Goal: Ask a question: Seek information or help from site administrators or community

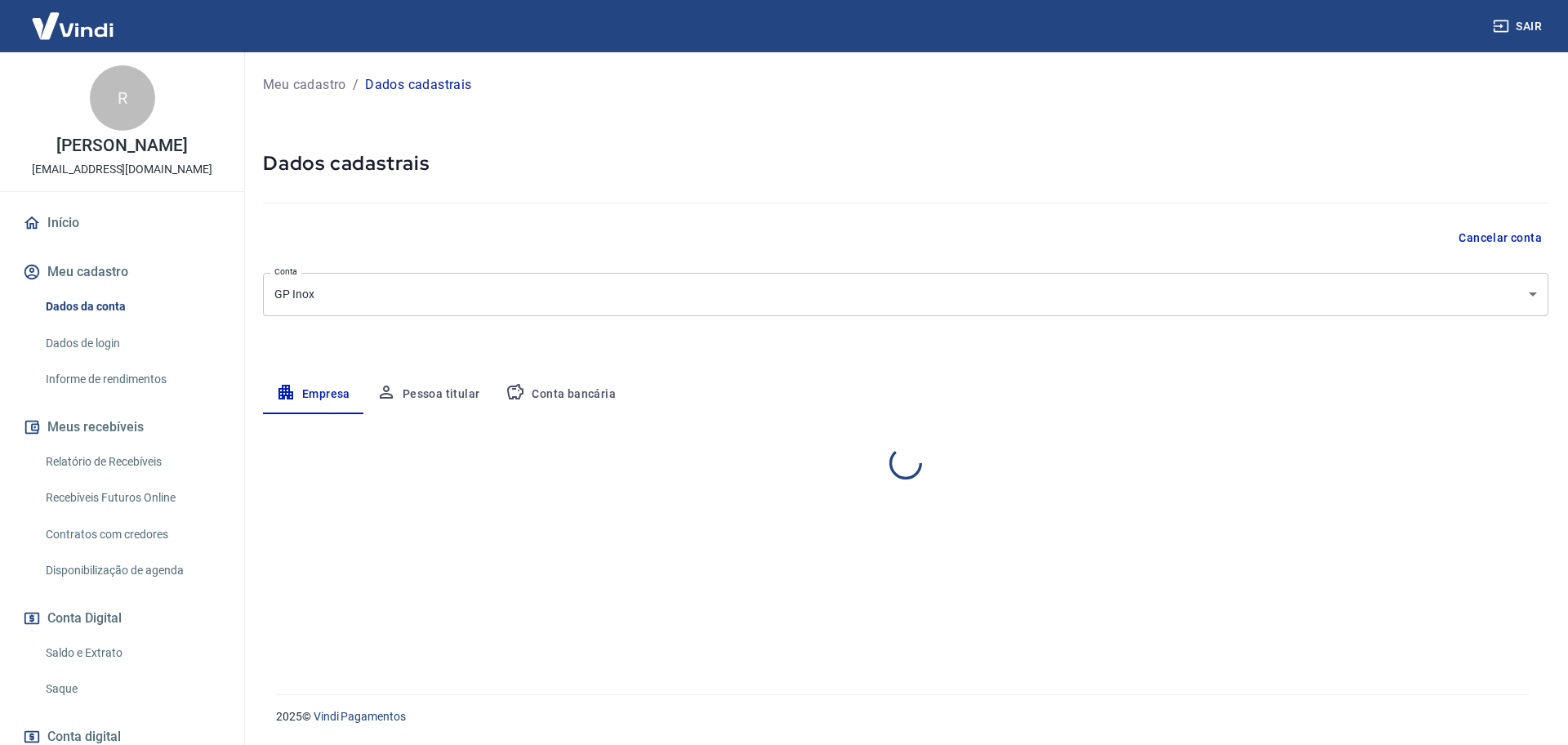
select select "PR"
select select "business"
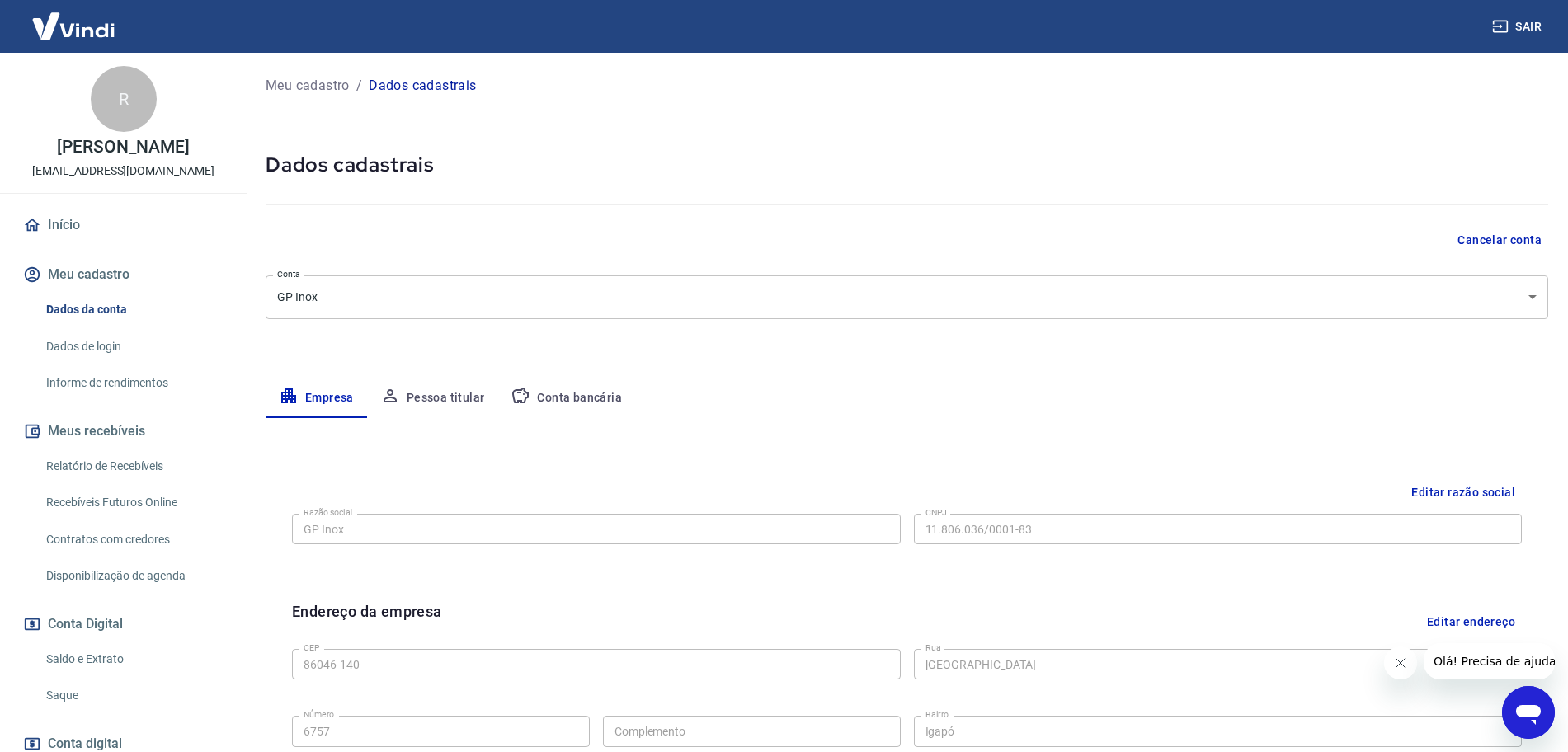
click at [1531, 710] on icon "Abrir janela de mensagens" at bounding box center [1528, 715] width 25 height 19
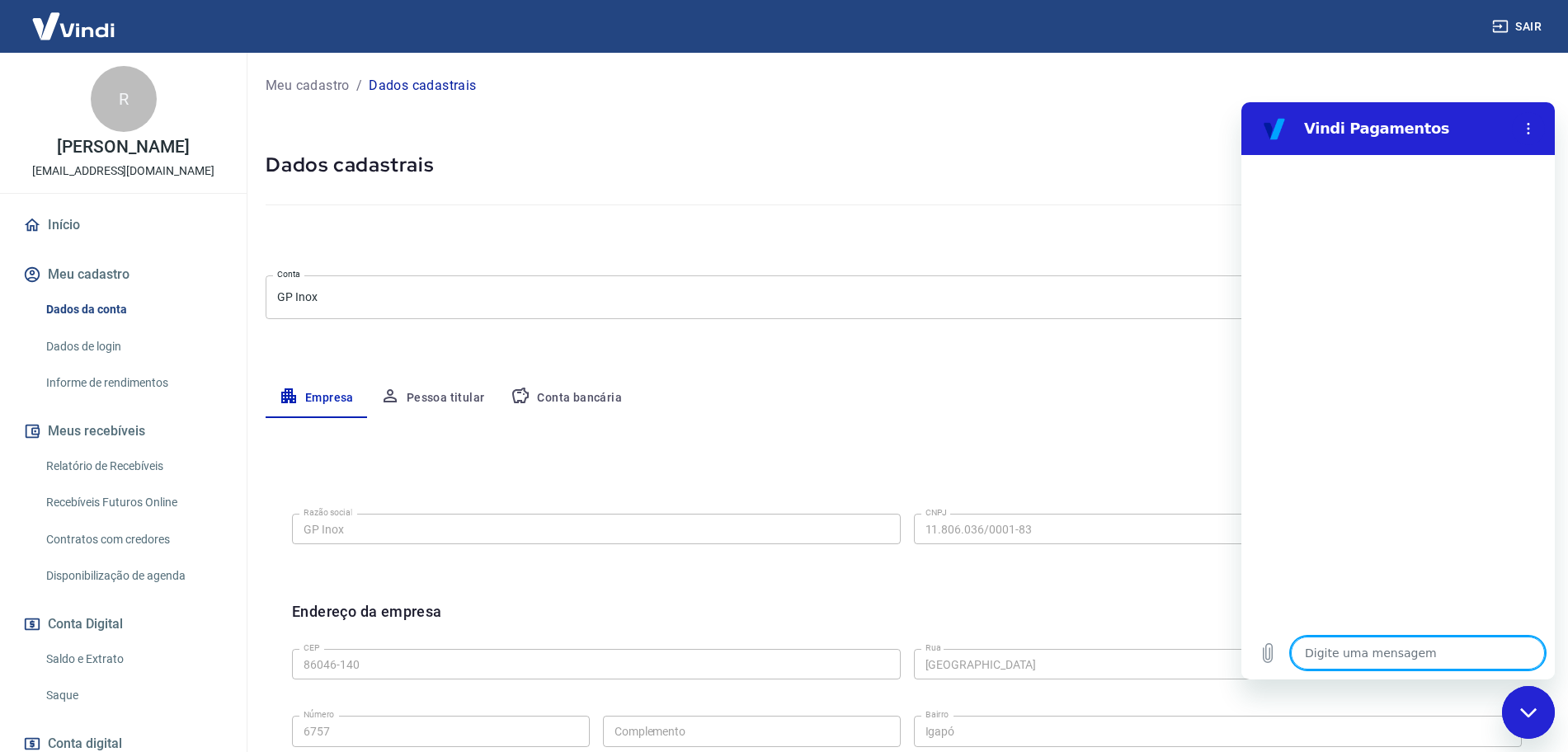
click at [1369, 648] on textarea at bounding box center [1417, 652] width 254 height 33
type textarea "n"
type textarea "x"
type textarea "na"
type textarea "x"
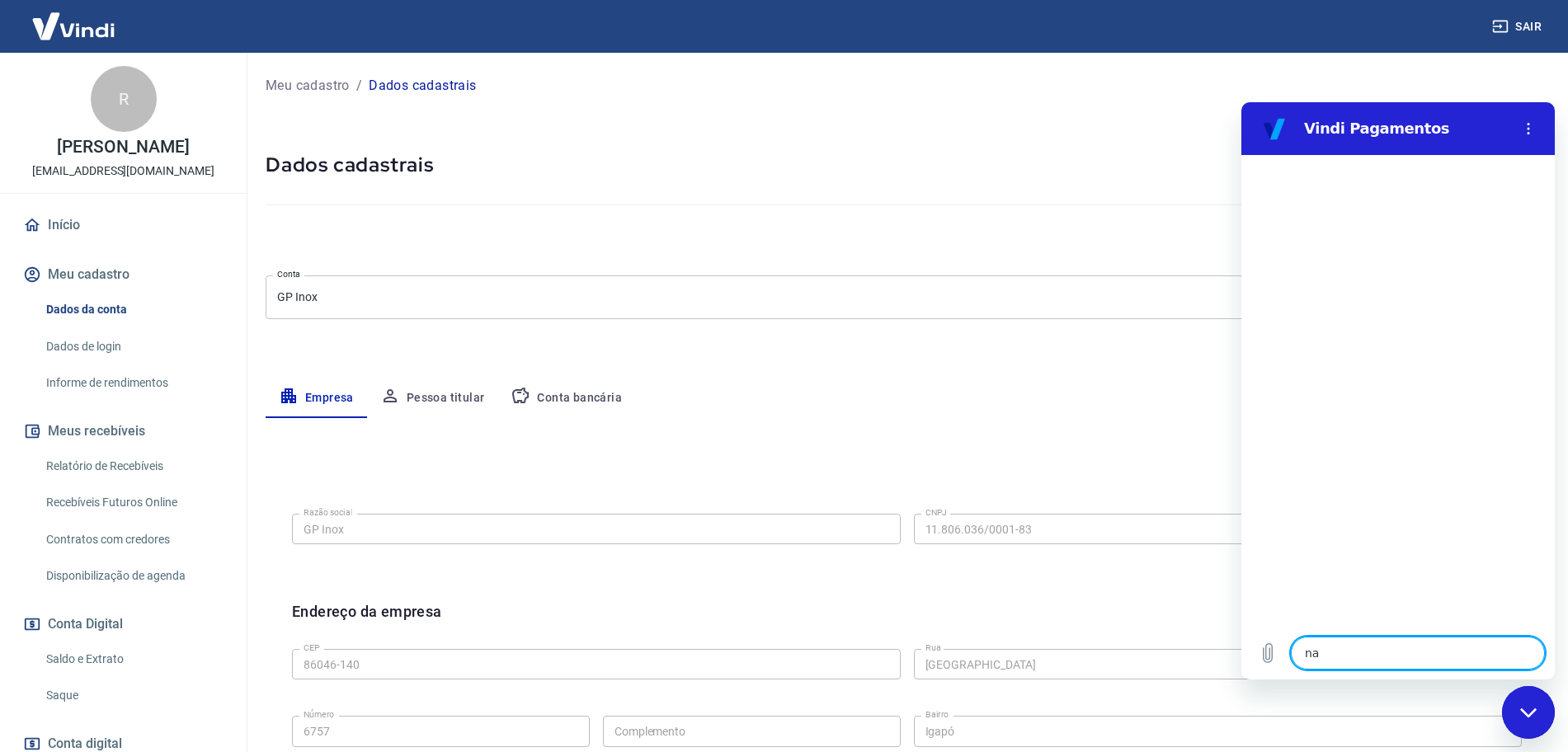
type textarea "na"
type textarea "x"
type textarea "na h"
type textarea "x"
type textarea "na ho"
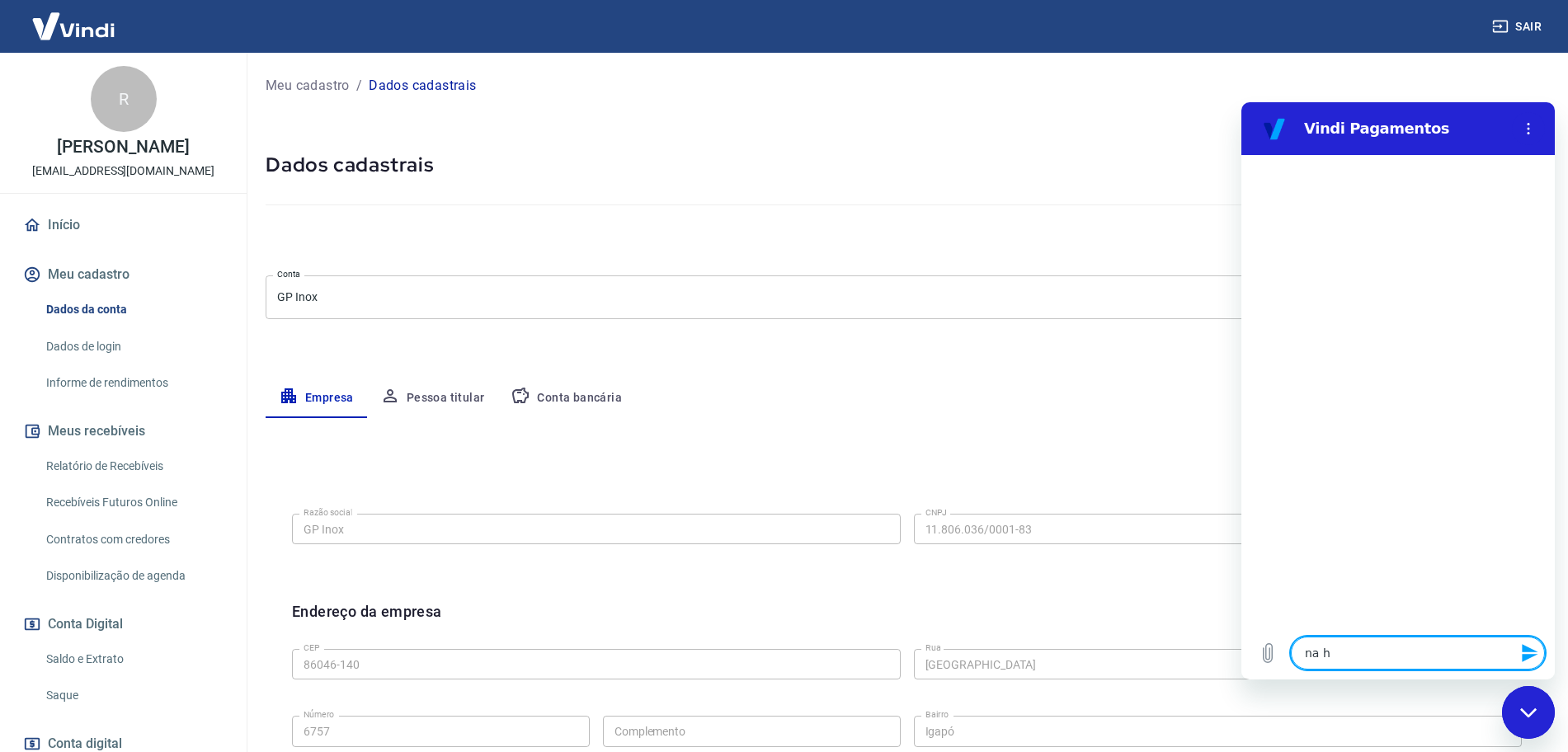
type textarea "x"
type textarea "na hor"
type textarea "x"
type textarea "na hora"
type textarea "x"
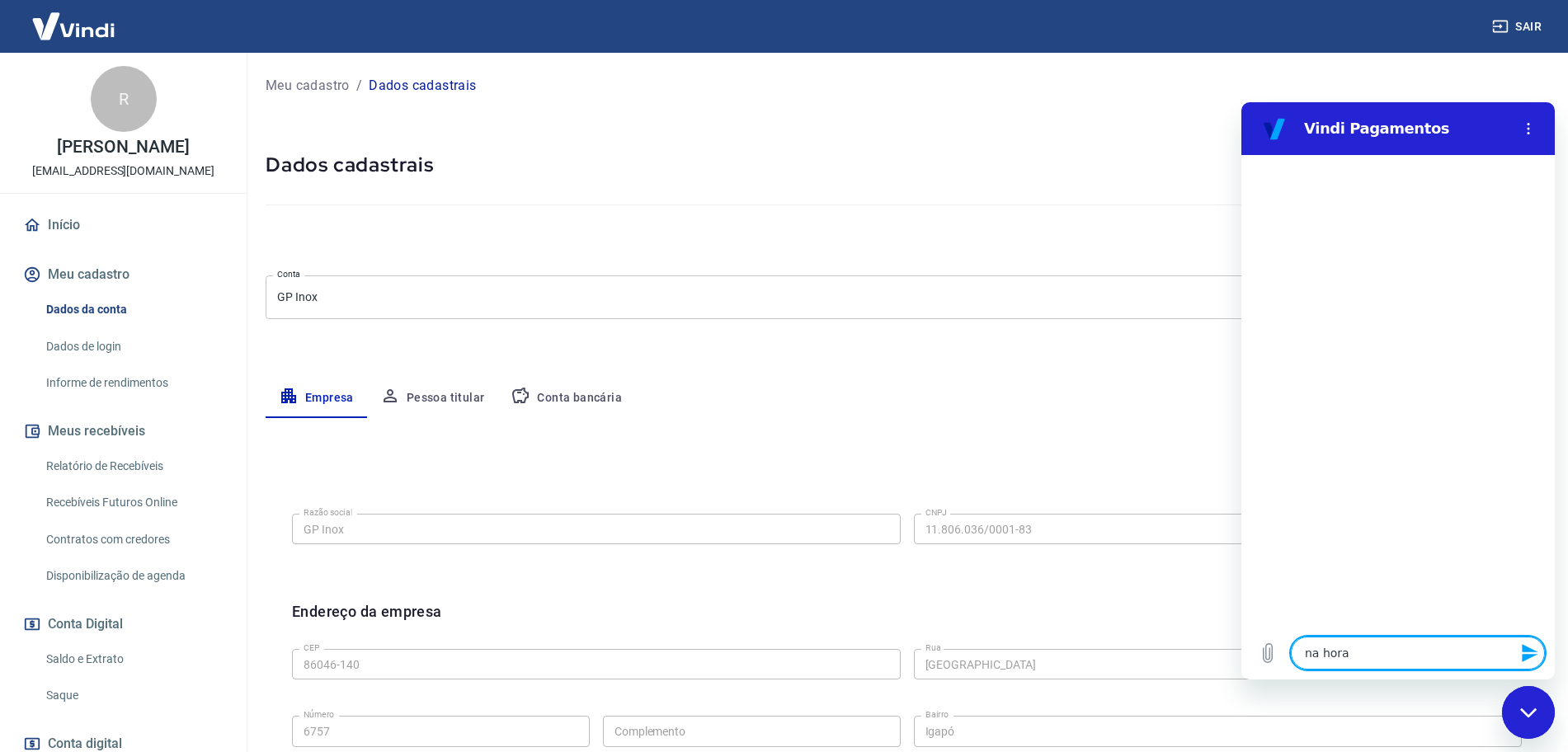
type textarea "na hora"
type textarea "x"
type textarea "na hora n"
type textarea "x"
type textarea "na hora na"
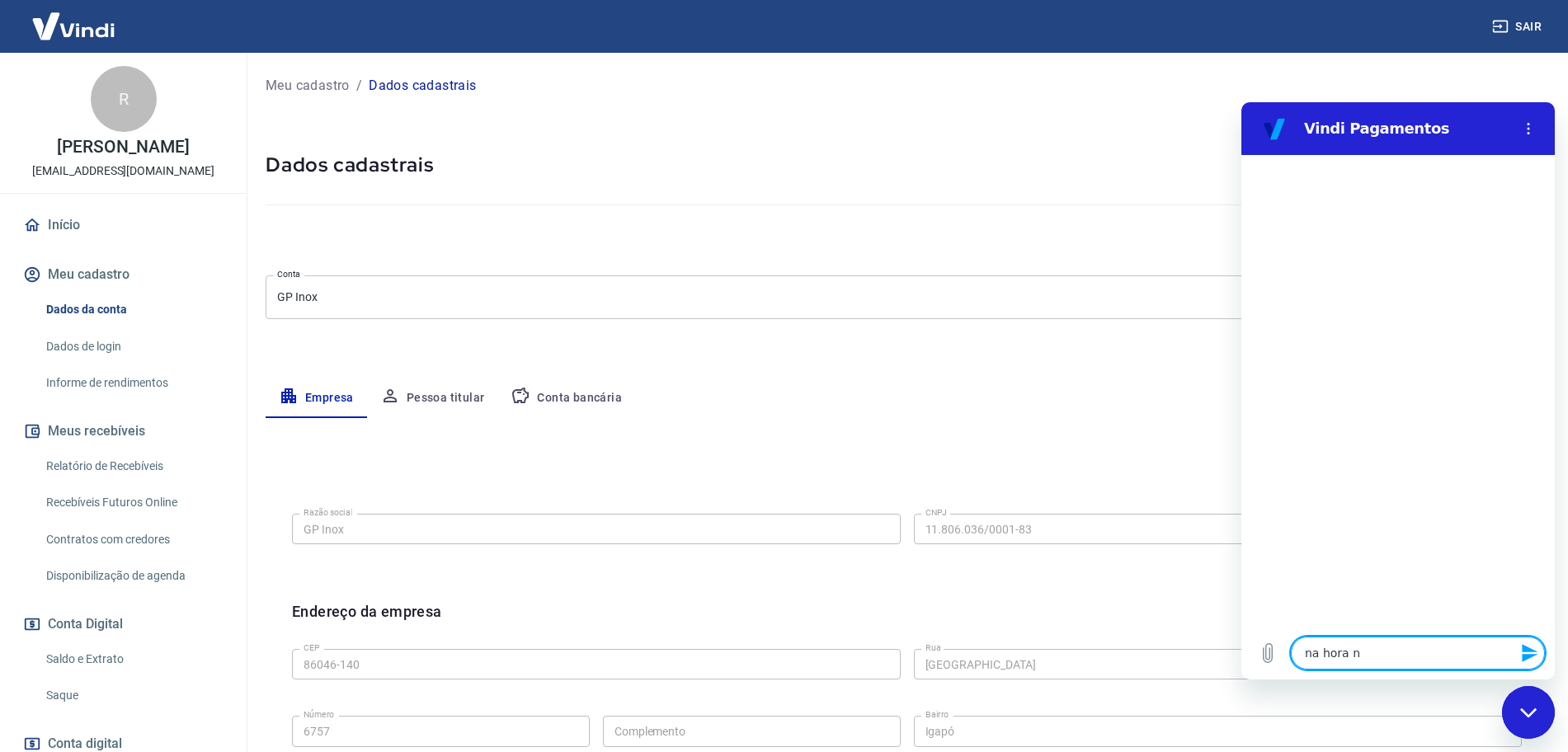
type textarea "x"
type textarea "na hora n"
type textarea "x"
type textarea "na hora"
type textarea "x"
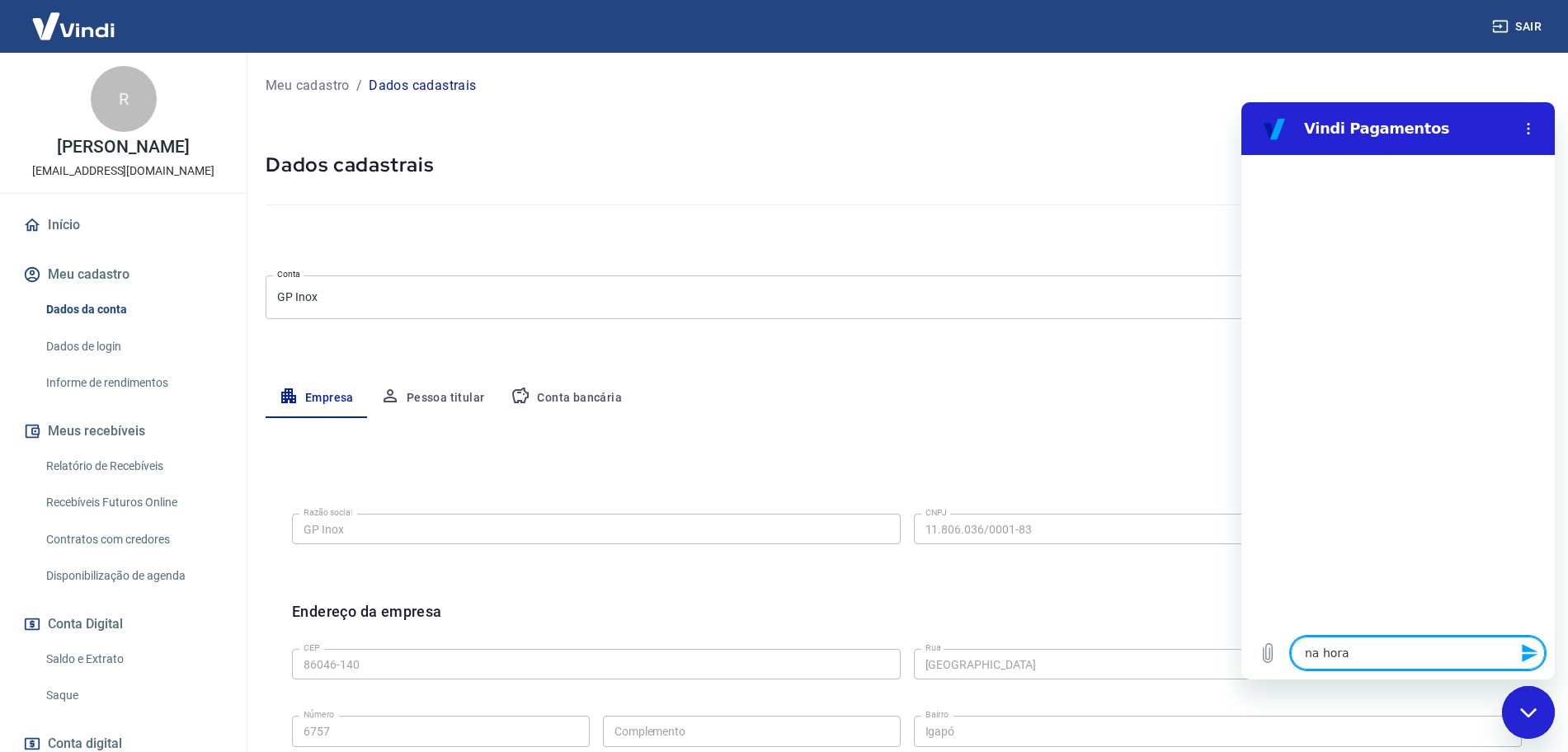
type textarea "na hora d"
type textarea "x"
type textarea "na hora df"
type textarea "x"
type textarea "na hora dfa"
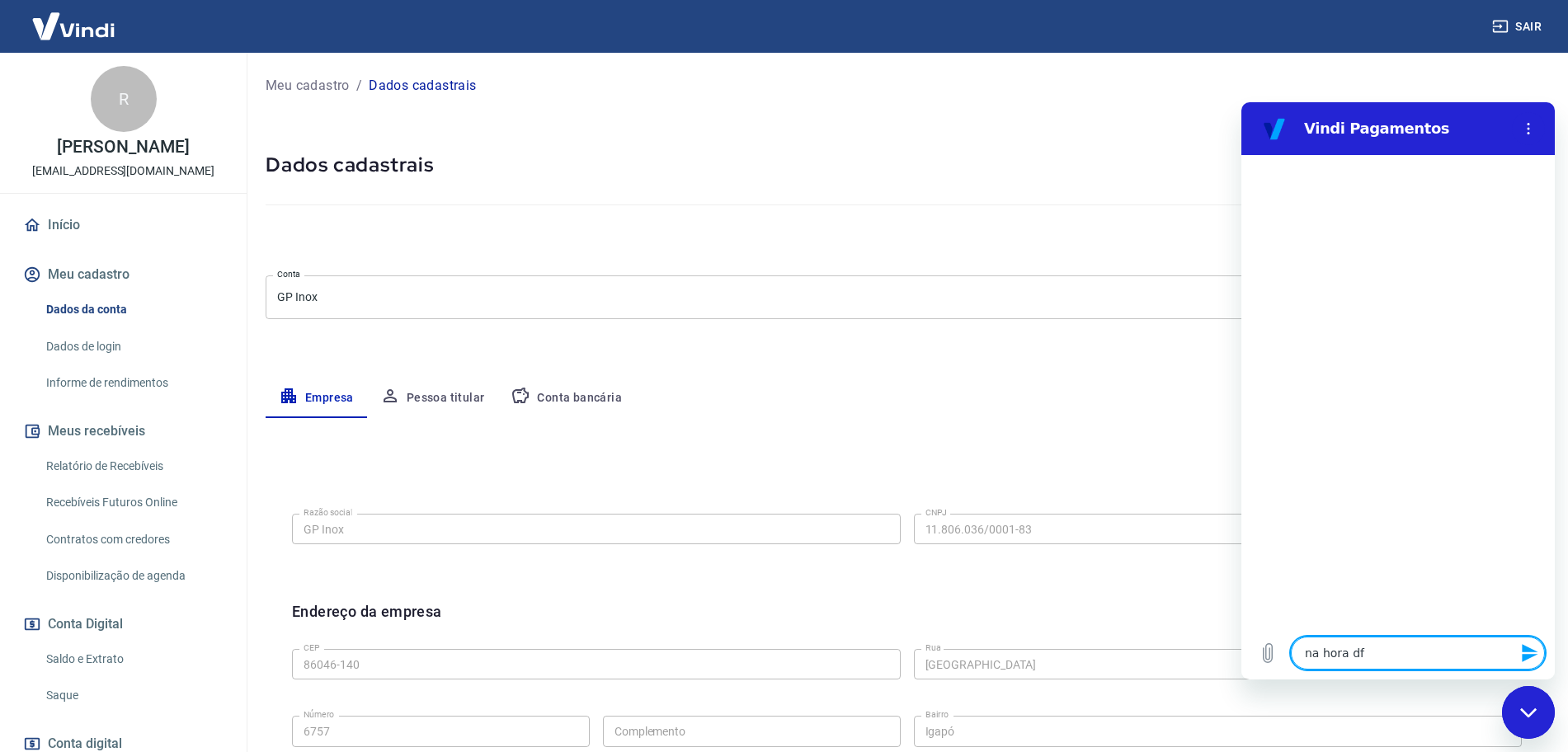
type textarea "x"
type textarea "na hora df"
type textarea "x"
type textarea "na hora d"
type textarea "x"
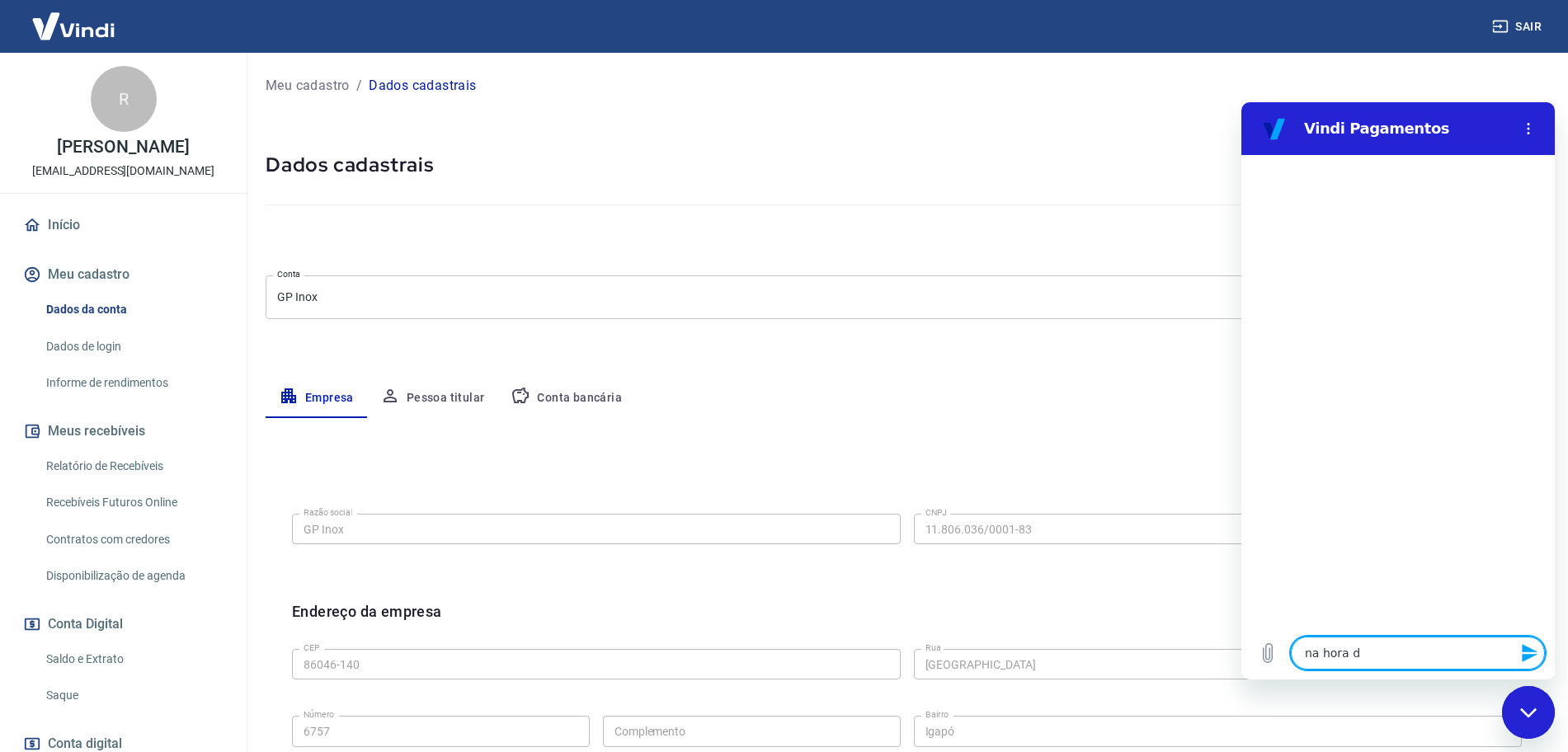
type textarea "na hora da"
type textarea "x"
type textarea "na hora da"
type textarea "x"
type textarea "na hora da f"
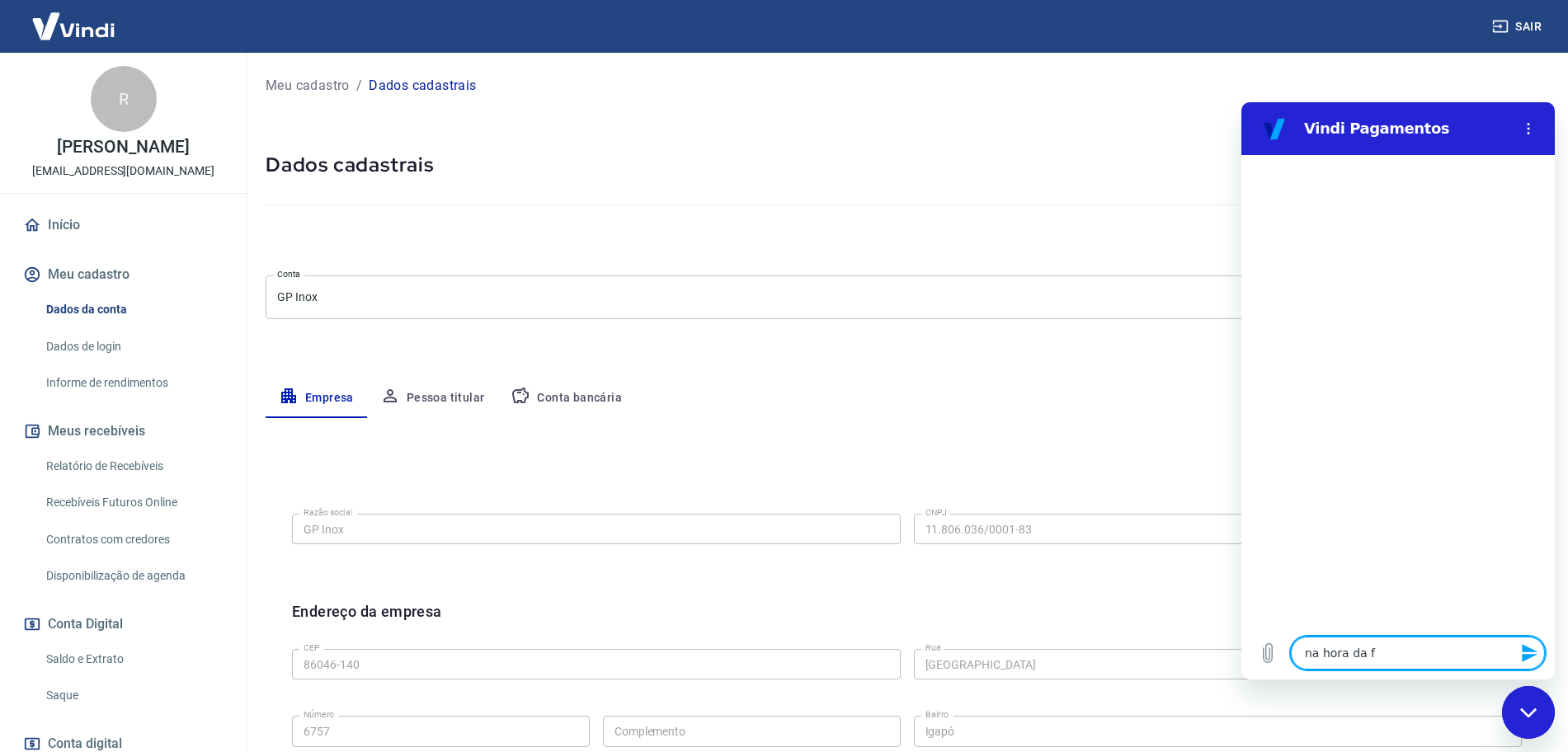
type textarea "x"
type textarea "na hora da fi"
type textarea "x"
type textarea "na hora da fin"
type textarea "x"
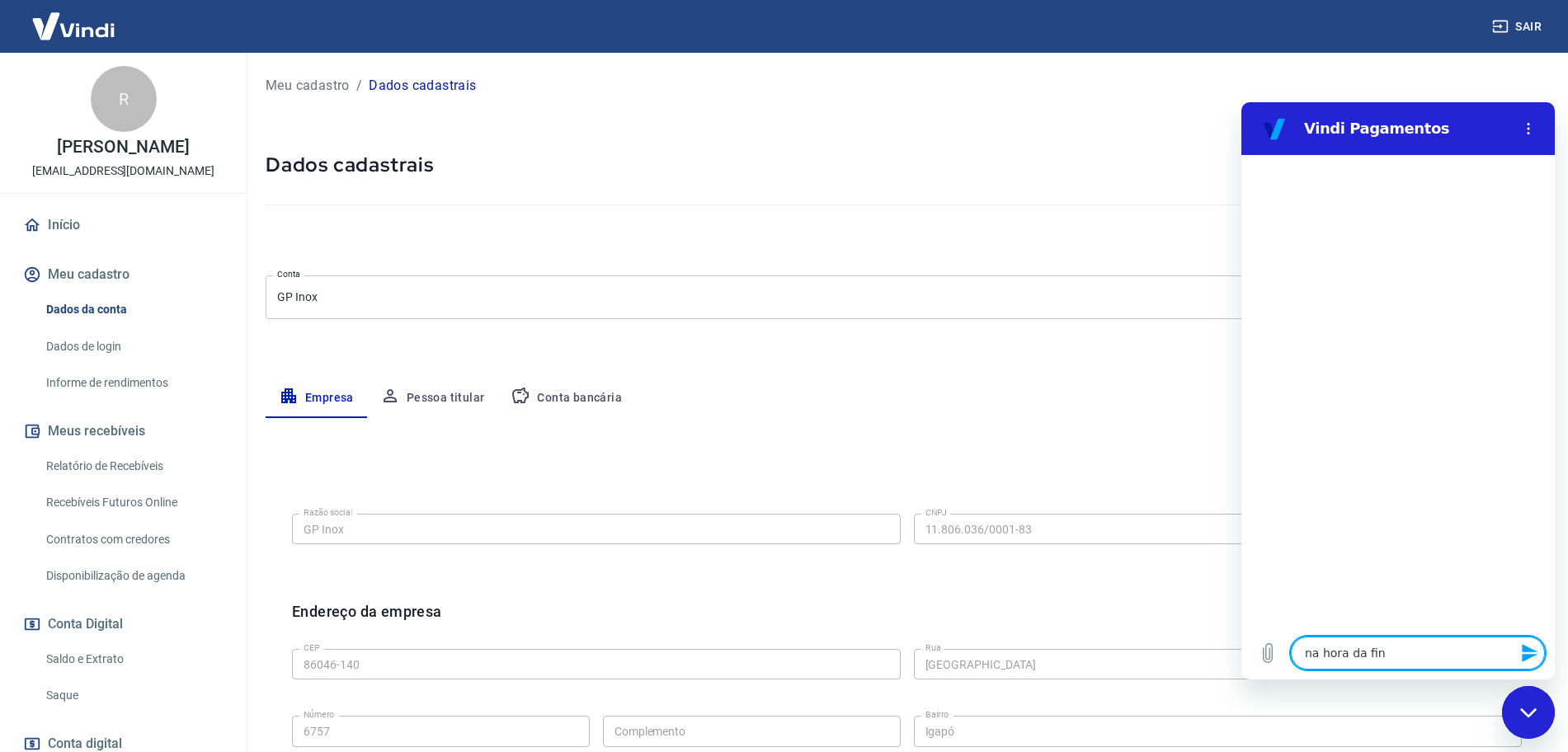
type textarea "na hora da fina"
type textarea "x"
type textarea "na hora da final"
type textarea "x"
type textarea "na hora da finali"
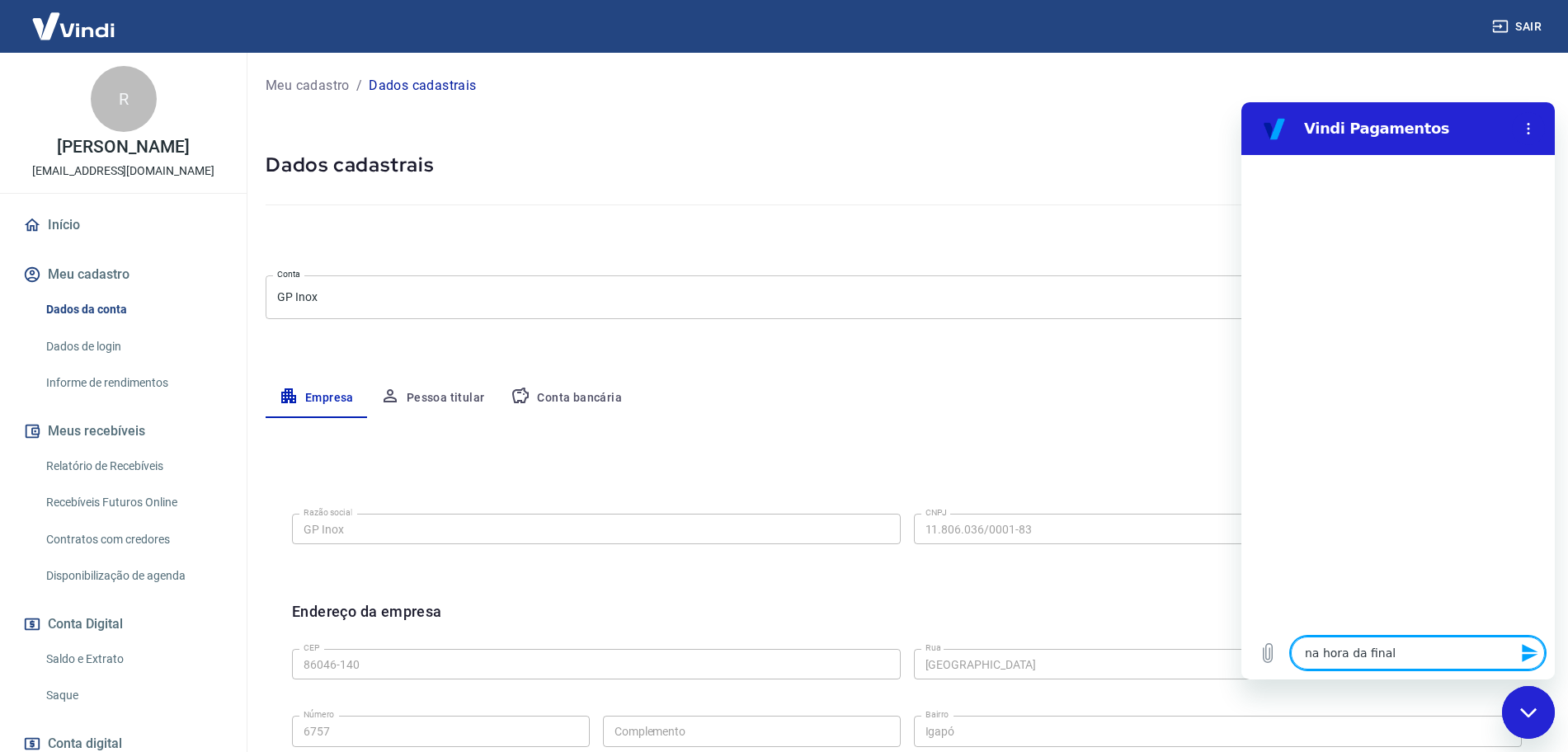
type textarea "x"
type textarea "na hora da finaliz"
type textarea "x"
type textarea "na hora da finaliza"
type textarea "x"
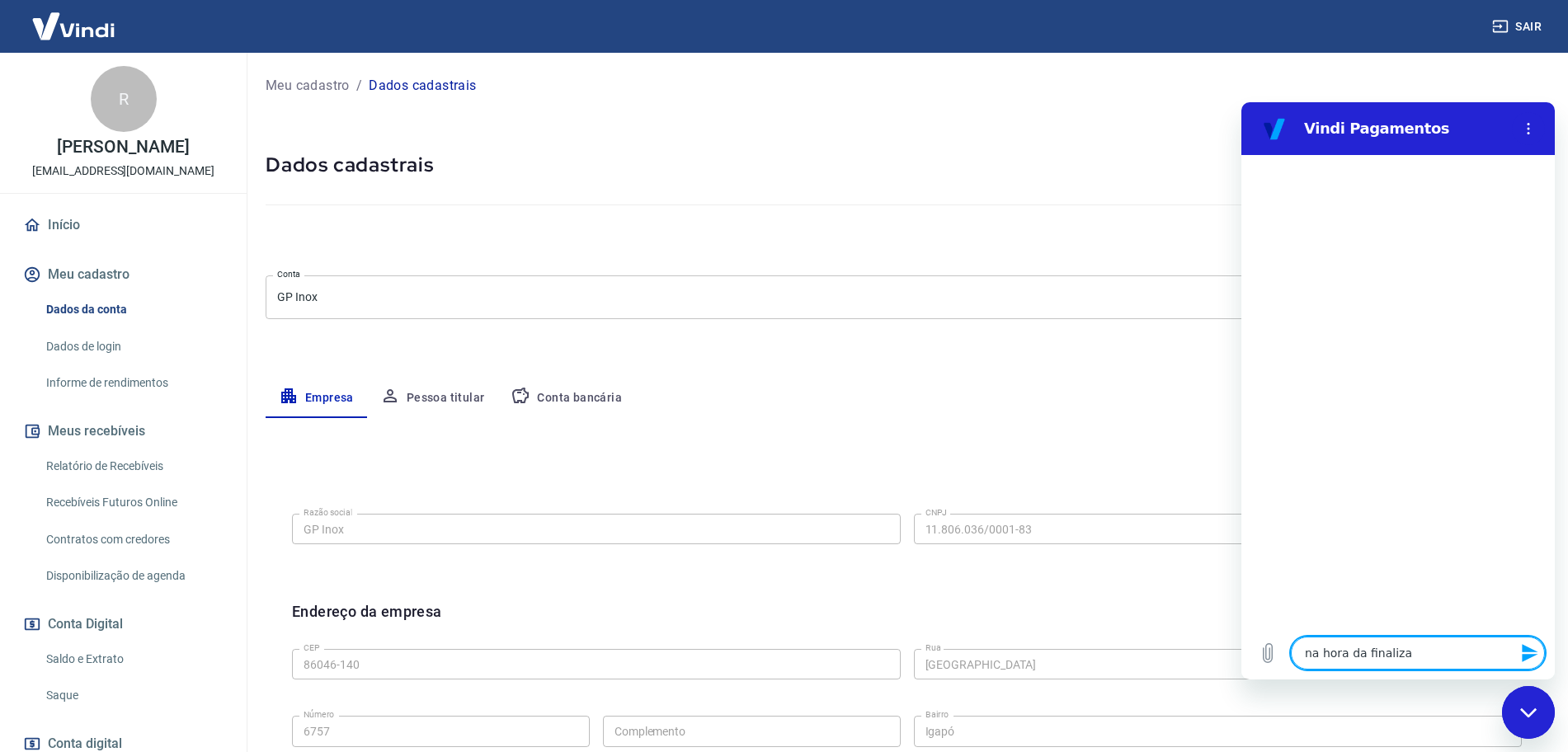
type textarea "na hora da finalizaç"
type textarea "x"
type textarea "na hora da finalizaçã"
type textarea "x"
type textarea "na hora da finalização"
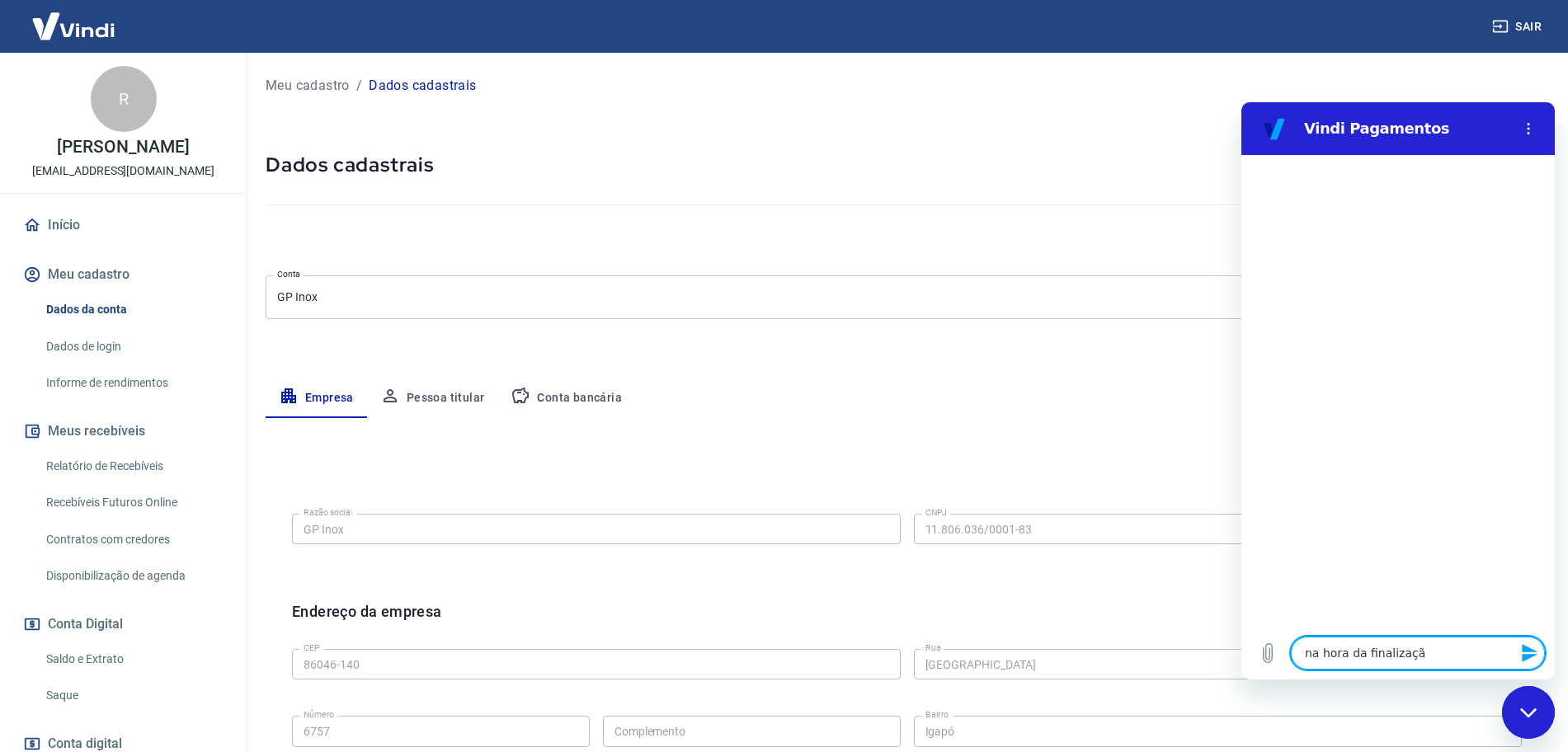
type textarea "x"
type textarea "na hora da finalização"
type textarea "x"
type textarea "na hora da finalização d"
type textarea "x"
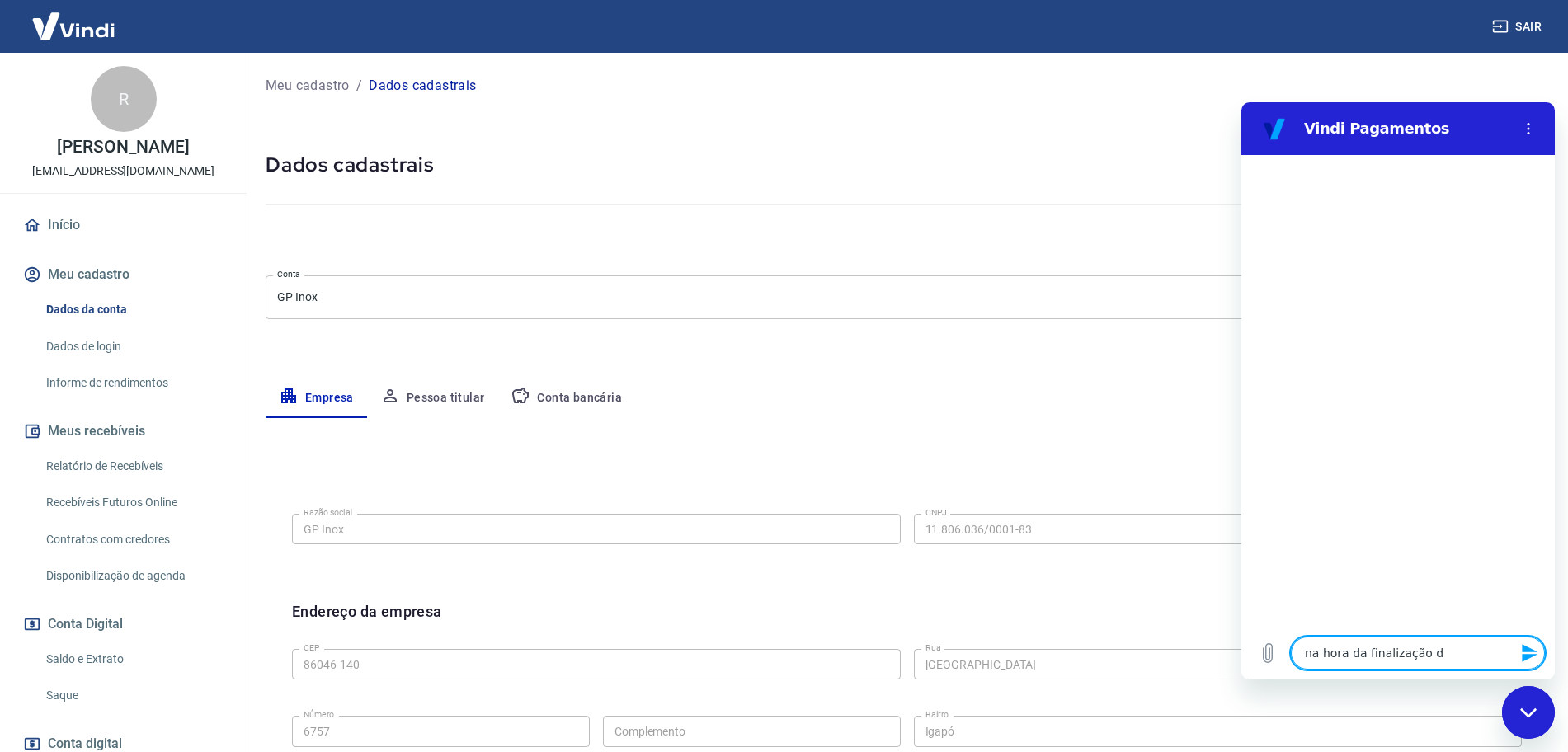
type textarea "na hora da finalização da"
type textarea "x"
type textarea "na hora da finalização da"
type textarea "x"
type textarea "na hora da finalização da c"
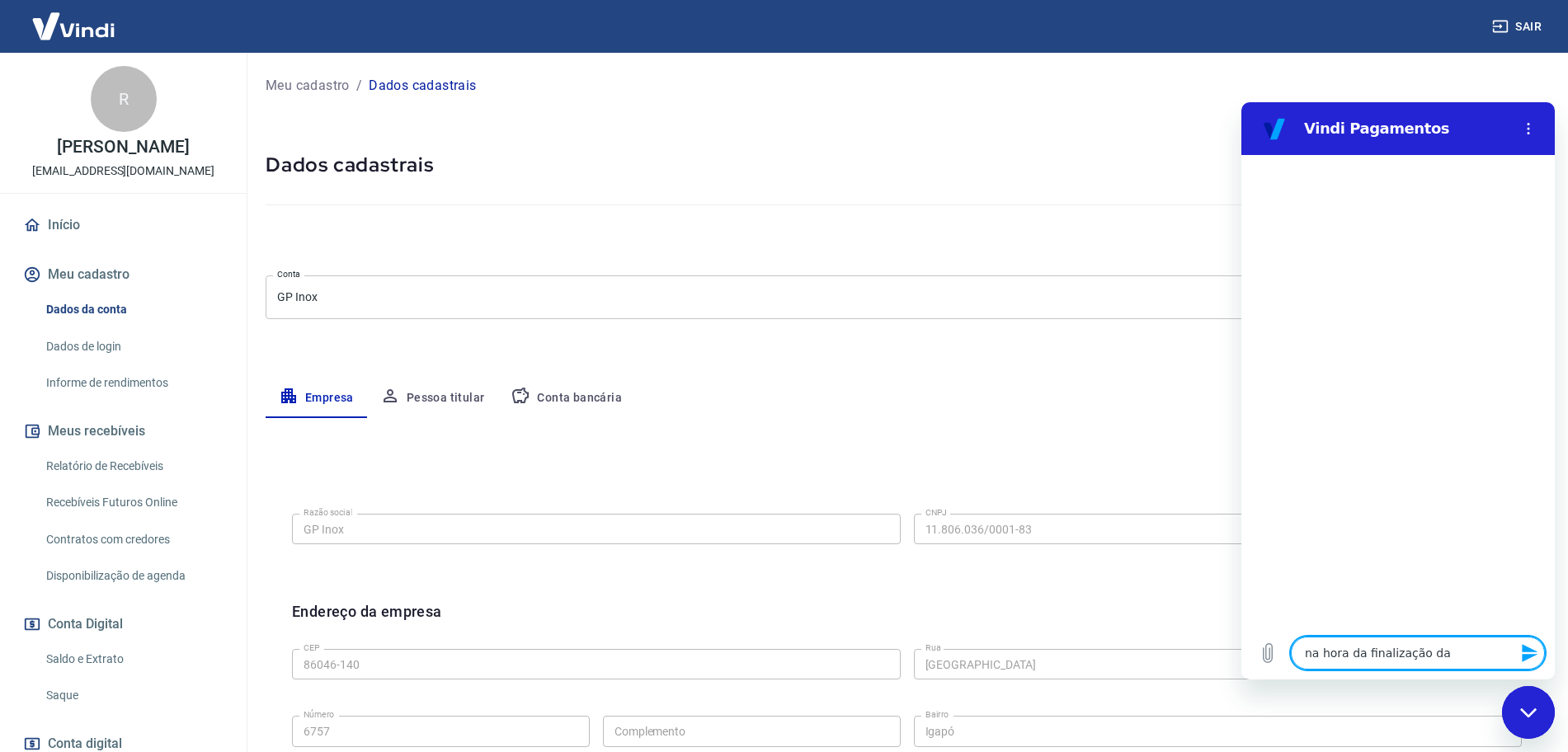
type textarea "x"
type textarea "na hora da finalização da co"
type textarea "x"
type textarea "na hora da finalização da com"
type textarea "x"
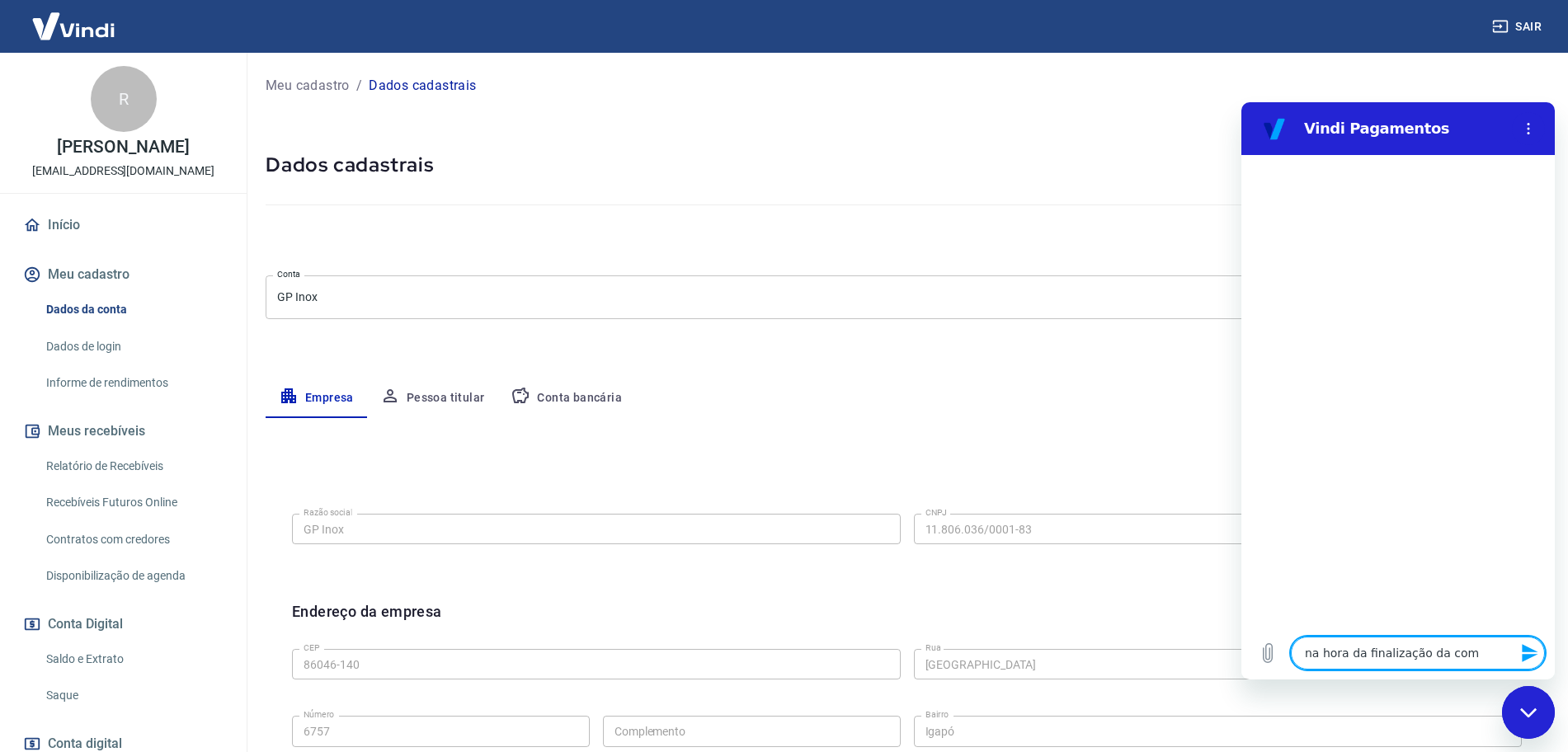
type textarea "na hora da finalização da comp"
type textarea "x"
type textarea "na hora da finalização da compr"
type textarea "x"
type textarea "na hora da finalização da compra"
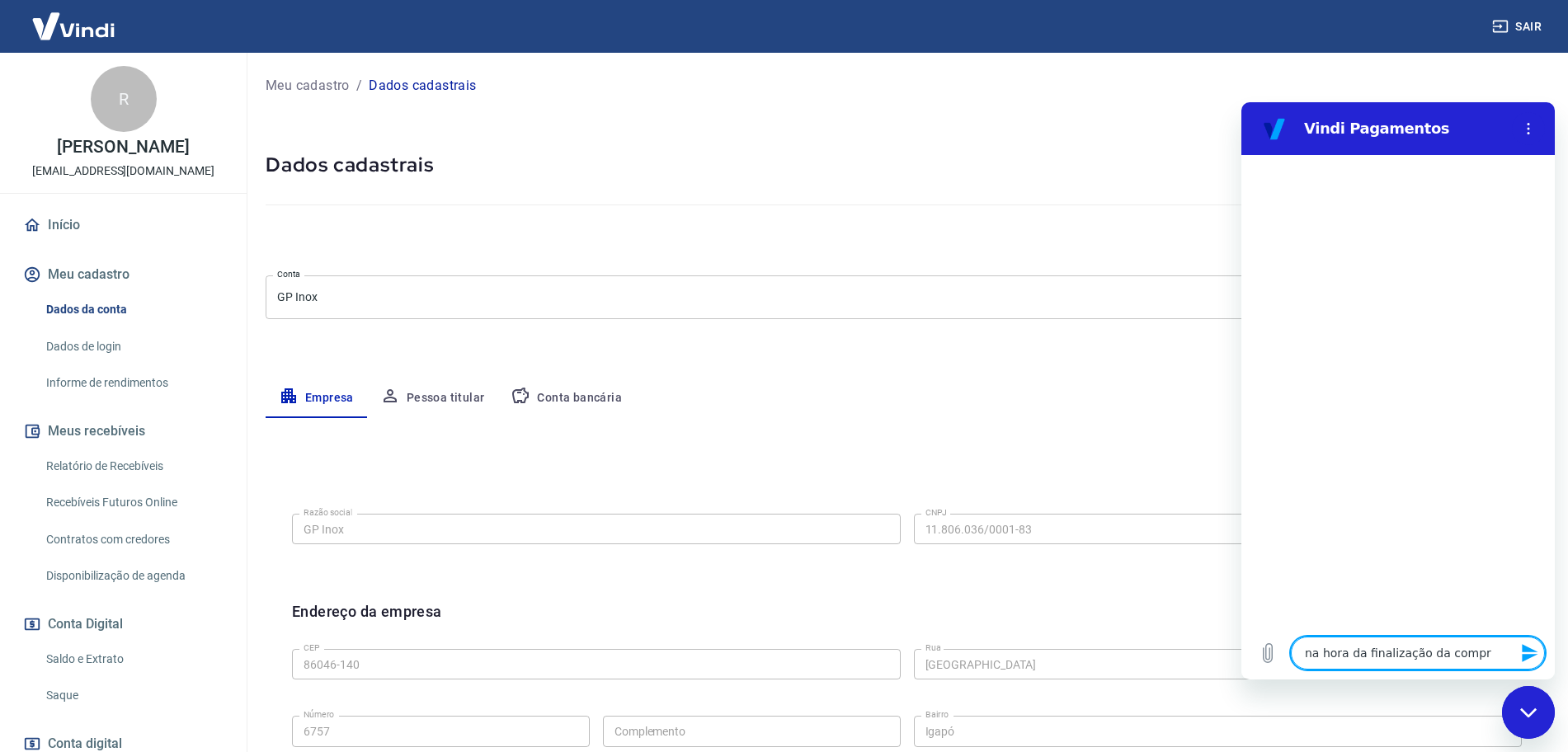
type textarea "x"
type textarea "na hora da finalização da compra"
type textarea "x"
type textarea "na hora da finalização da compra p"
type textarea "x"
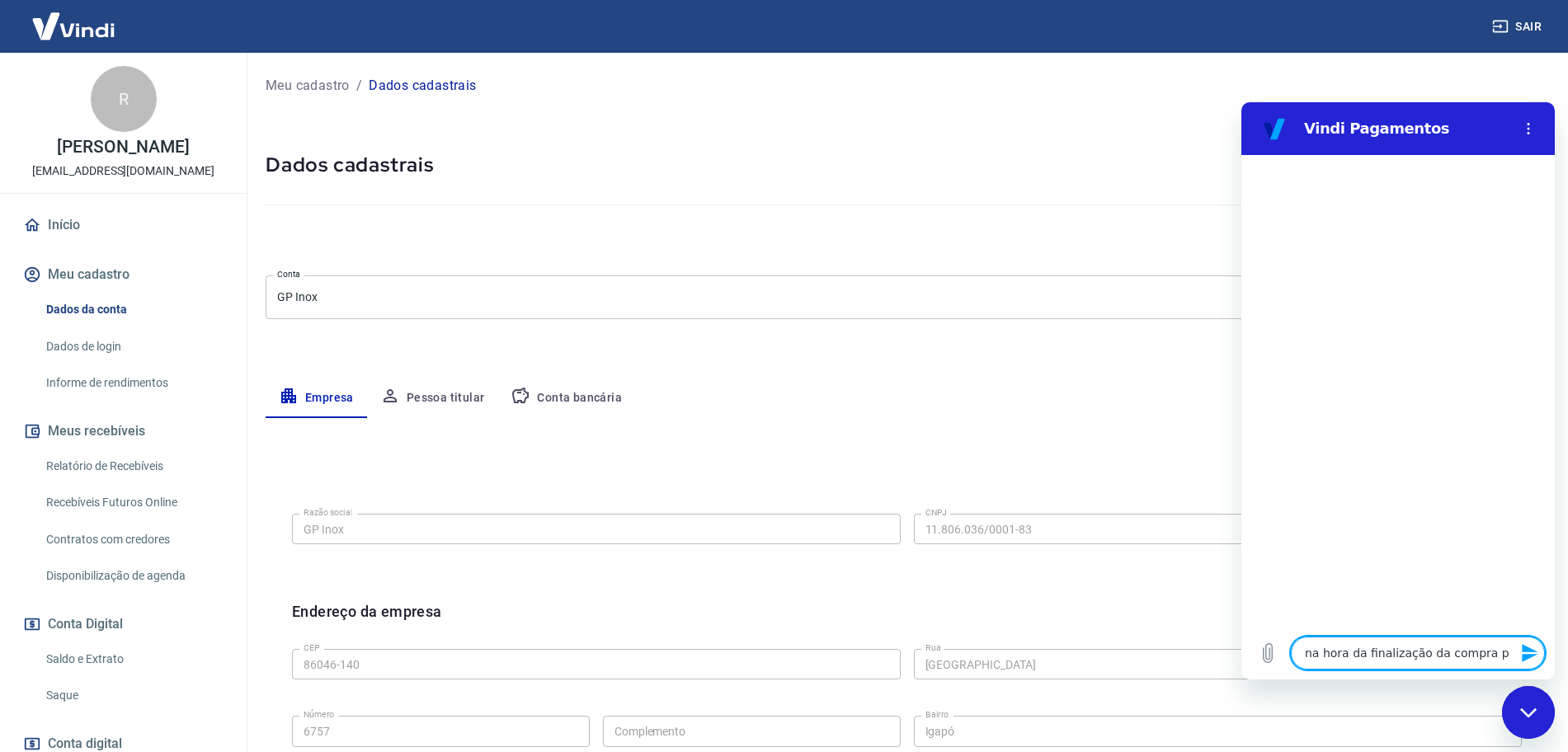
type textarea "na hora da finalização da compra pe"
type textarea "x"
type textarea "na hora da finalização da compra ped"
type textarea "x"
type textarea "na hora da finalização da compra pede"
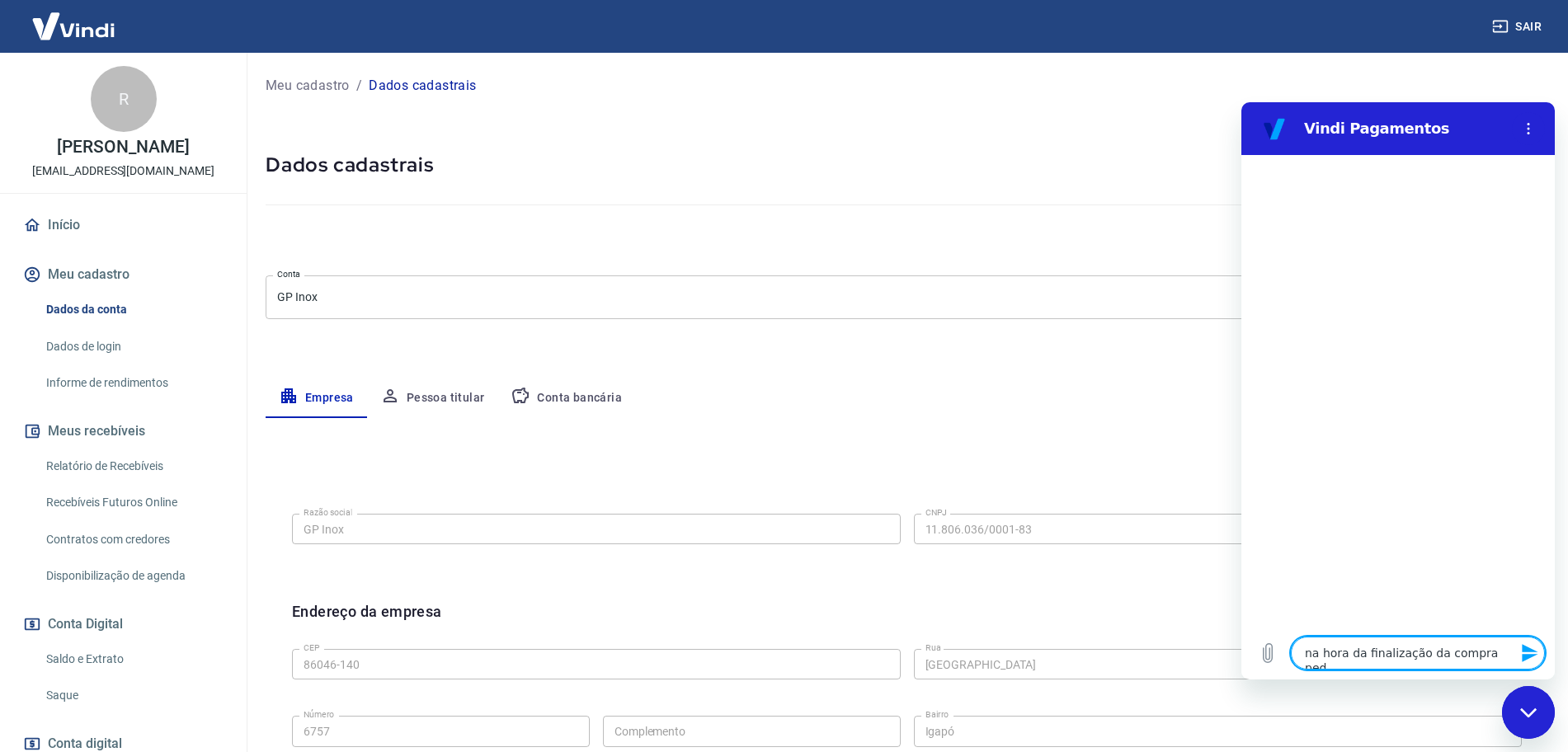
type textarea "x"
type textarea "na hora da finalização da compra pede"
type textarea "x"
type textarea "na hora da finalização da compra pede o"
type textarea "x"
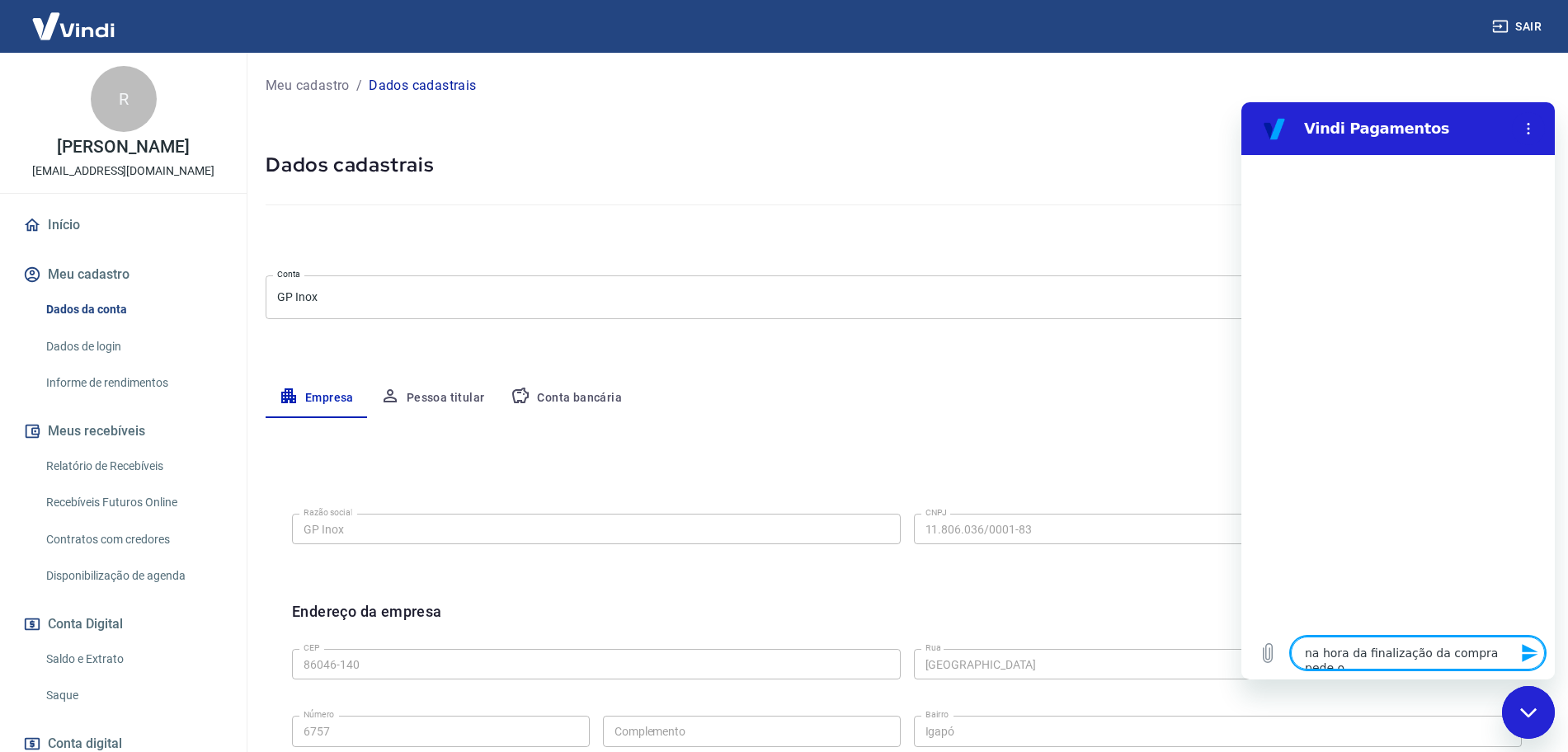
type textarea "na hora da finalização da compra pede o"
type textarea "x"
type textarea "na hora da finalização da compra pede o c"
type textarea "x"
type textarea "na hora da finalização da compra pede o cp"
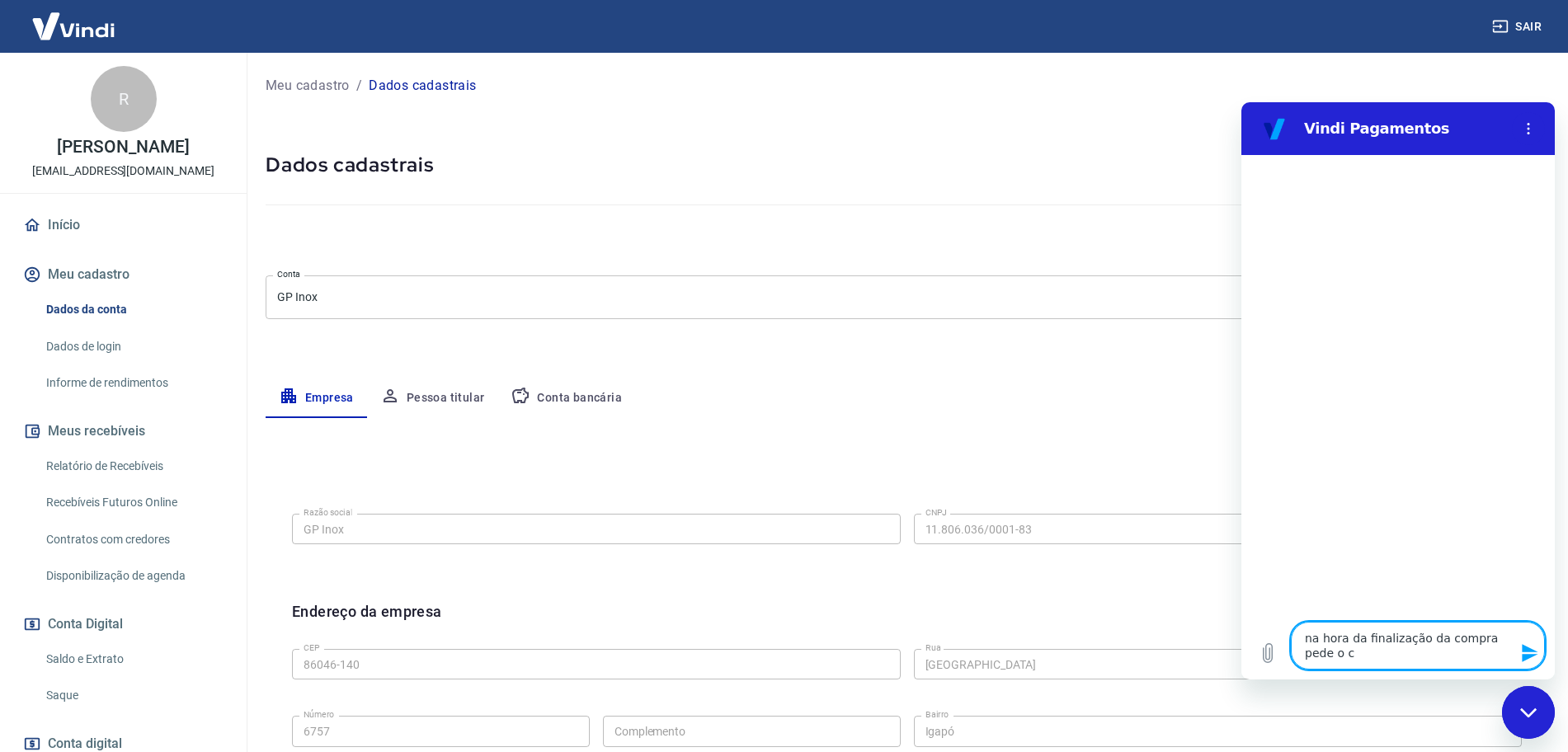
type textarea "x"
type textarea "na hora da finalização da compra pede o cpf"
type textarea "x"
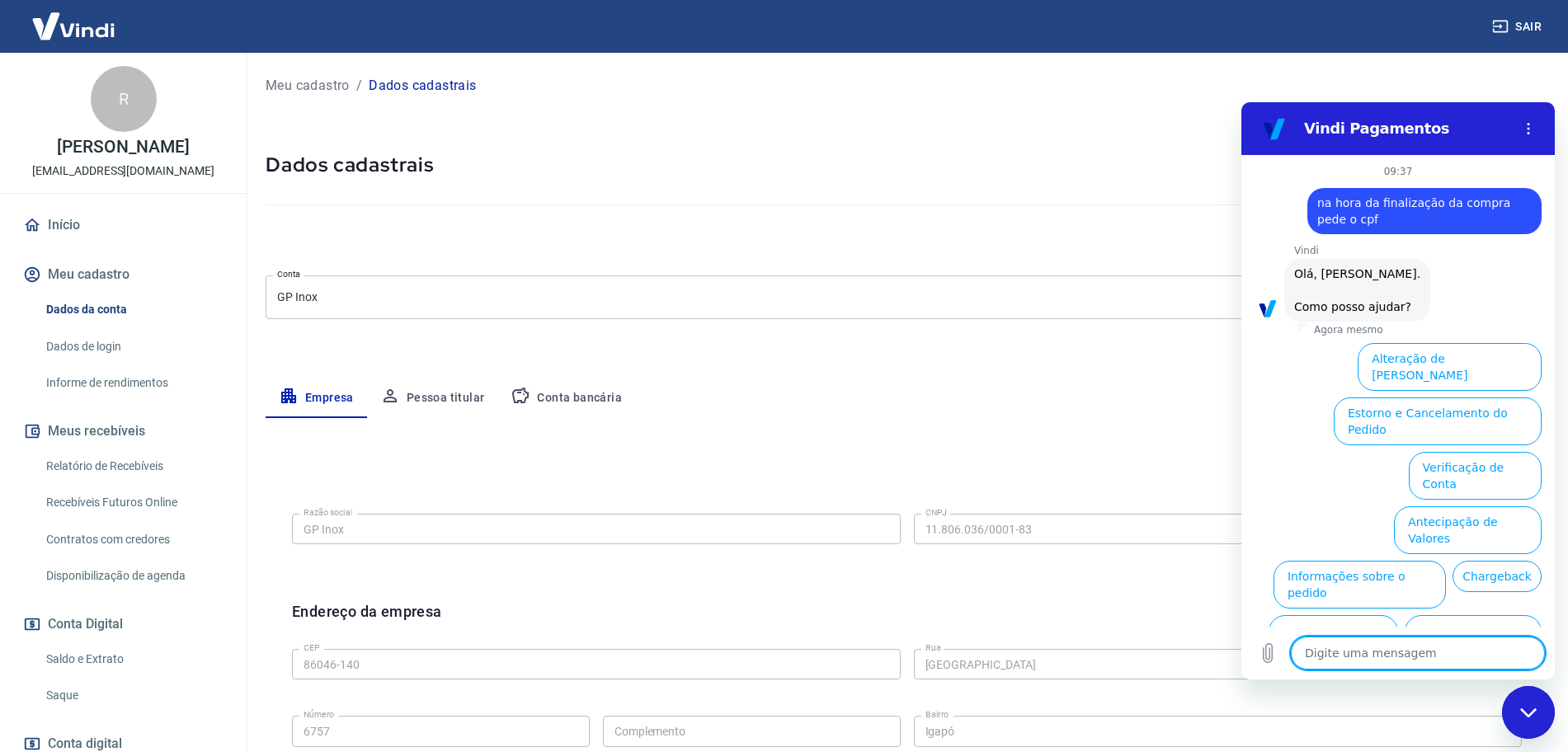
click at [1330, 200] on span "na hora da finalização da compra pede o cpf" at bounding box center [1415, 211] width 197 height 30
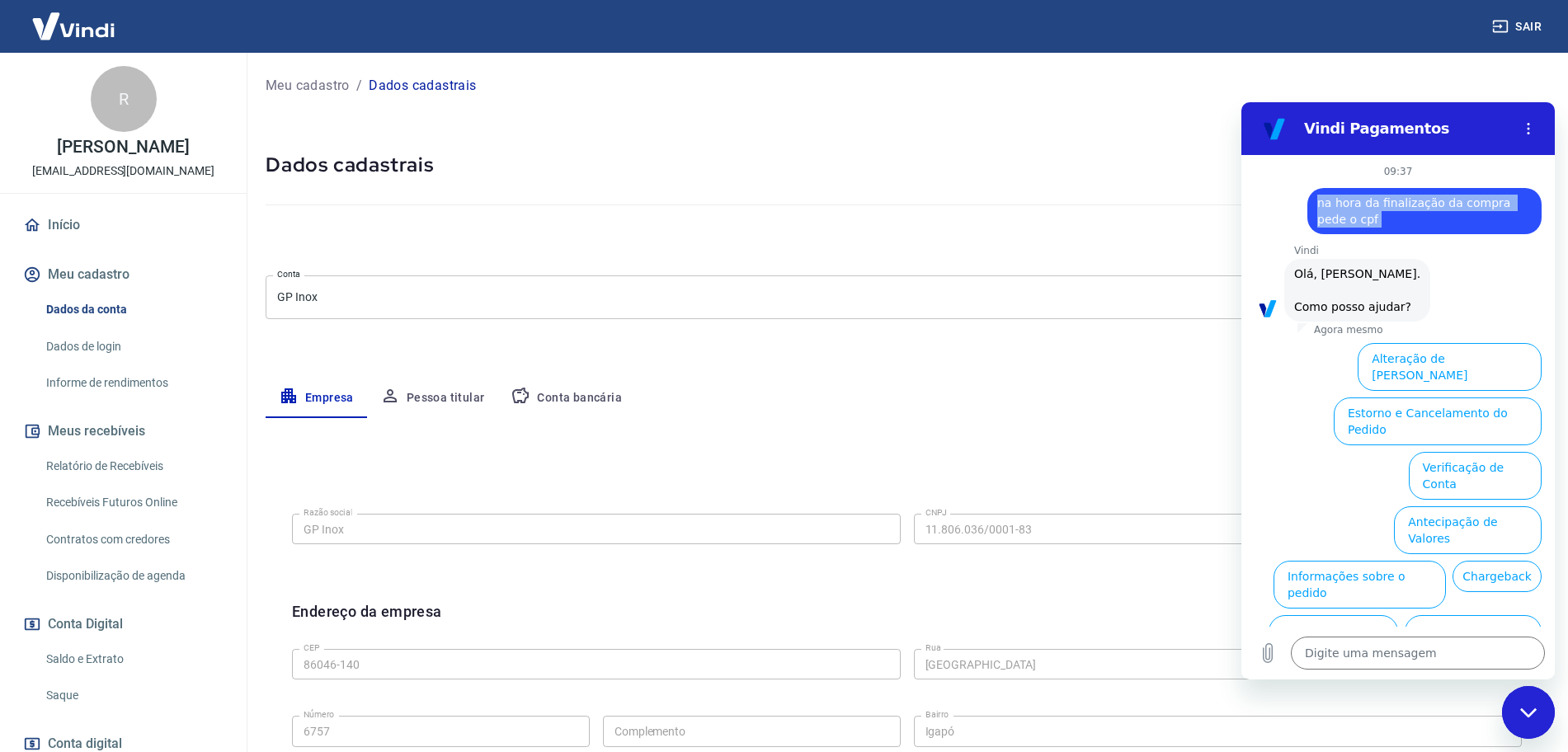
click at [1330, 200] on span "na hora da finalização da compra pede o cpf" at bounding box center [1415, 211] width 197 height 30
copy span "na hora da finalização da compra pede o cpf"
click at [1429, 561] on button "Informações sobre o pedido" at bounding box center [1359, 585] width 173 height 48
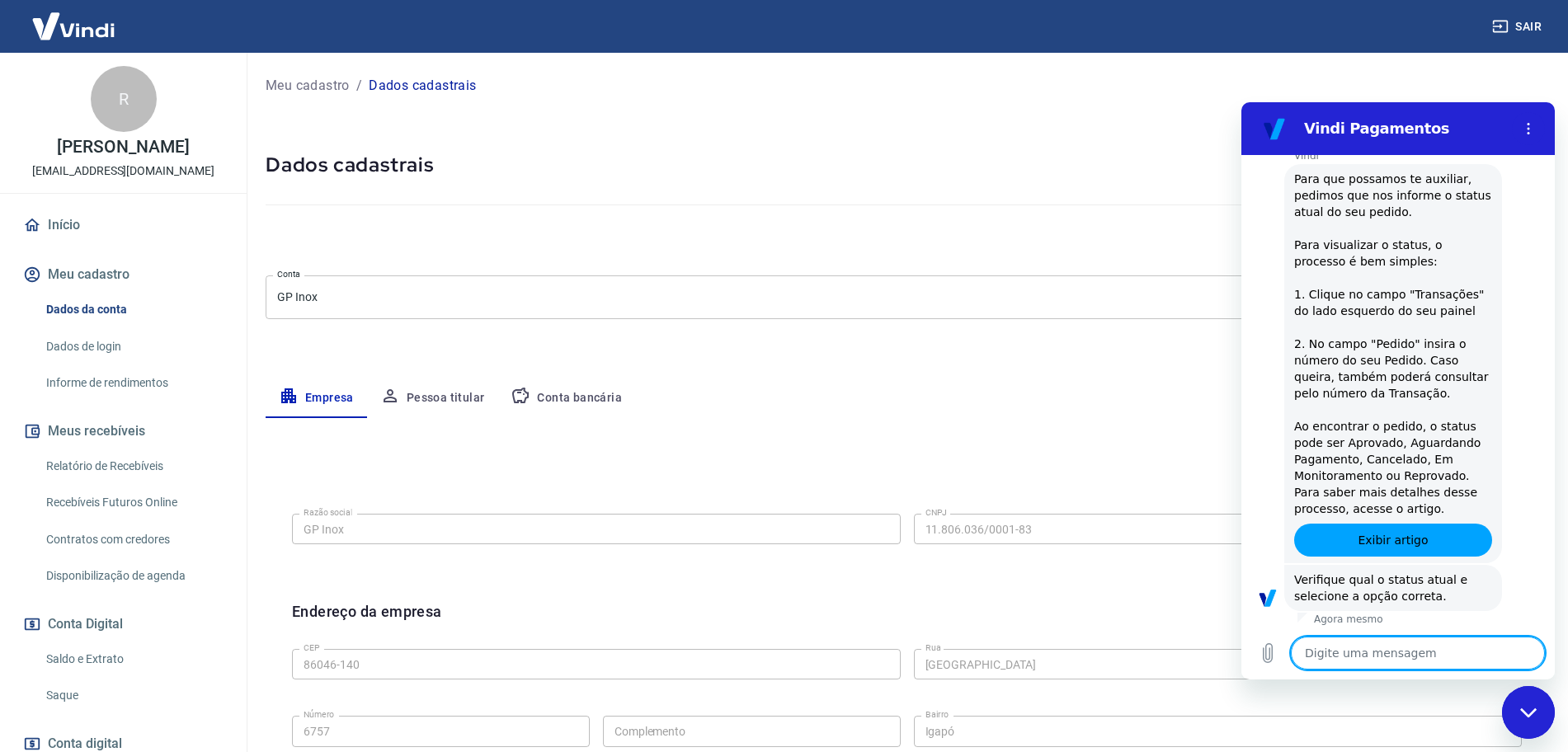
scroll to position [339, 0]
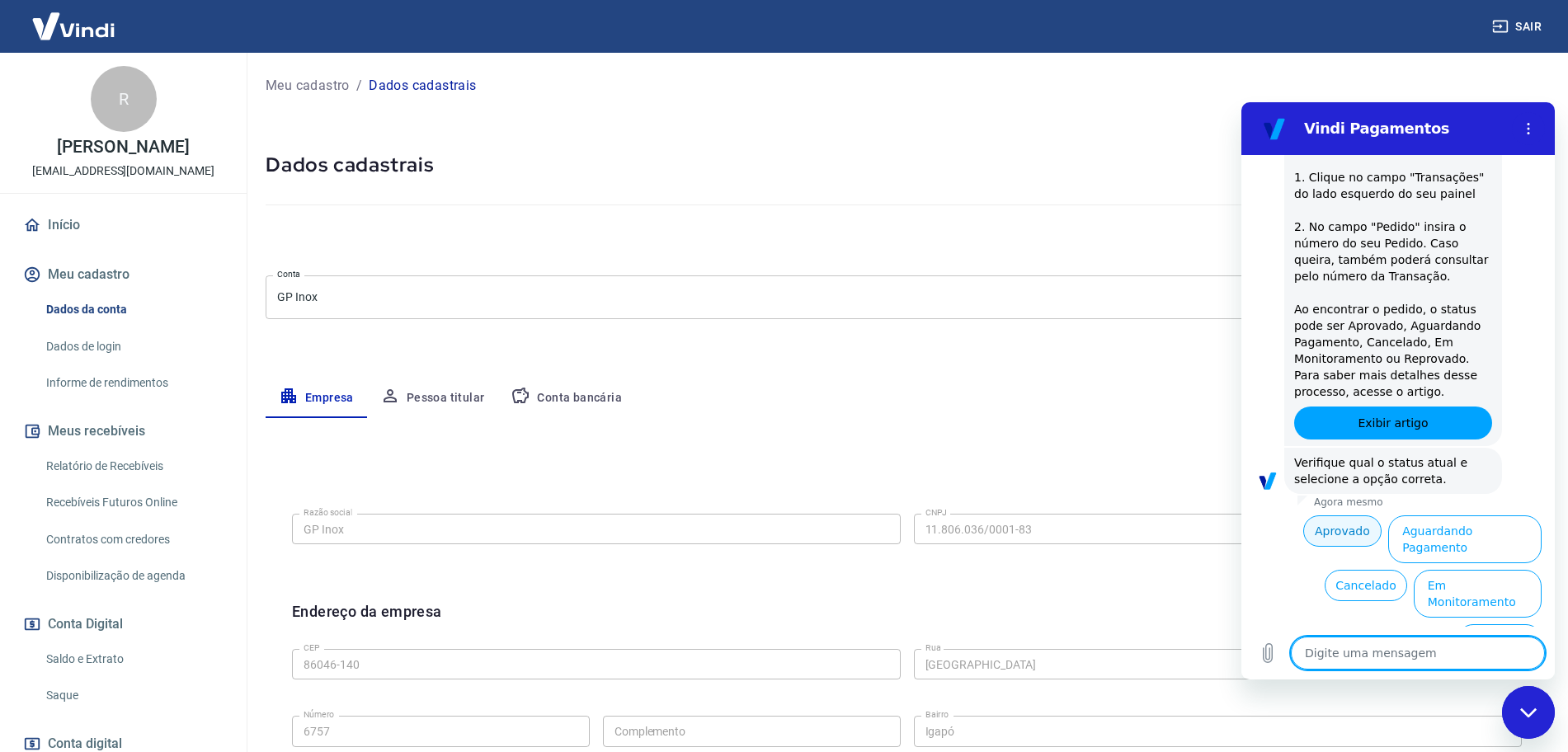
click at [1353, 525] on button "Aprovado" at bounding box center [1341, 530] width 79 height 31
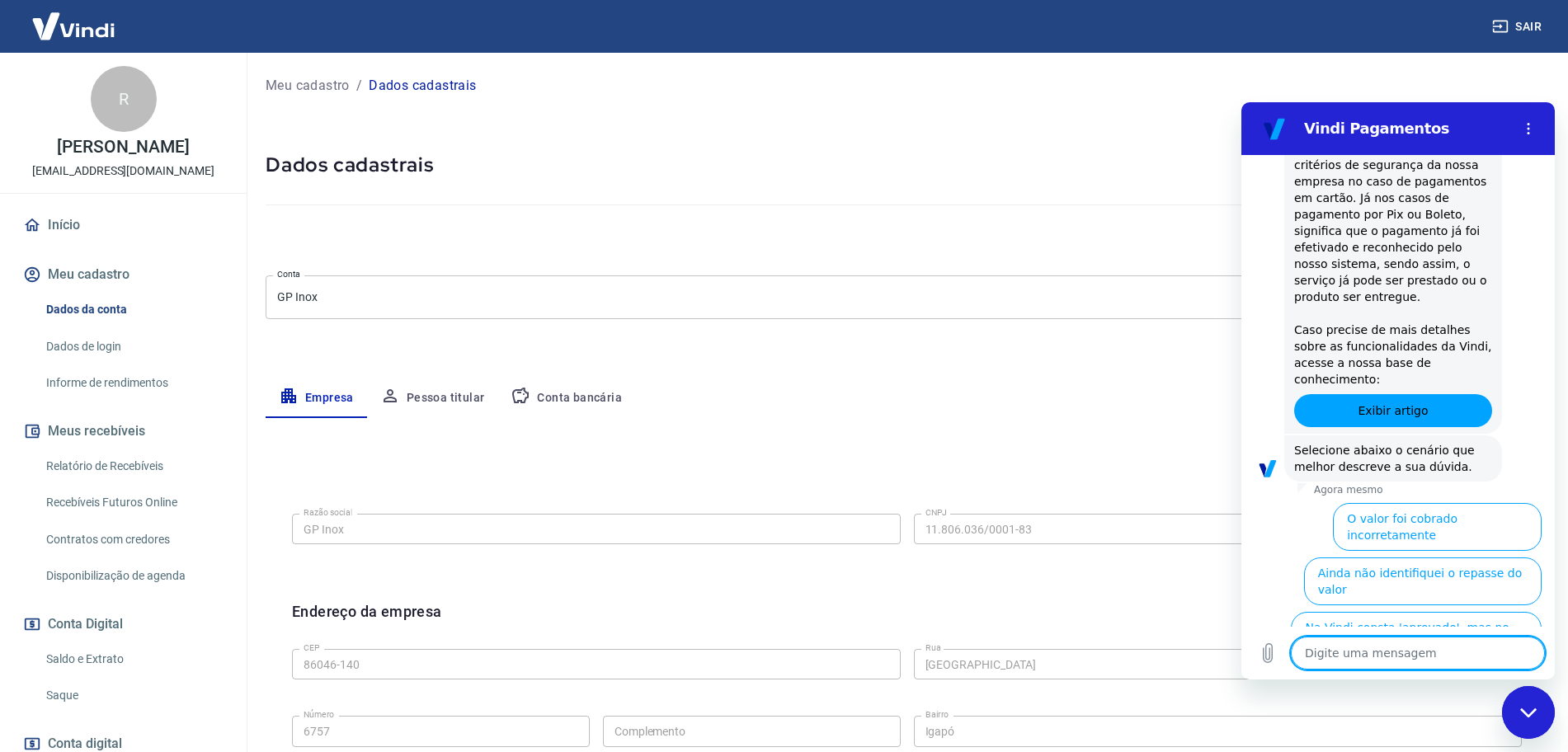
scroll to position [855, 0]
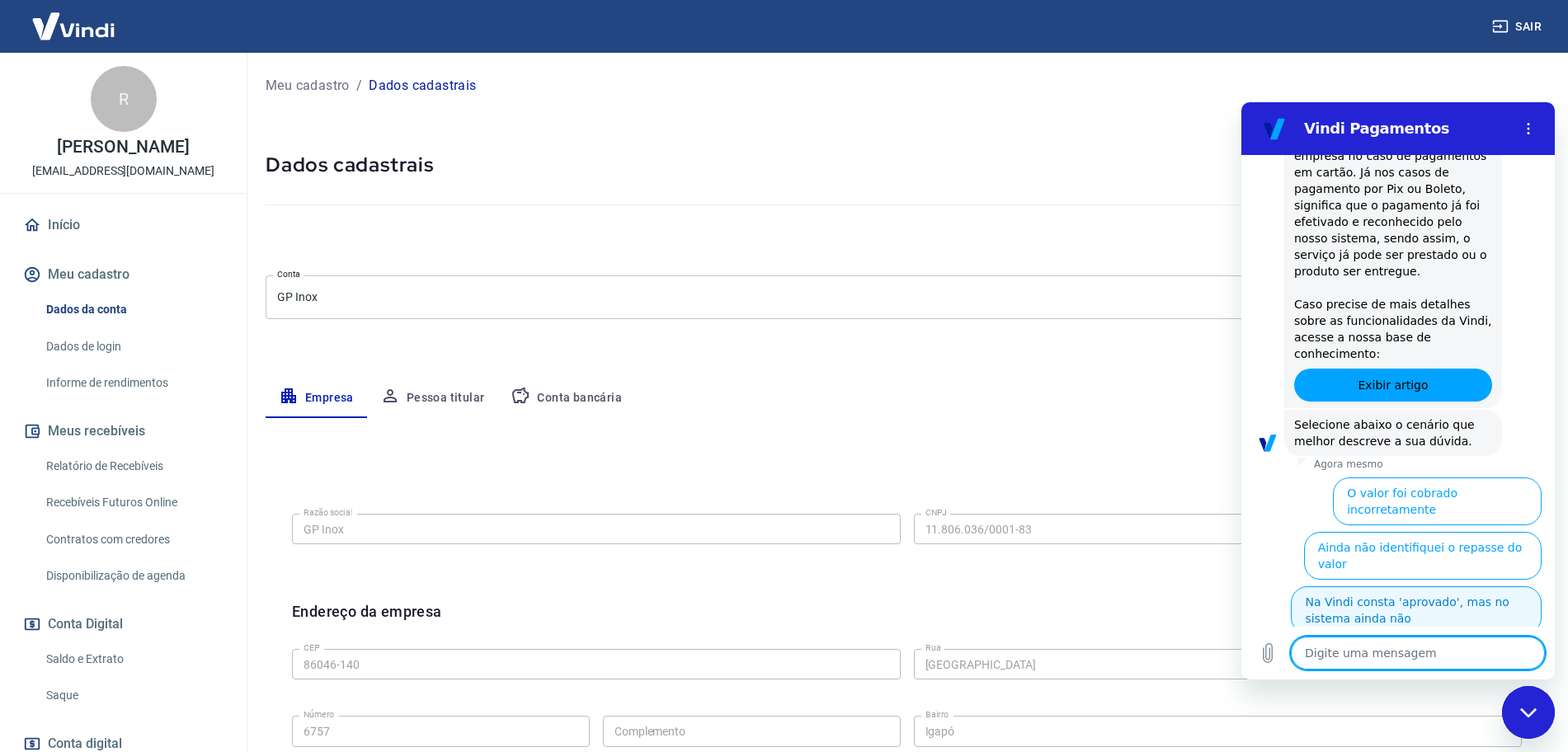
click at [1372, 587] on button "Na Vindi consta 'aprovado', mas no sistema ainda não" at bounding box center [1415, 610] width 250 height 48
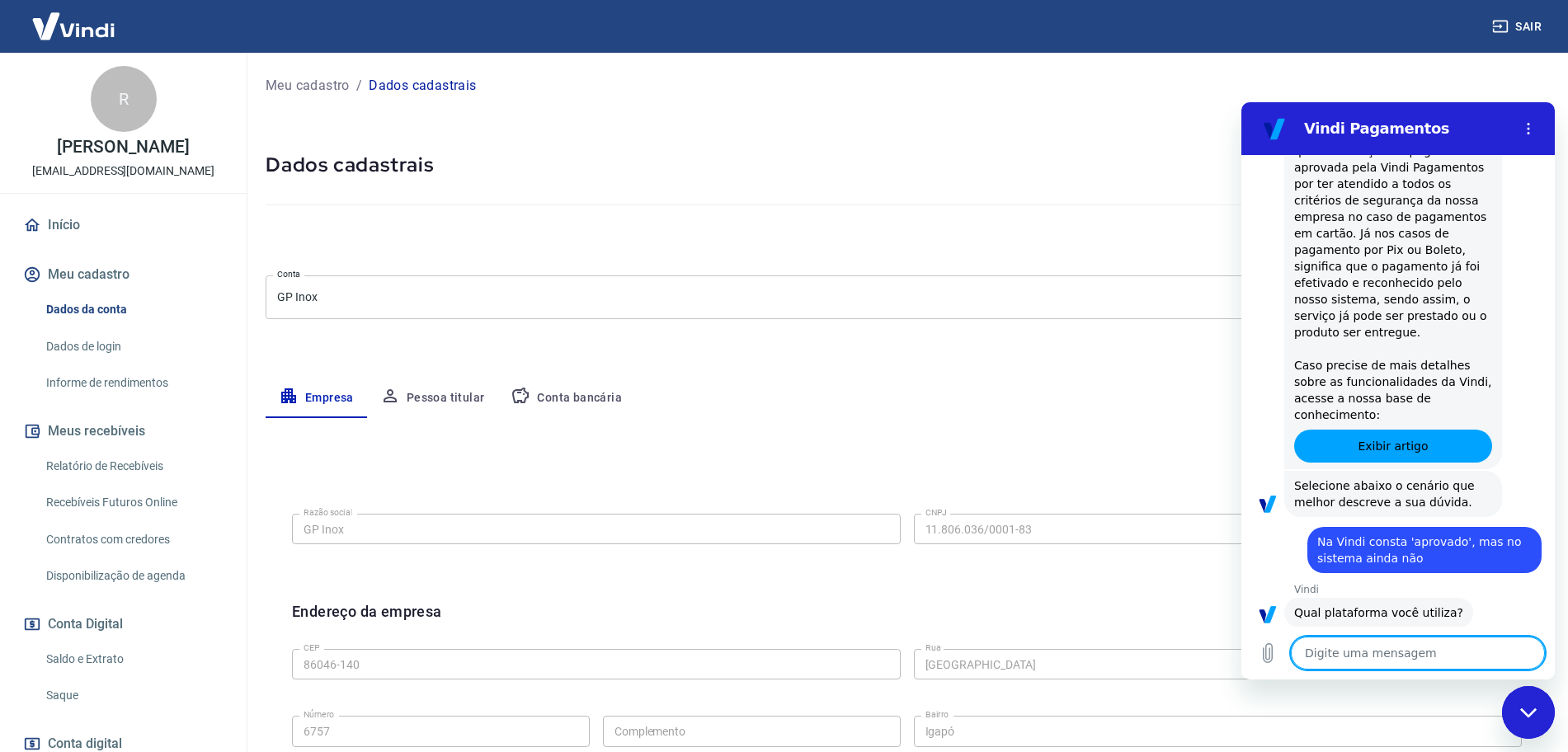
scroll to position [873, 0]
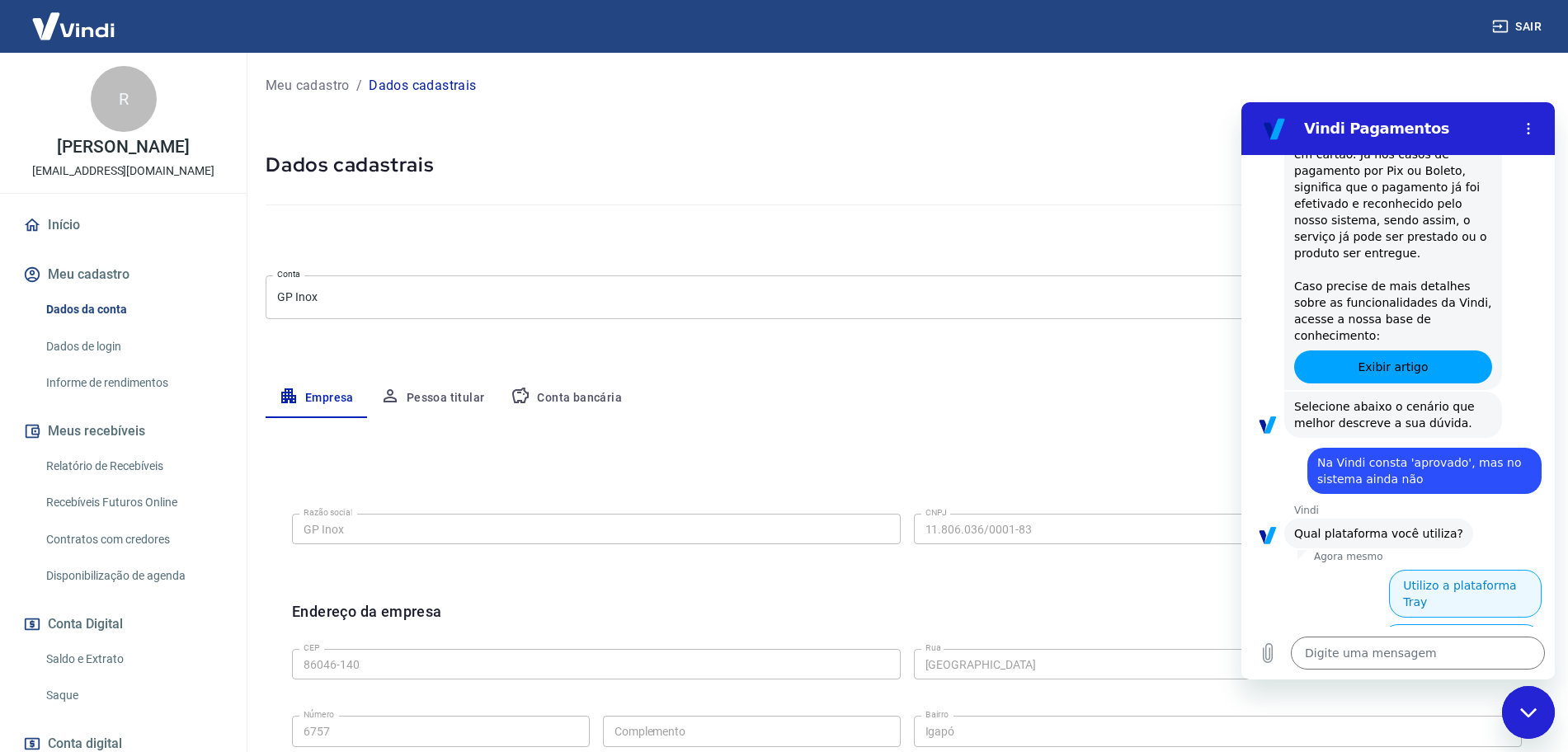
click at [1441, 570] on button "Utilizo a plataforma Tray" at bounding box center [1464, 594] width 152 height 48
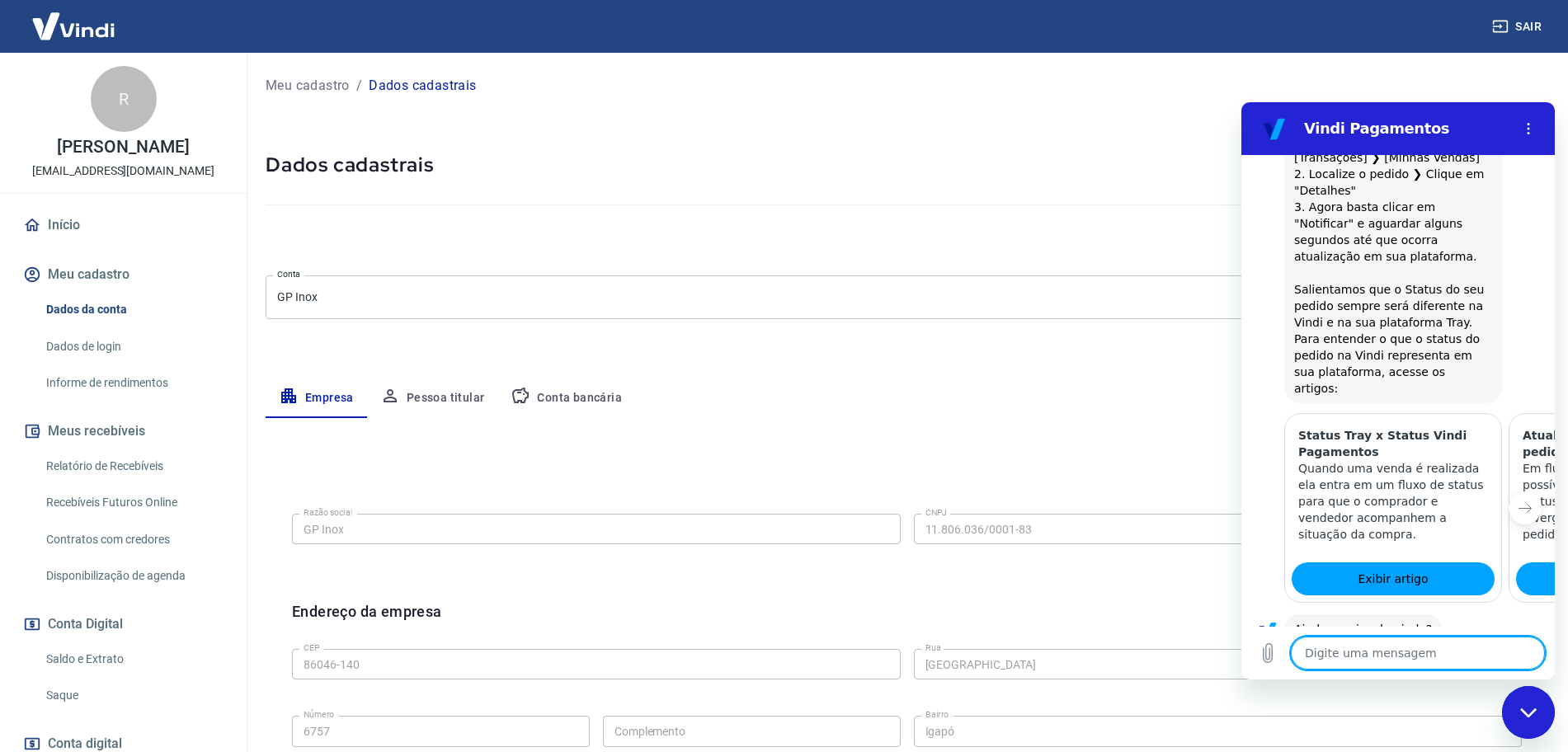
scroll to position [1500, 0]
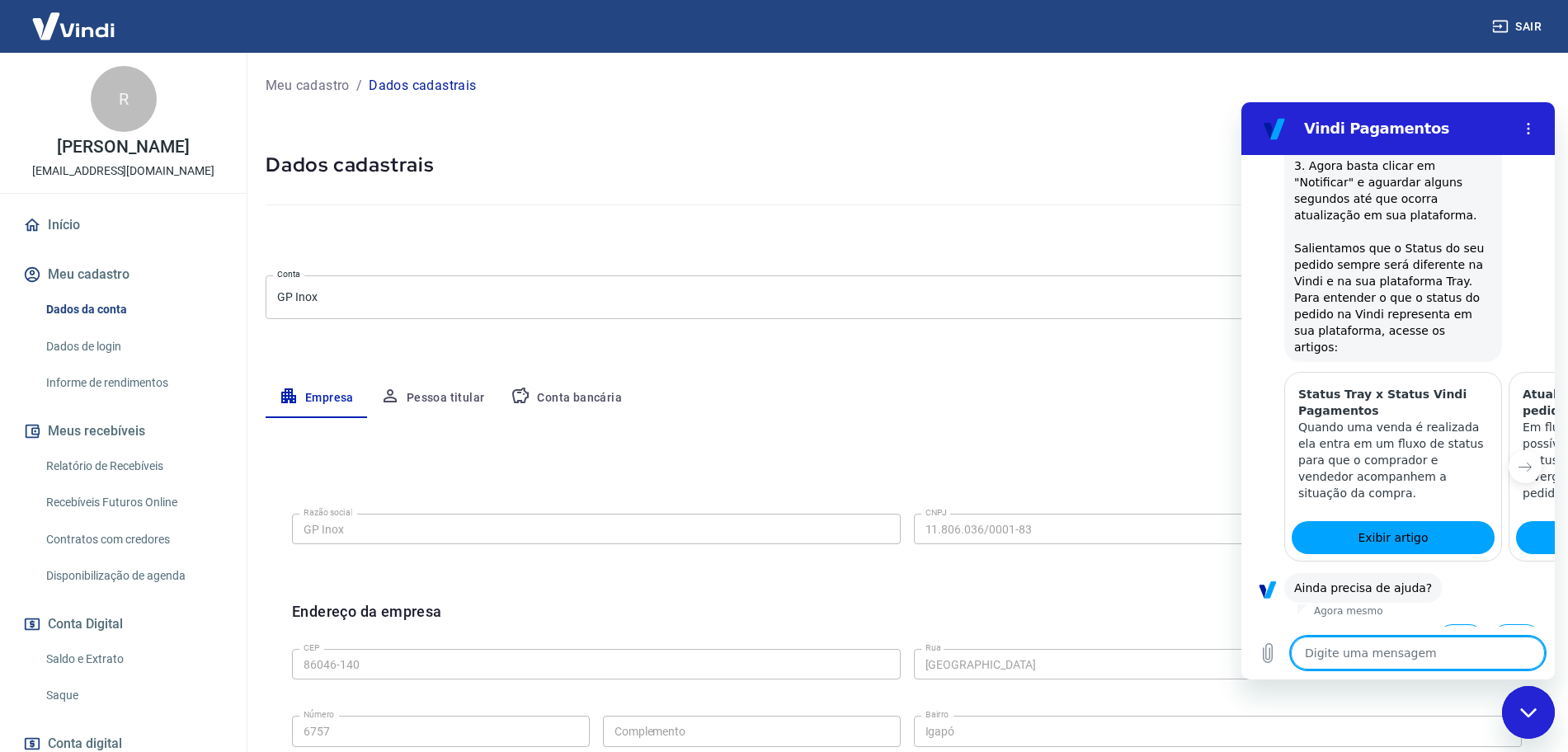
click at [1439, 624] on button "Sim" at bounding box center [1460, 639] width 48 height 31
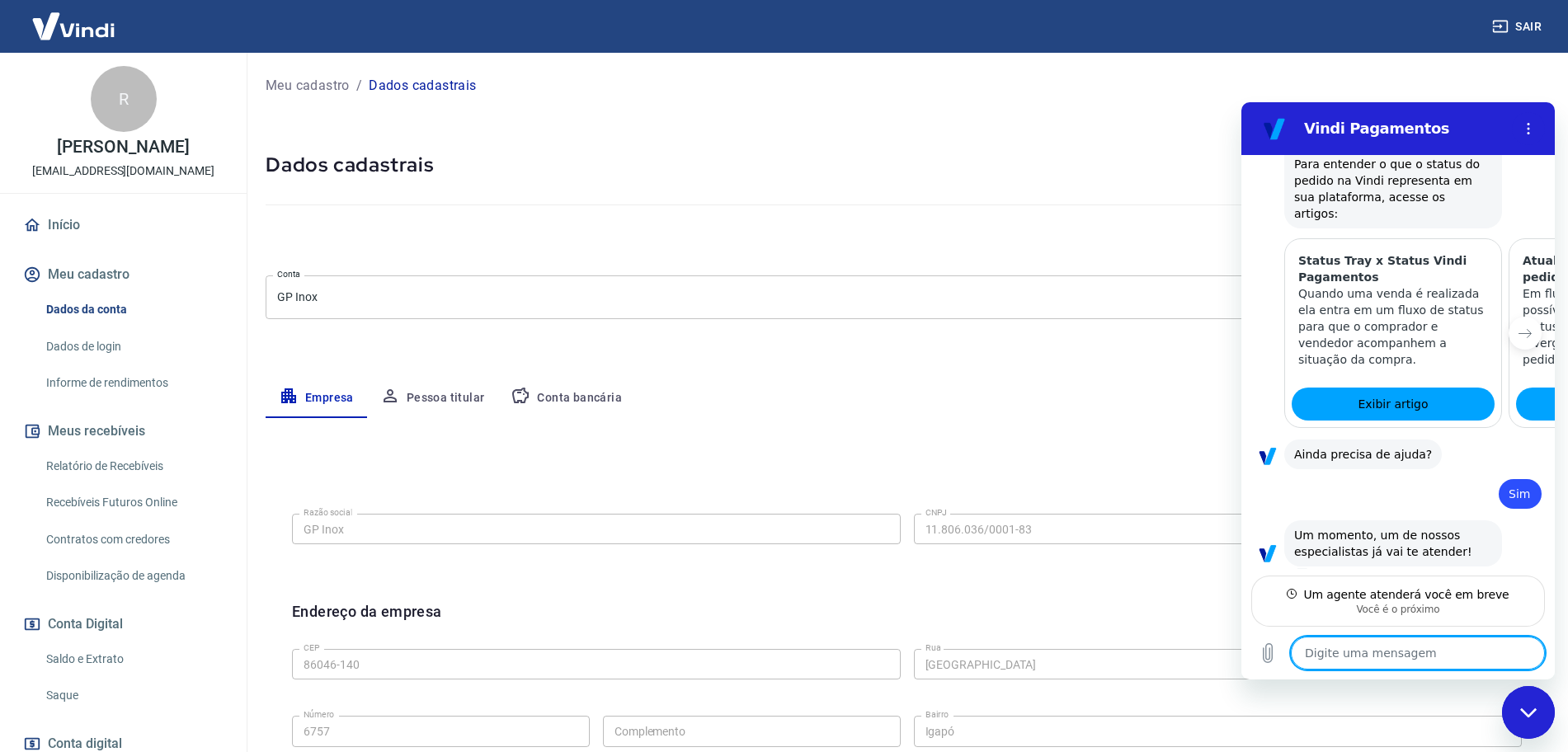
scroll to position [1617, 0]
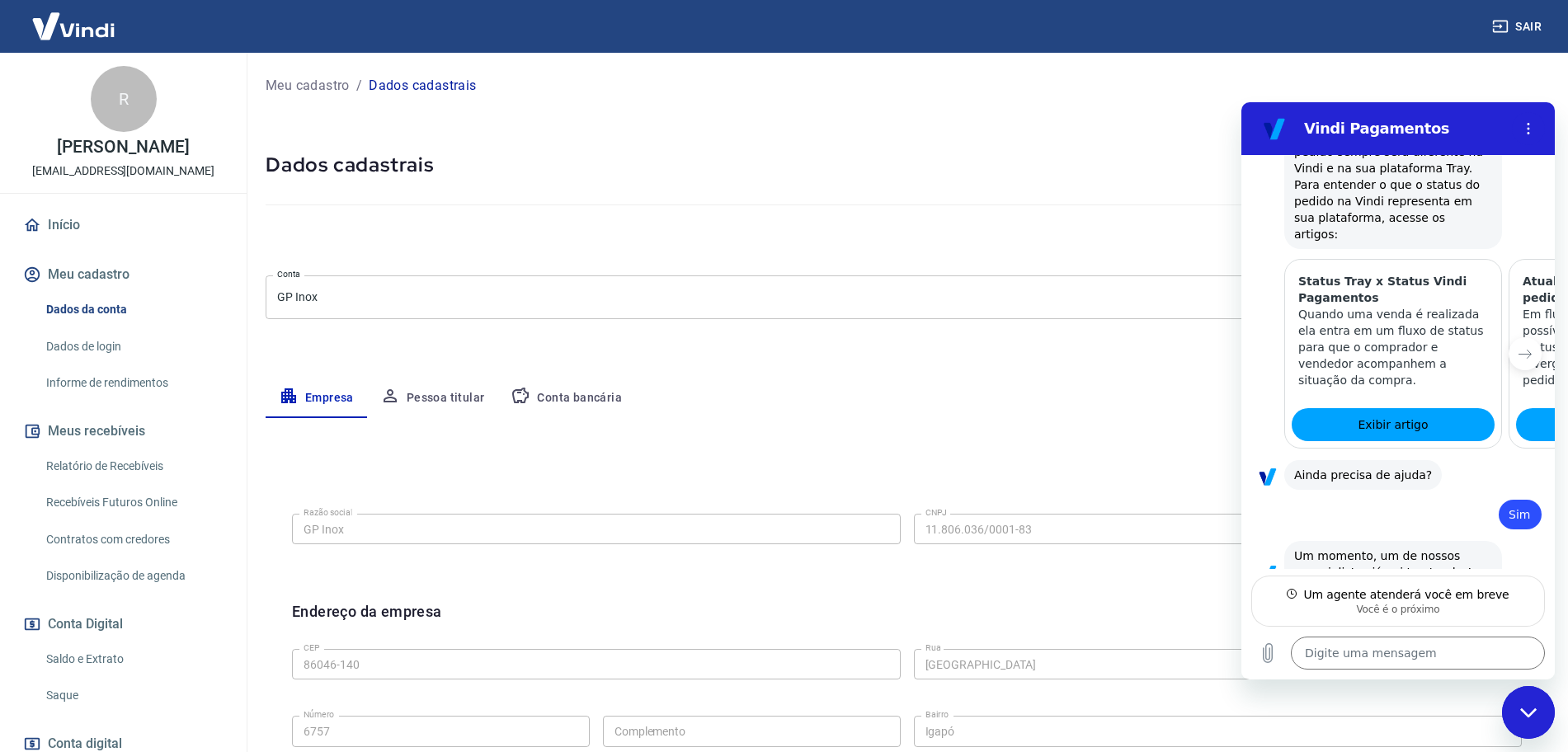
type textarea "x"
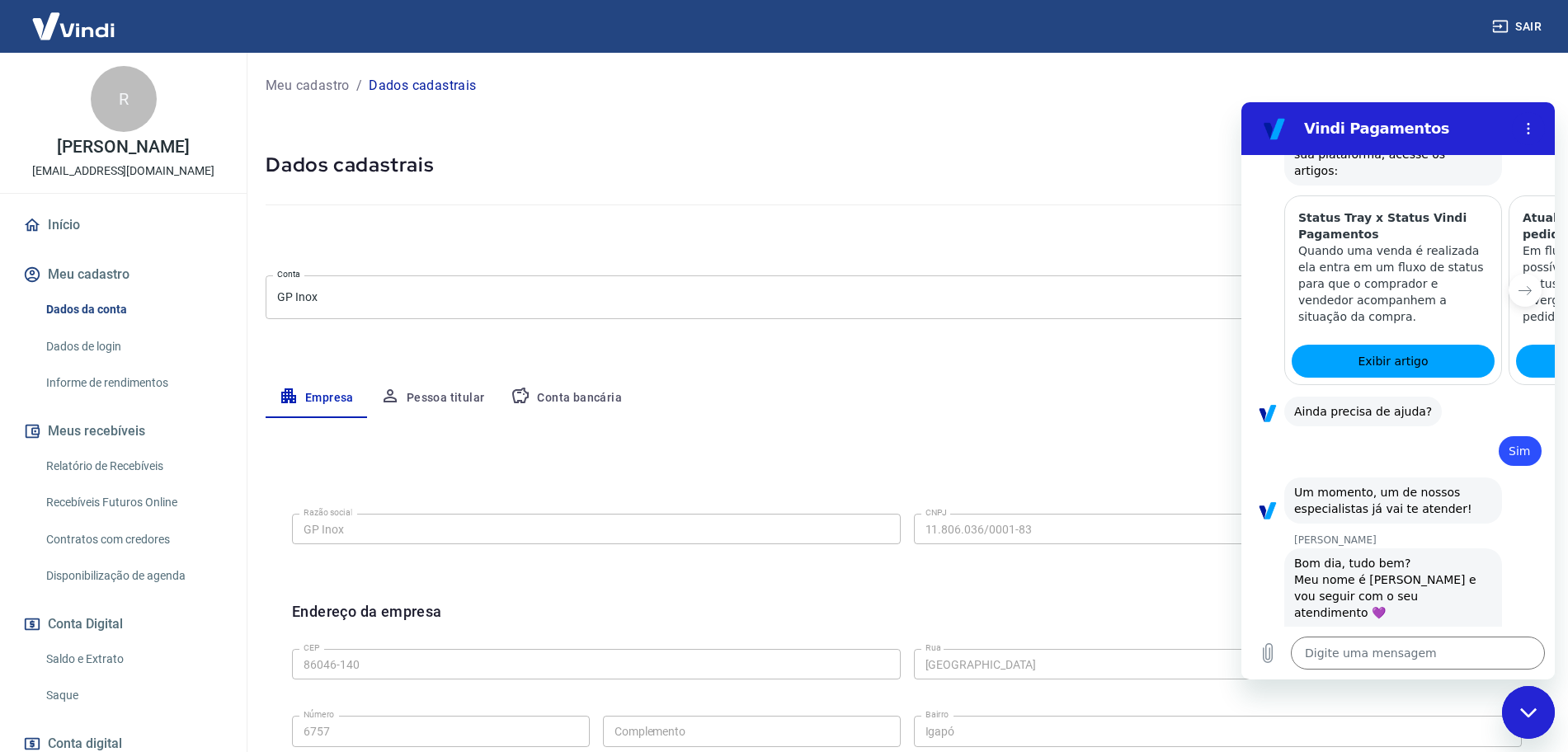
scroll to position [1679, 0]
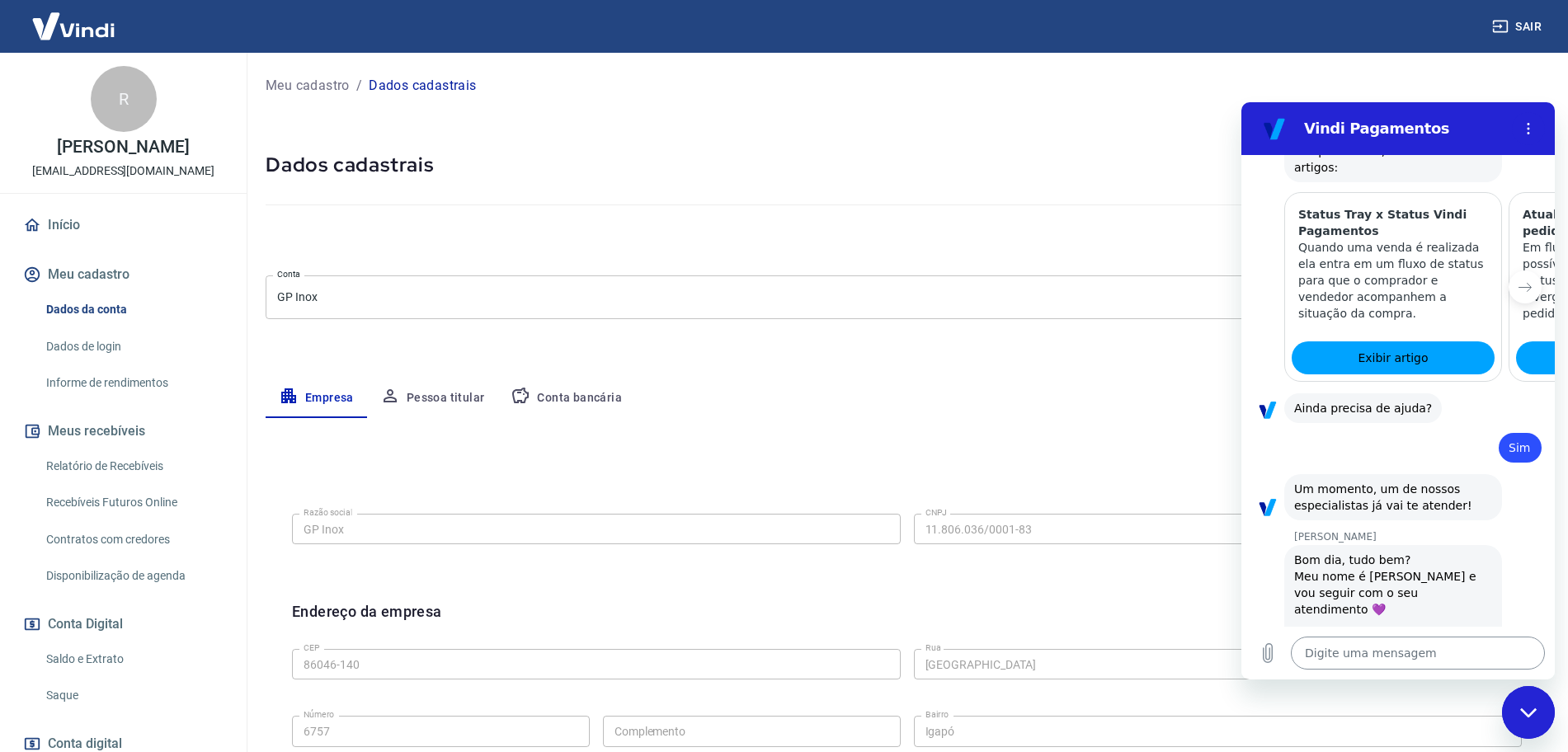
click at [1411, 649] on textarea at bounding box center [1417, 652] width 254 height 33
type textarea "O"
type textarea "x"
type textarea "Ol"
type textarea "x"
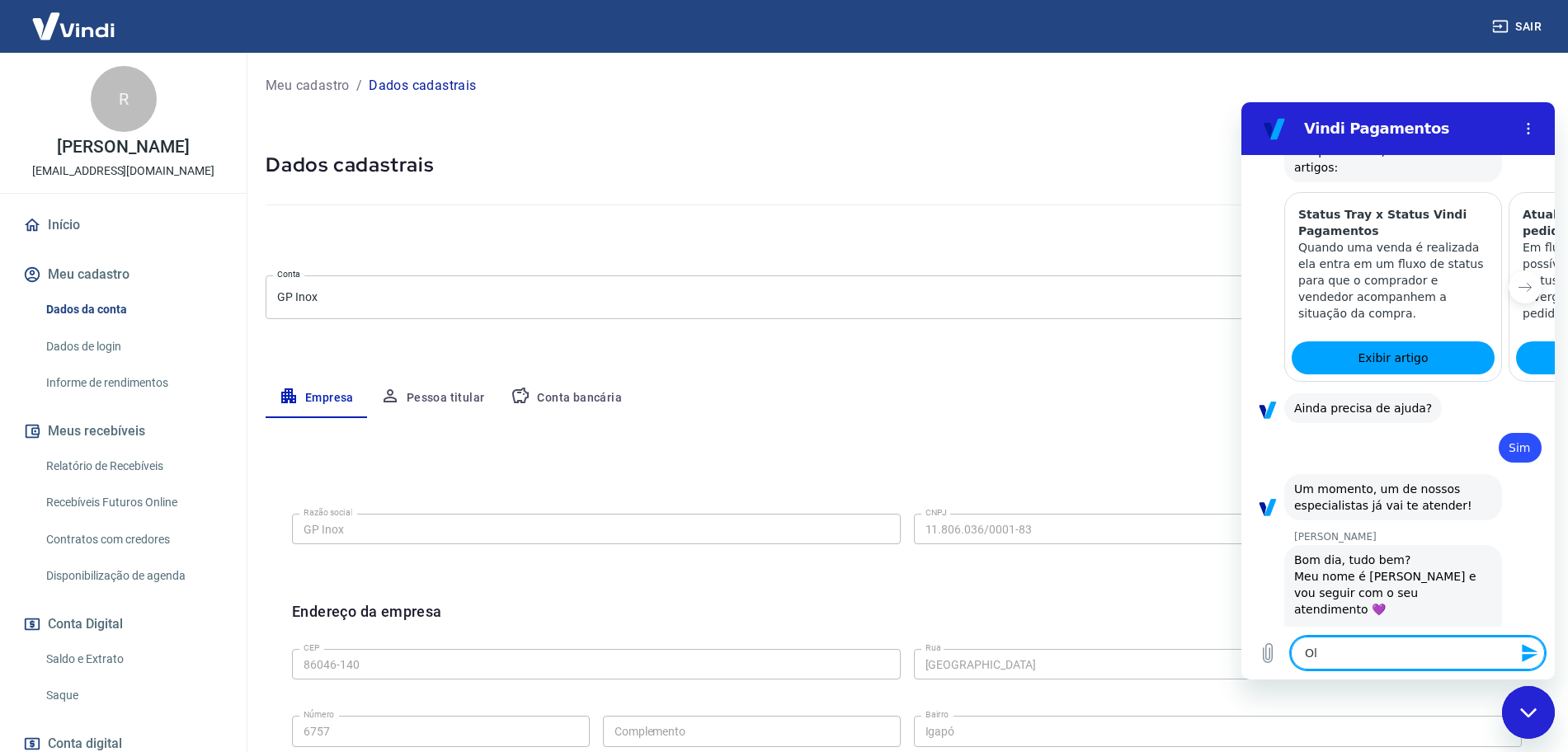
type textarea "Olá"
type textarea "x"
type textarea "Olá,"
type textarea "x"
type textarea "Olá,"
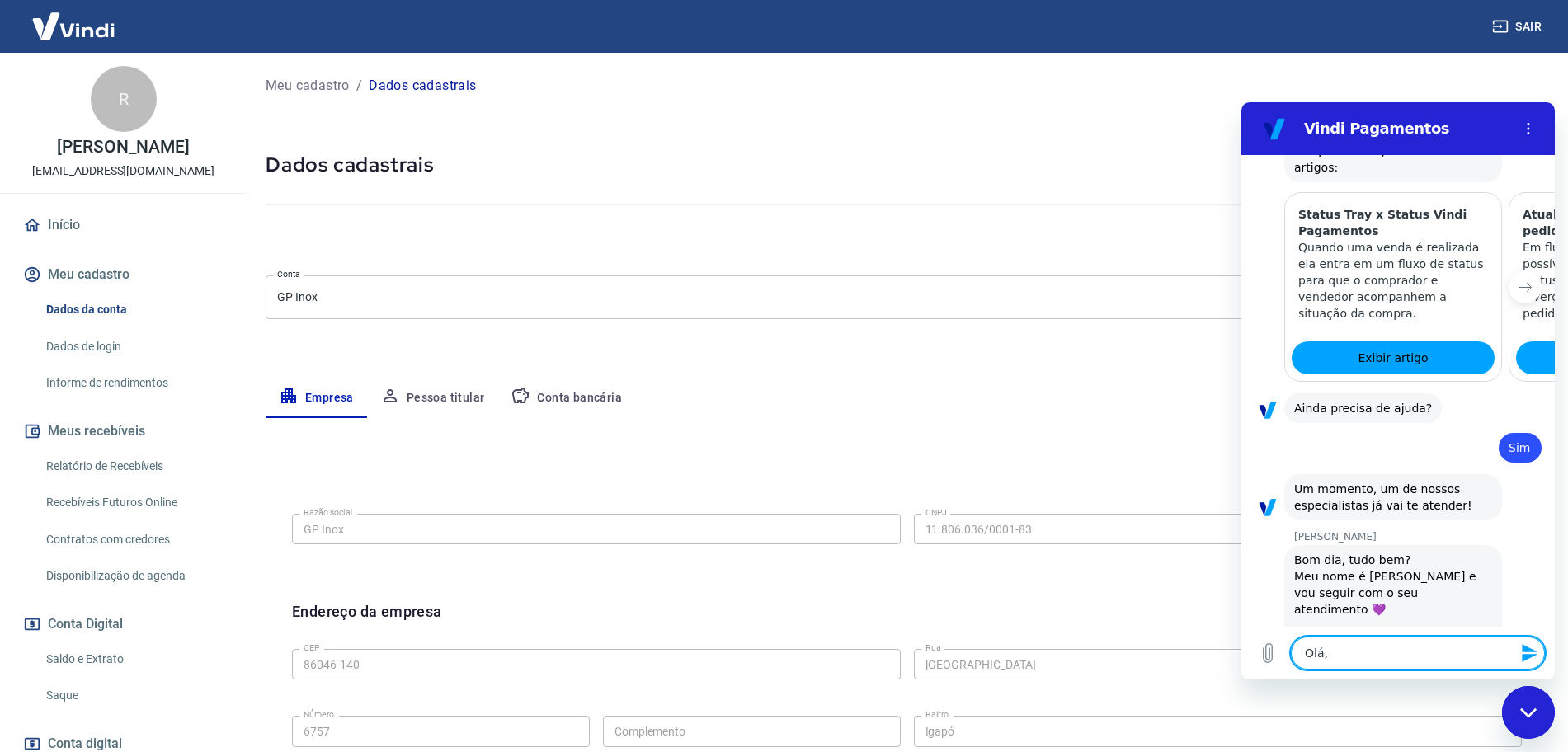
type textarea "x"
type textarea "Olá, b"
type textarea "x"
type textarea "Olá, bo"
type textarea "x"
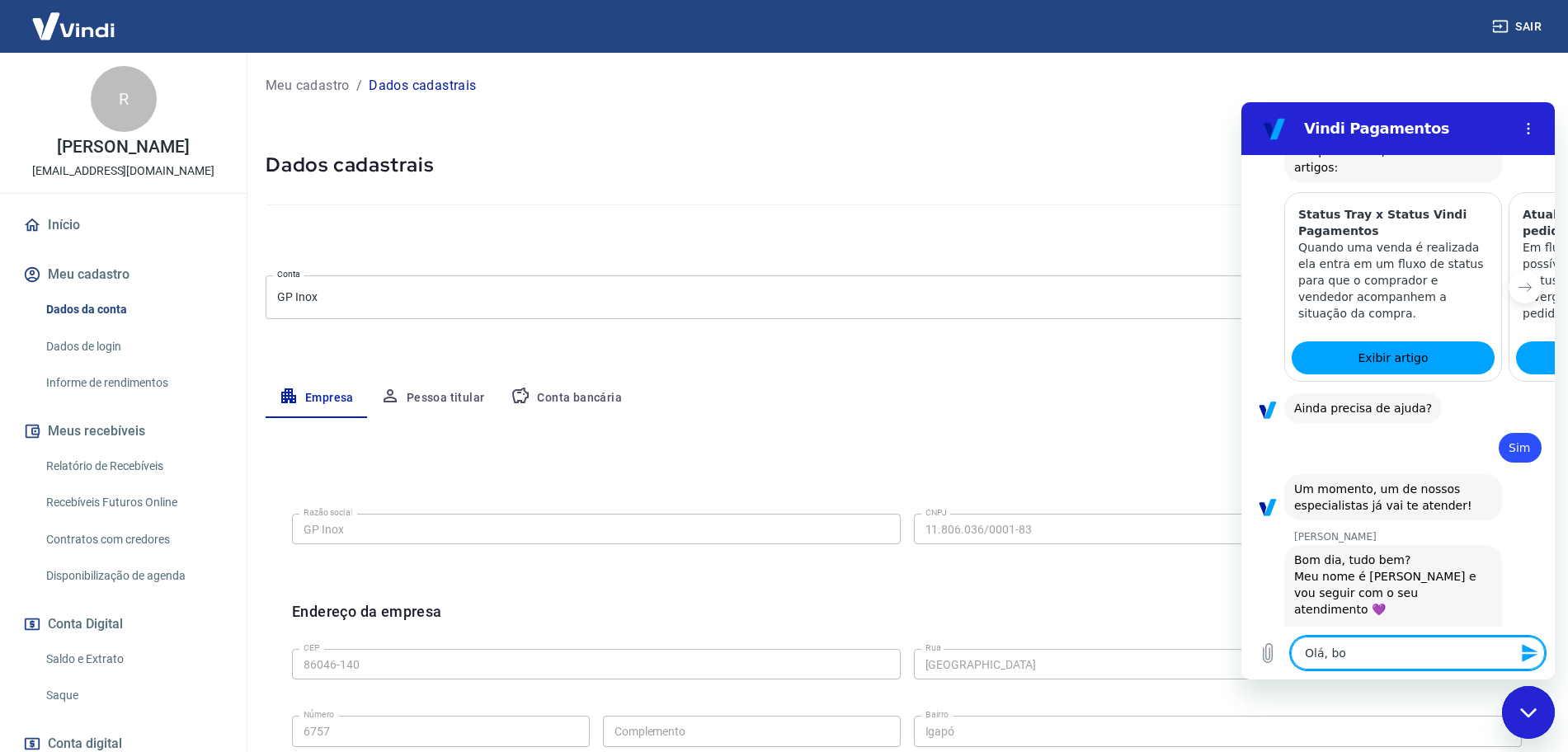
type textarea "Olá, bom"
type textarea "x"
type textarea "Olá, bom"
type textarea "x"
type textarea "Olá, bom d"
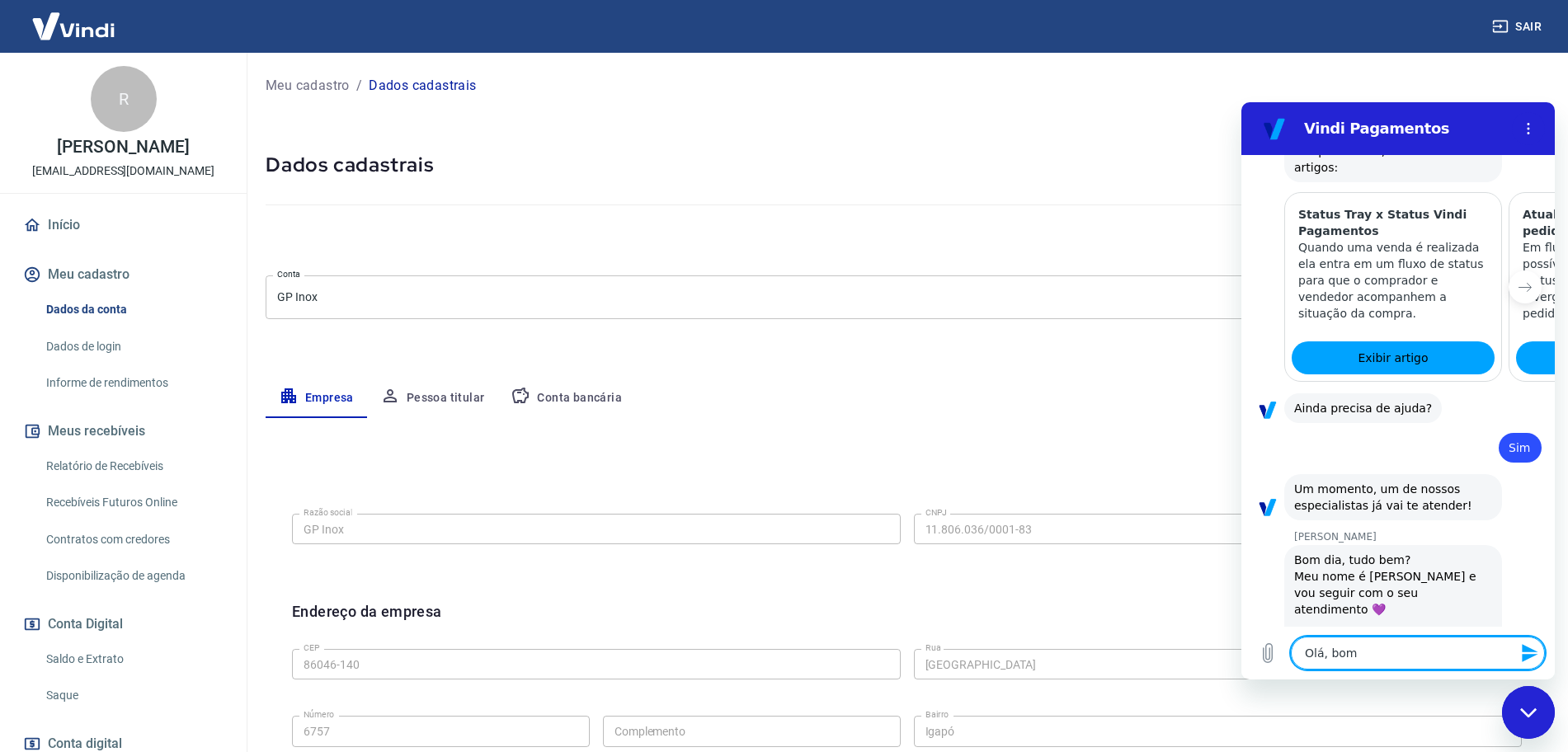
type textarea "x"
type textarea "Olá, bom di"
type textarea "x"
type textarea "Olá, bom dia"
type textarea "x"
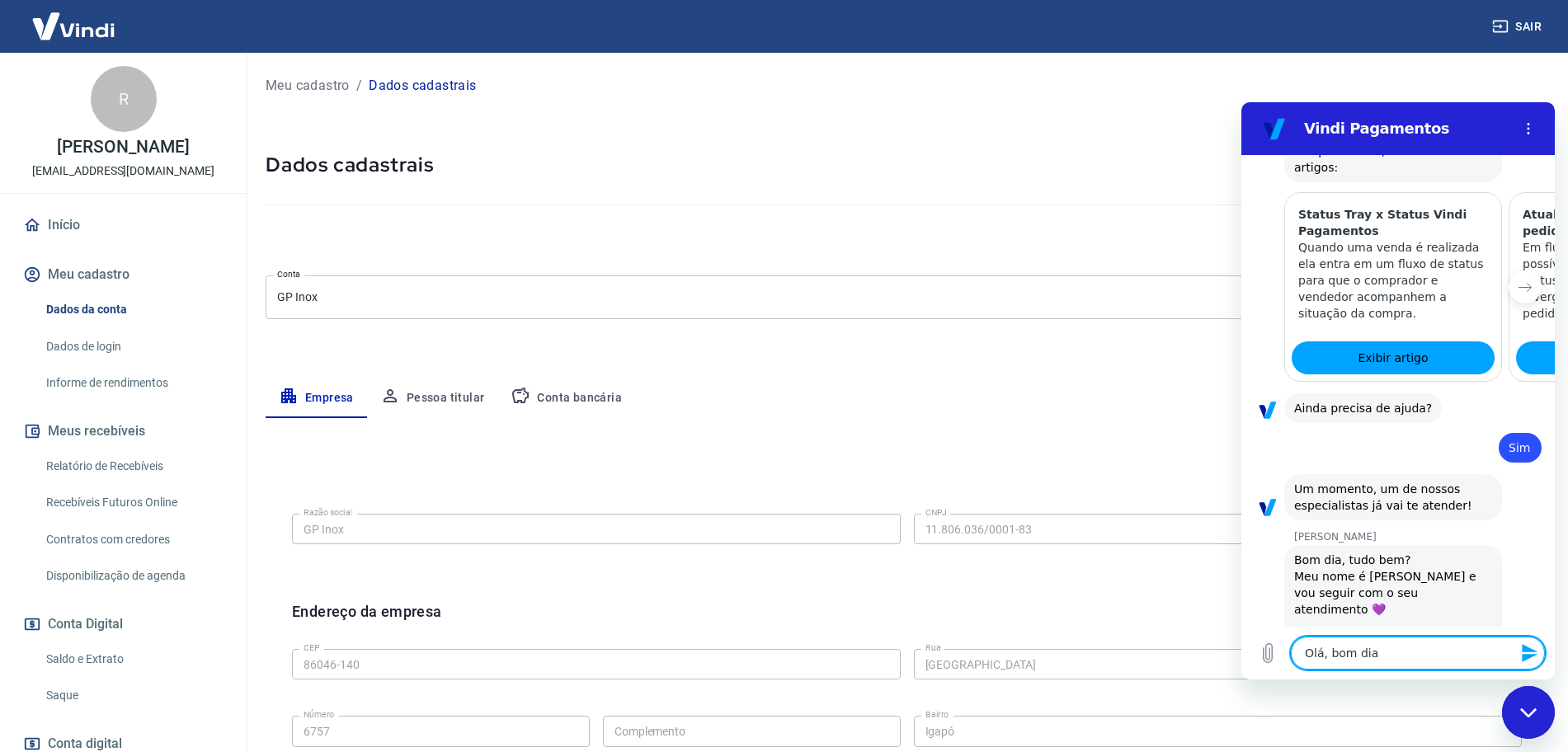
type textarea "x"
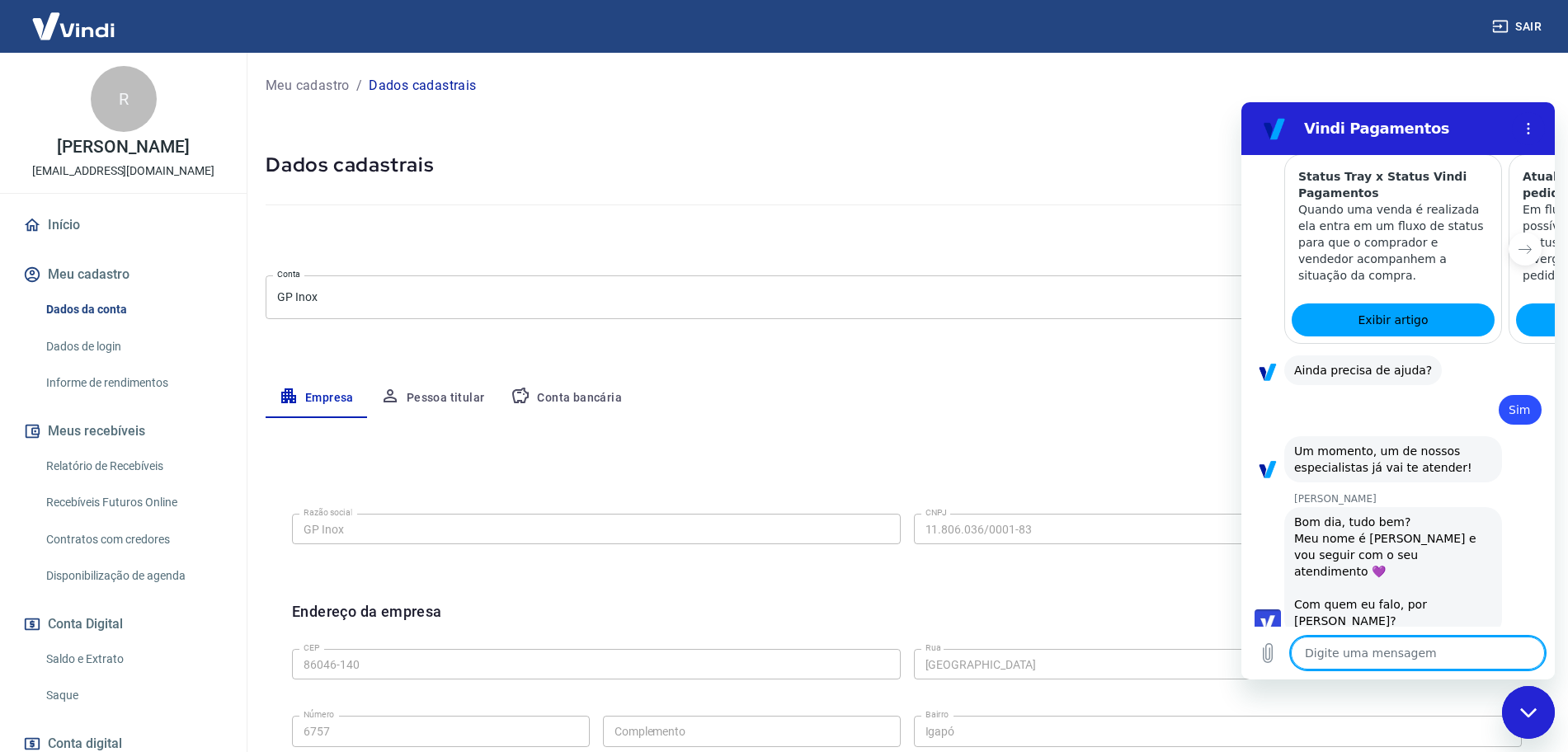
type textarea "t"
type textarea "x"
type textarea "tu"
type textarea "x"
type textarea "tud"
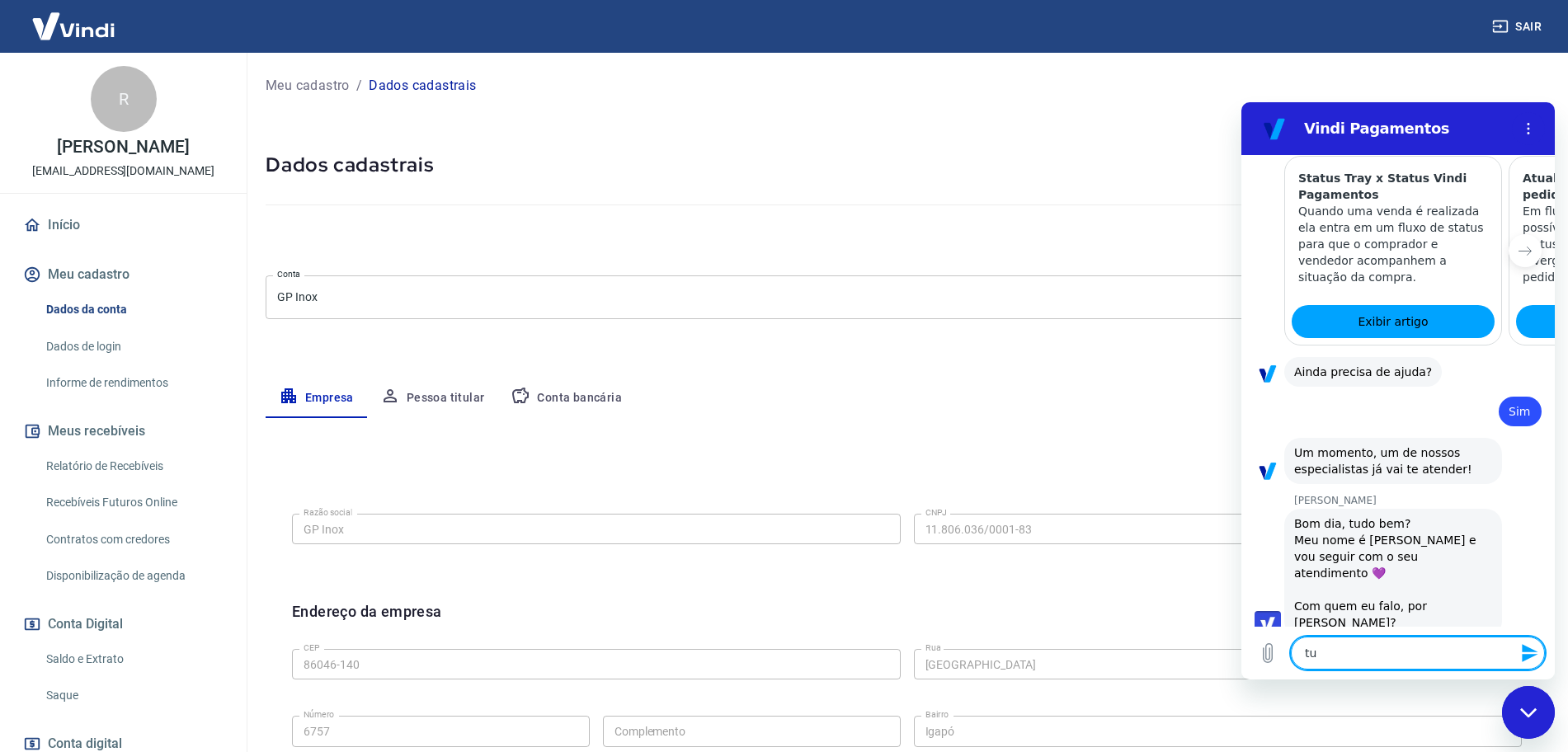
type textarea "x"
type textarea "tudo"
type textarea "x"
type textarea "tudo"
type textarea "x"
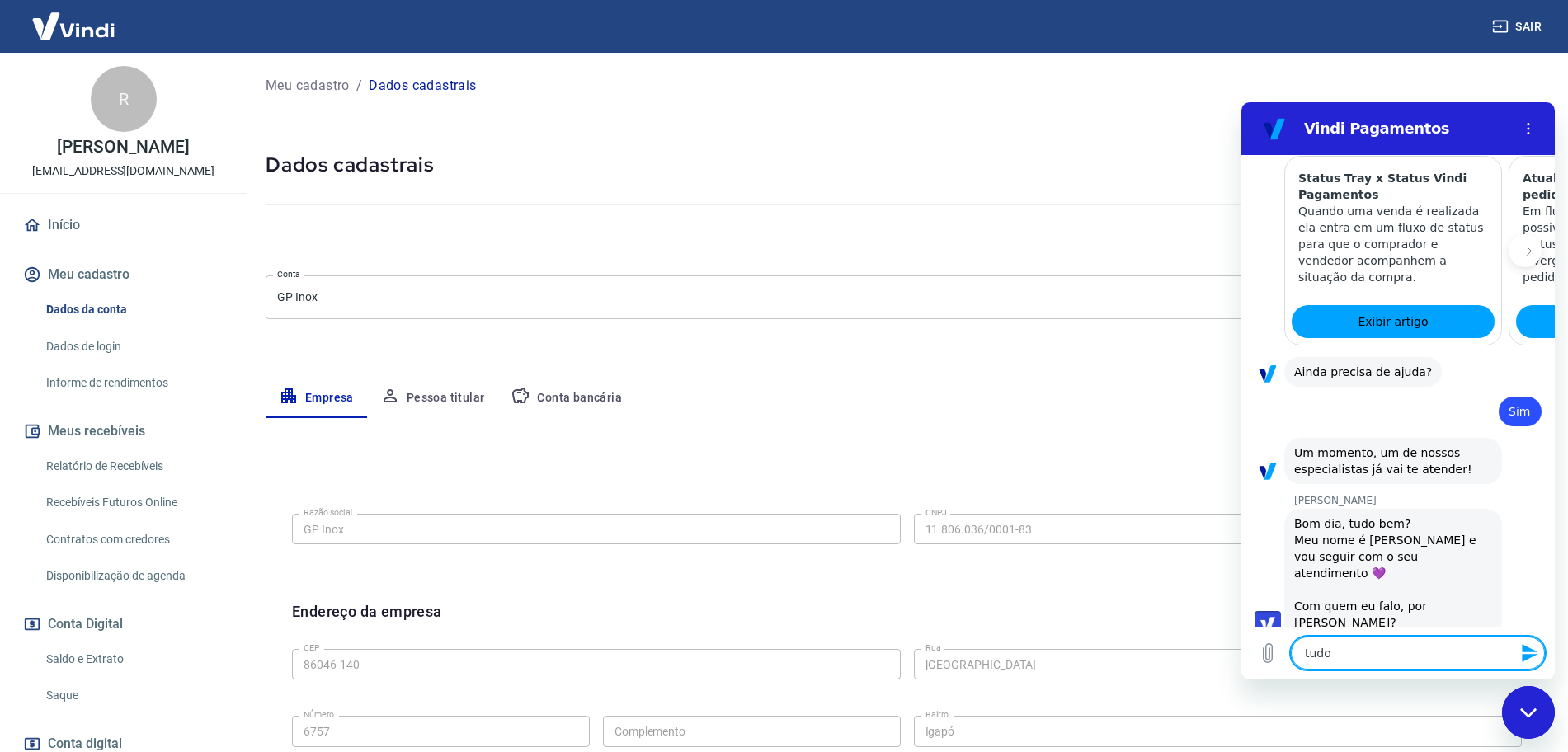
scroll to position [1719, 0]
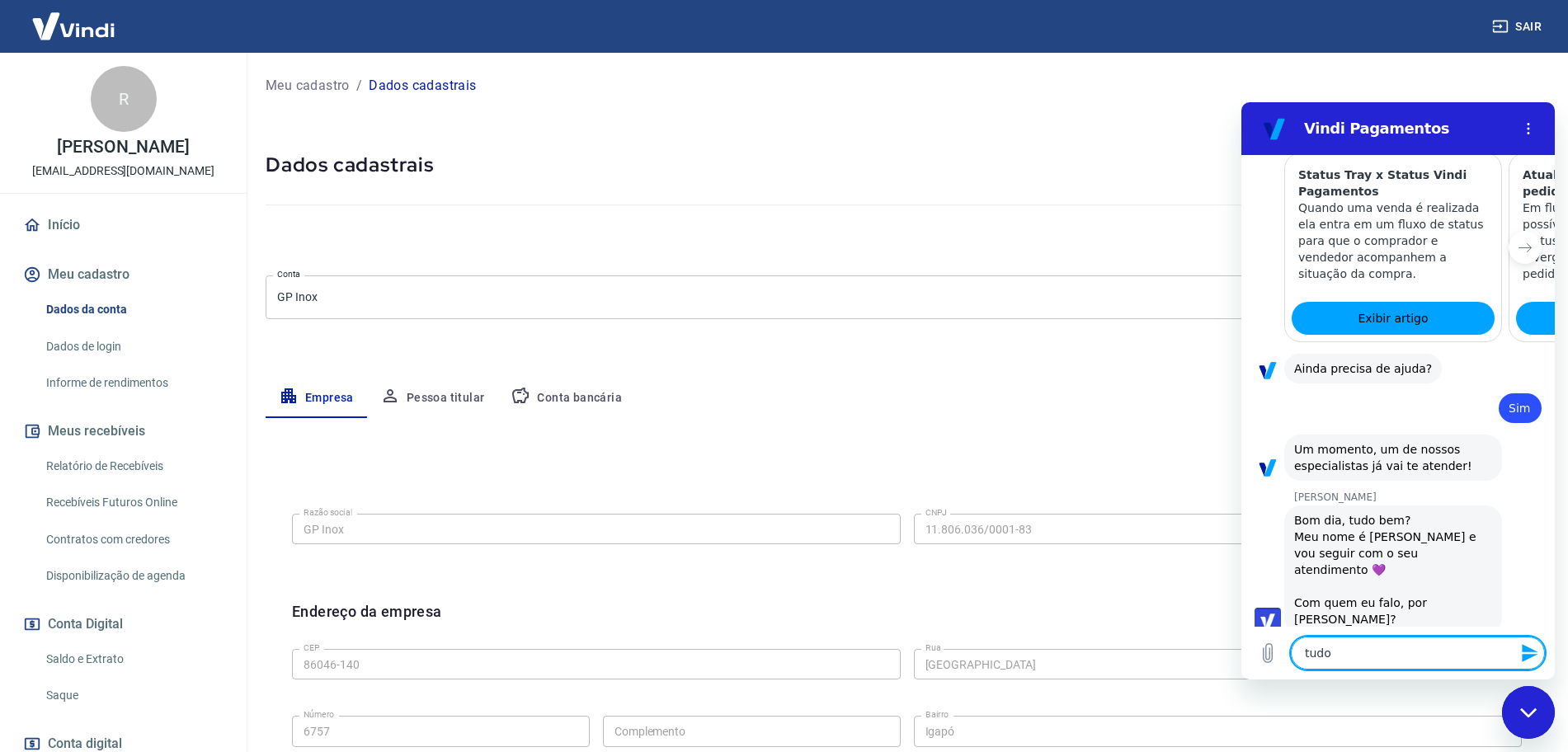
type textarea "tudo b"
type textarea "x"
type textarea "tudo be"
type textarea "x"
type textarea "tudo bem"
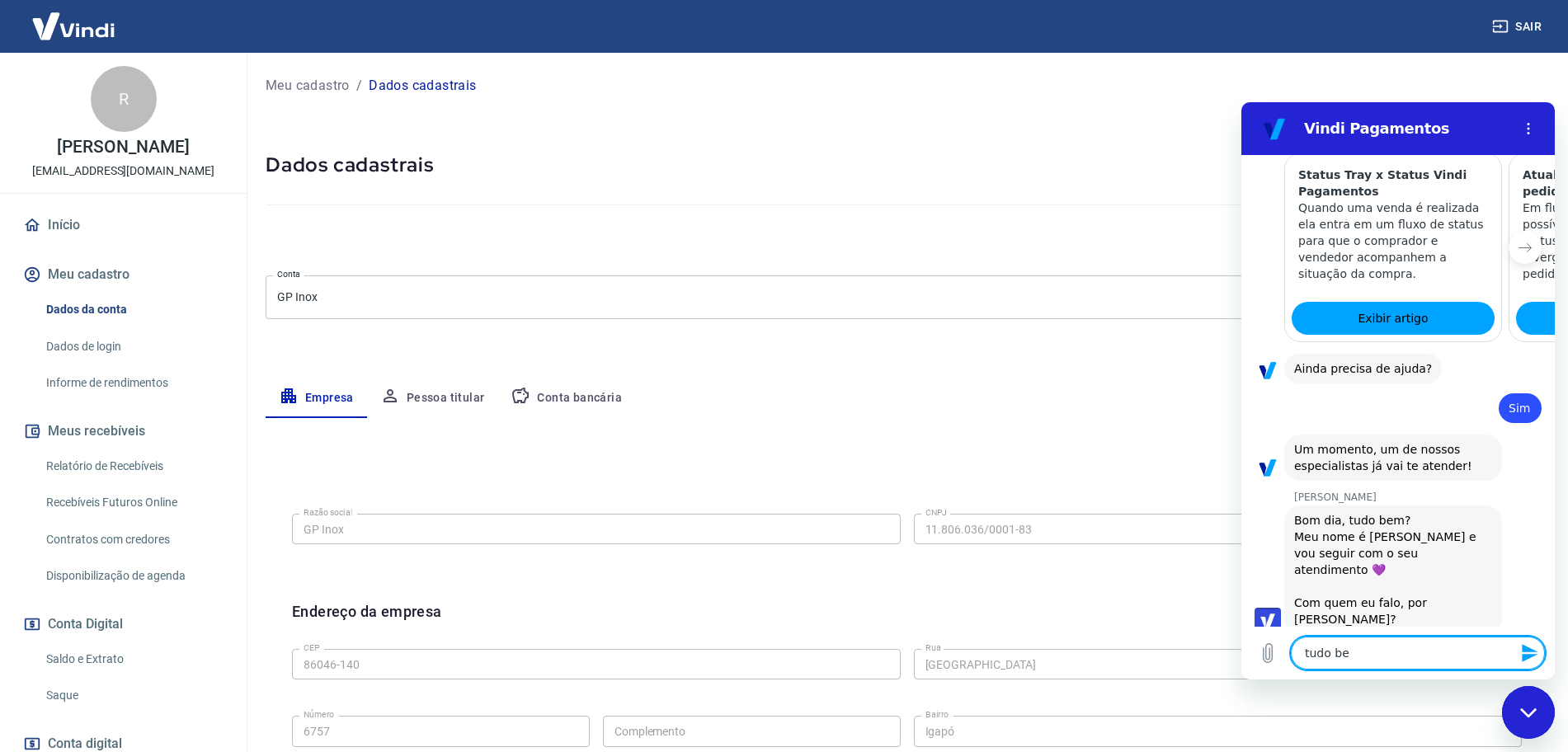
type textarea "x"
type textarea "tudo bem?"
type textarea "x"
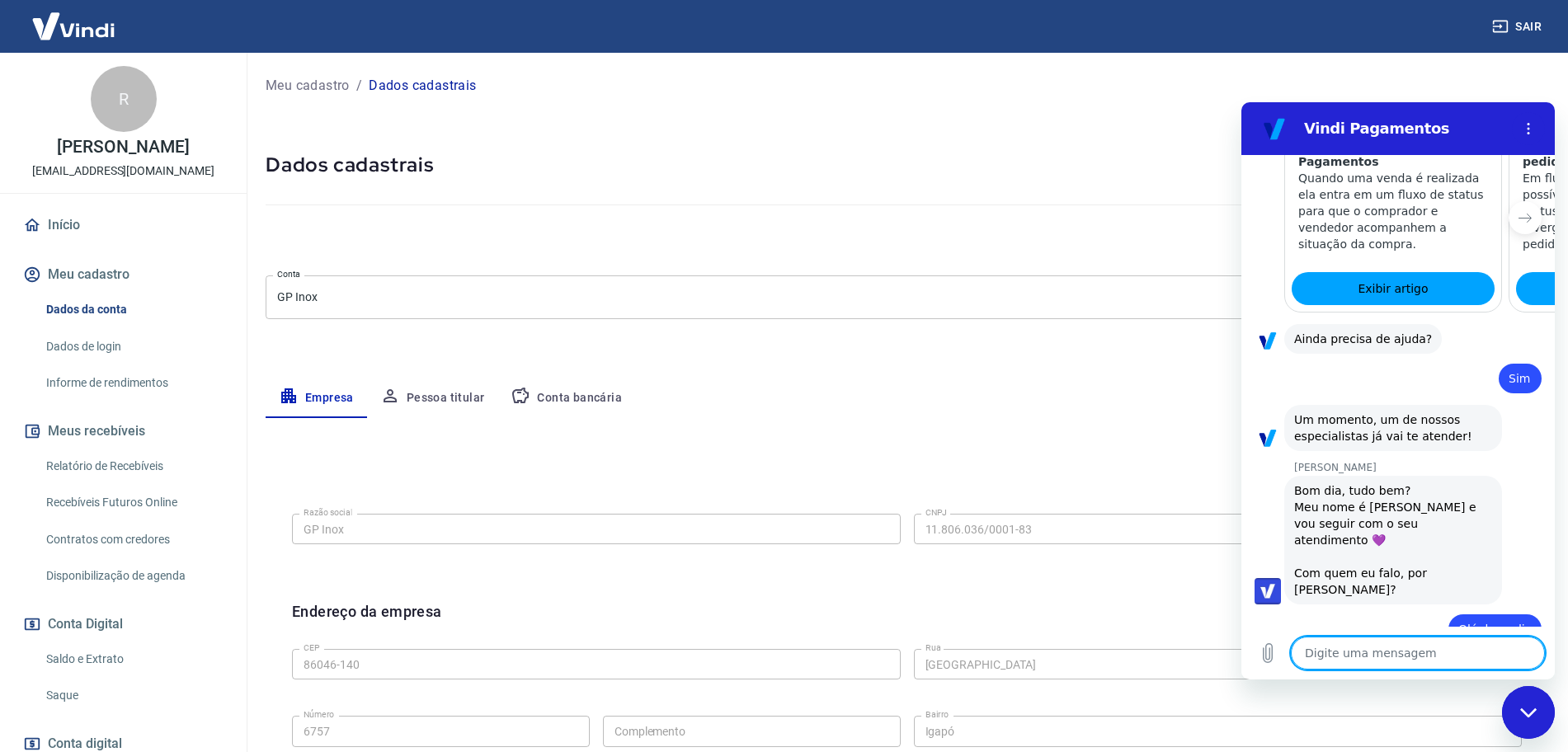
type textarea "R"
type textarea "x"
type textarea "Rf"
type textarea "x"
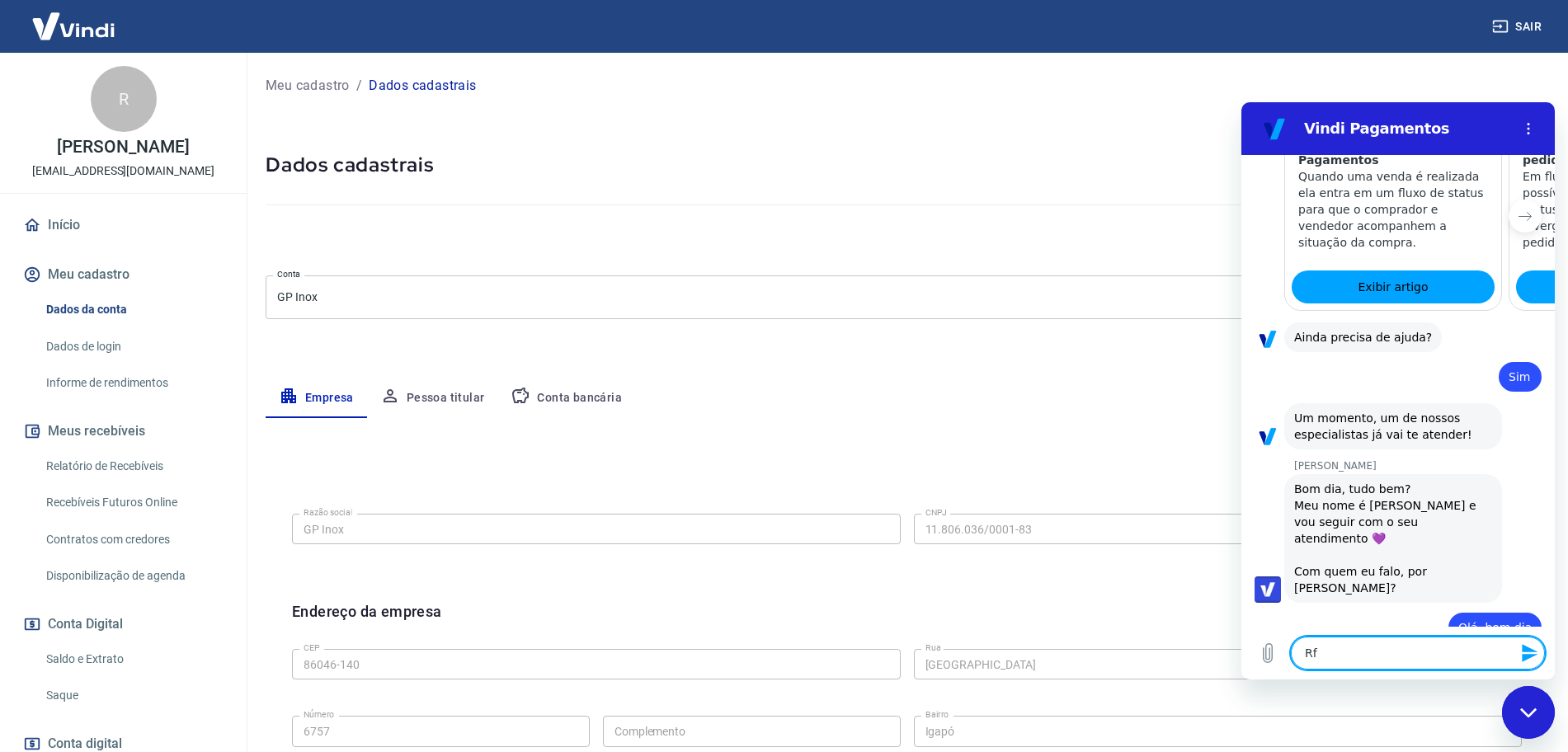
type textarea "Rfa"
type textarea "x"
type textarea "Rf"
type textarea "x"
type textarea "R"
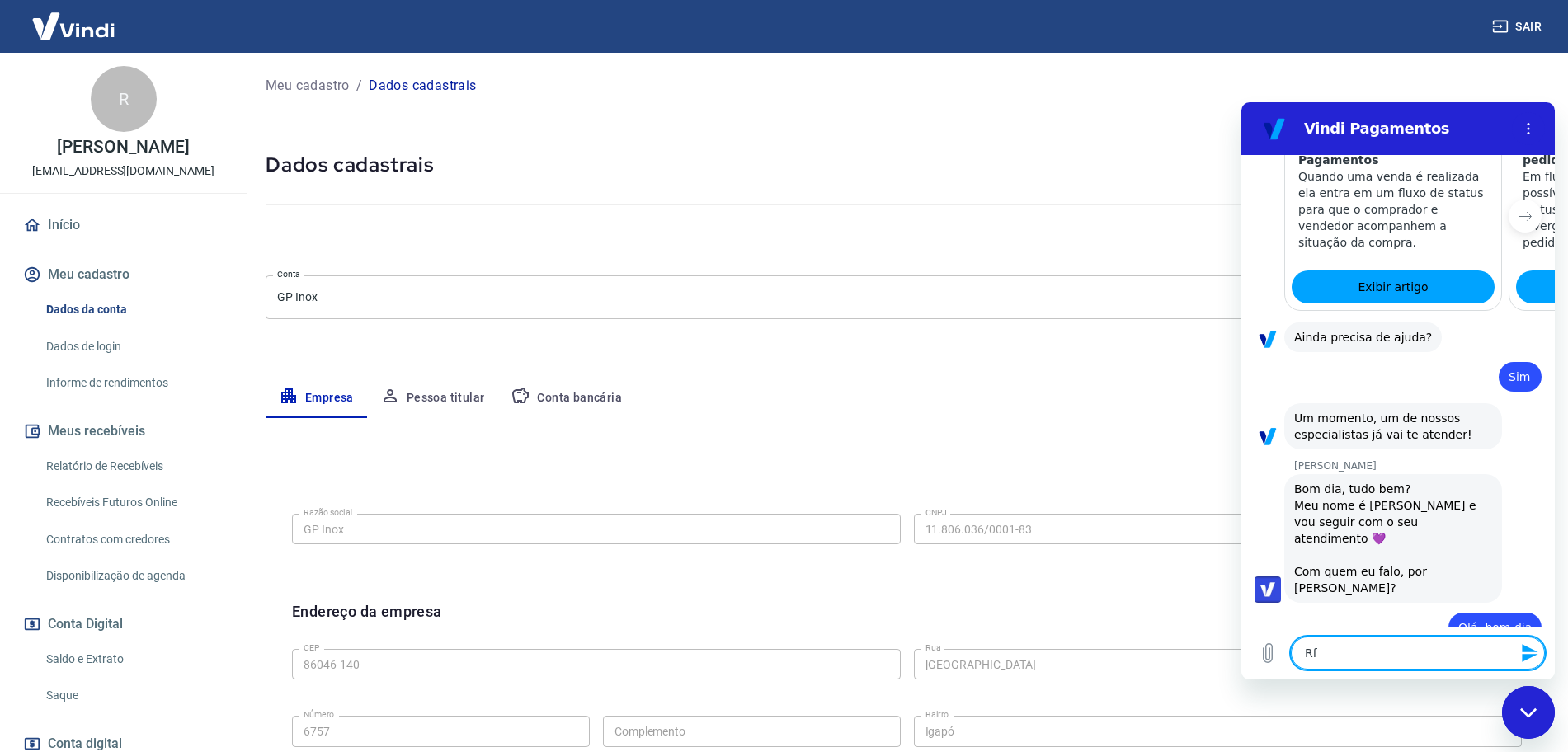
type textarea "x"
type textarea "Ra"
type textarea "x"
type textarea "Raf"
type textarea "x"
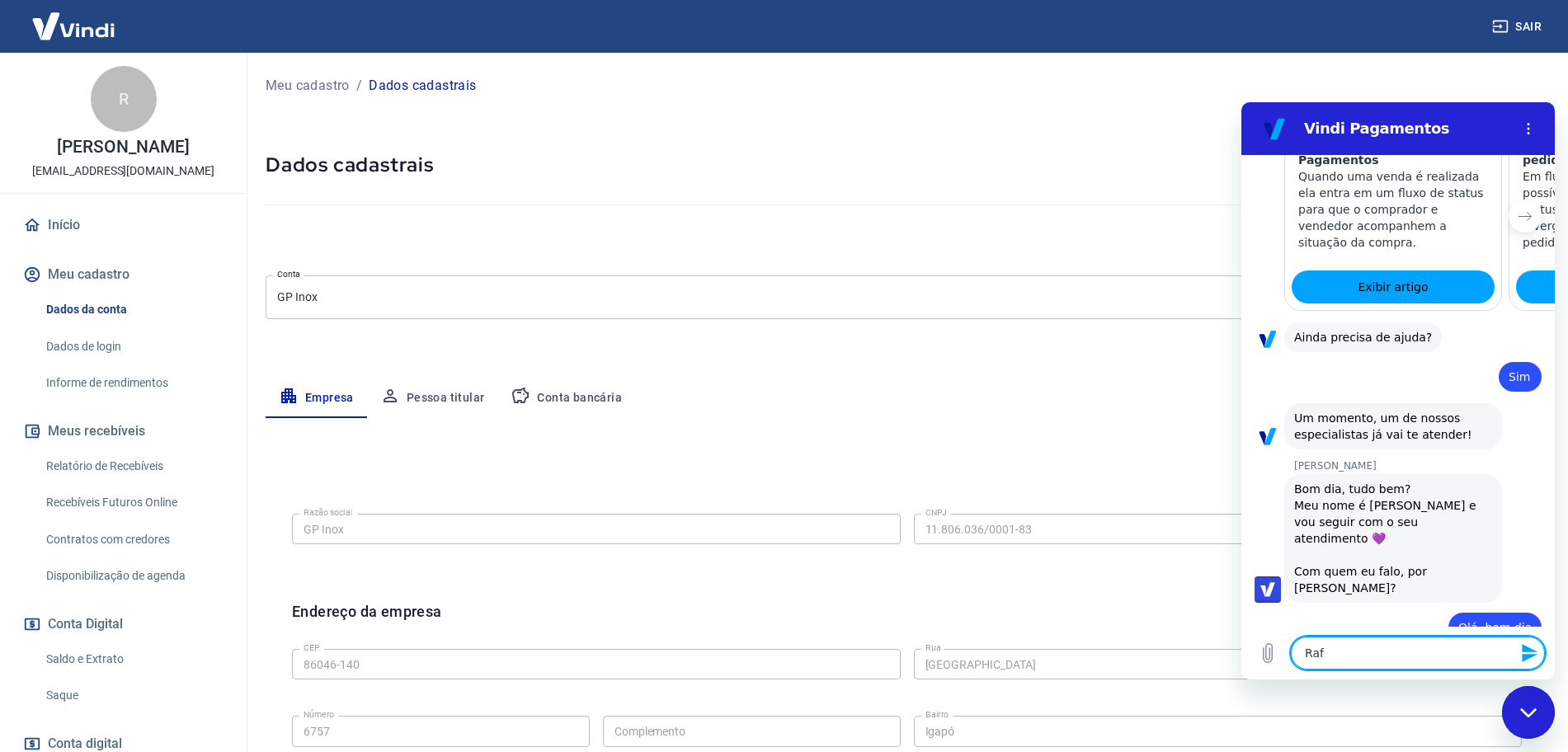
type textarea "Rafa"
type textarea "x"
type textarea "Rafae"
type textarea "x"
type textarea "Rafael"
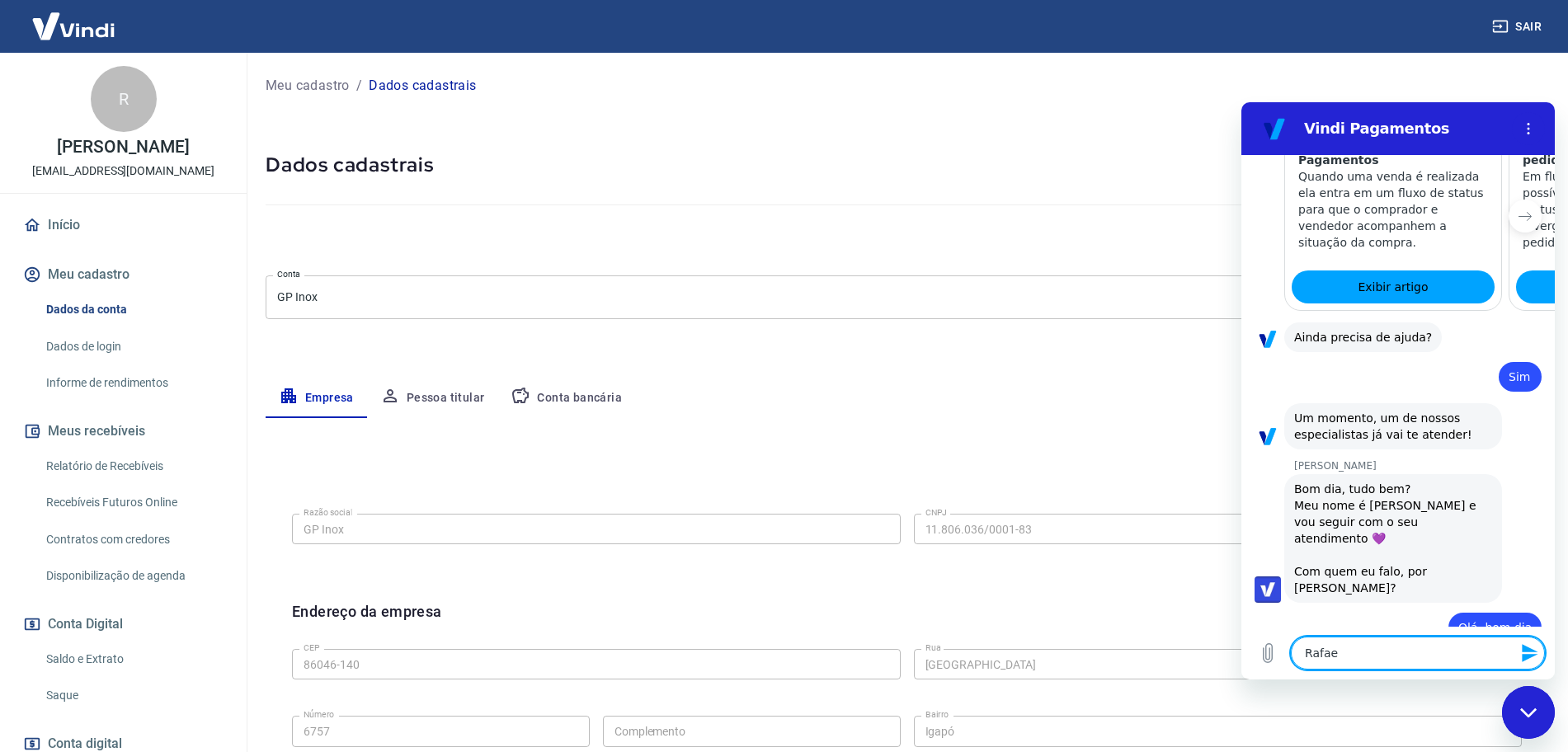
type textarea "x"
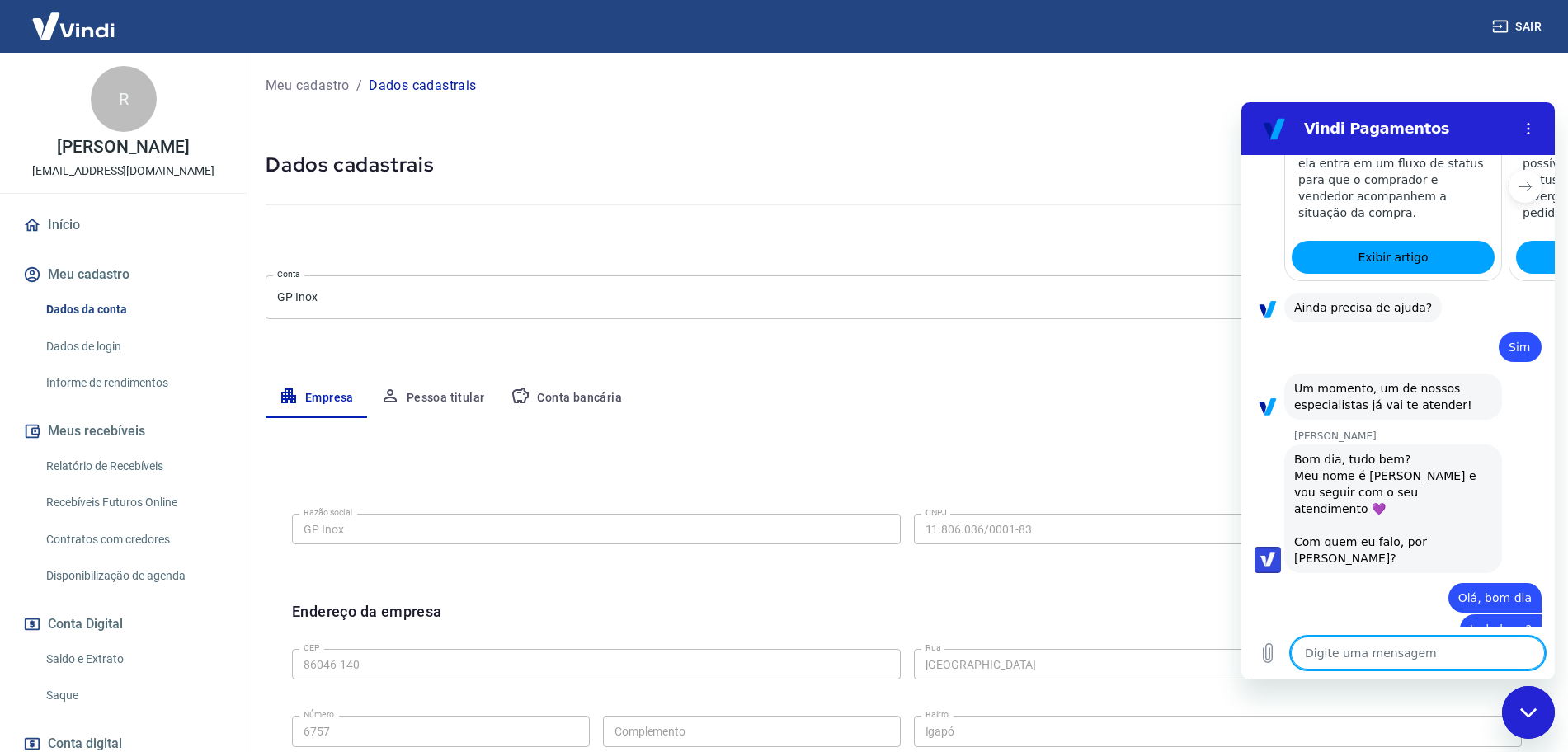
type textarea "x"
paste textarea "na hora da finalização da compra pede o cpf"
type textarea "na hora da finalização da compra pede o cpf"
type textarea "x"
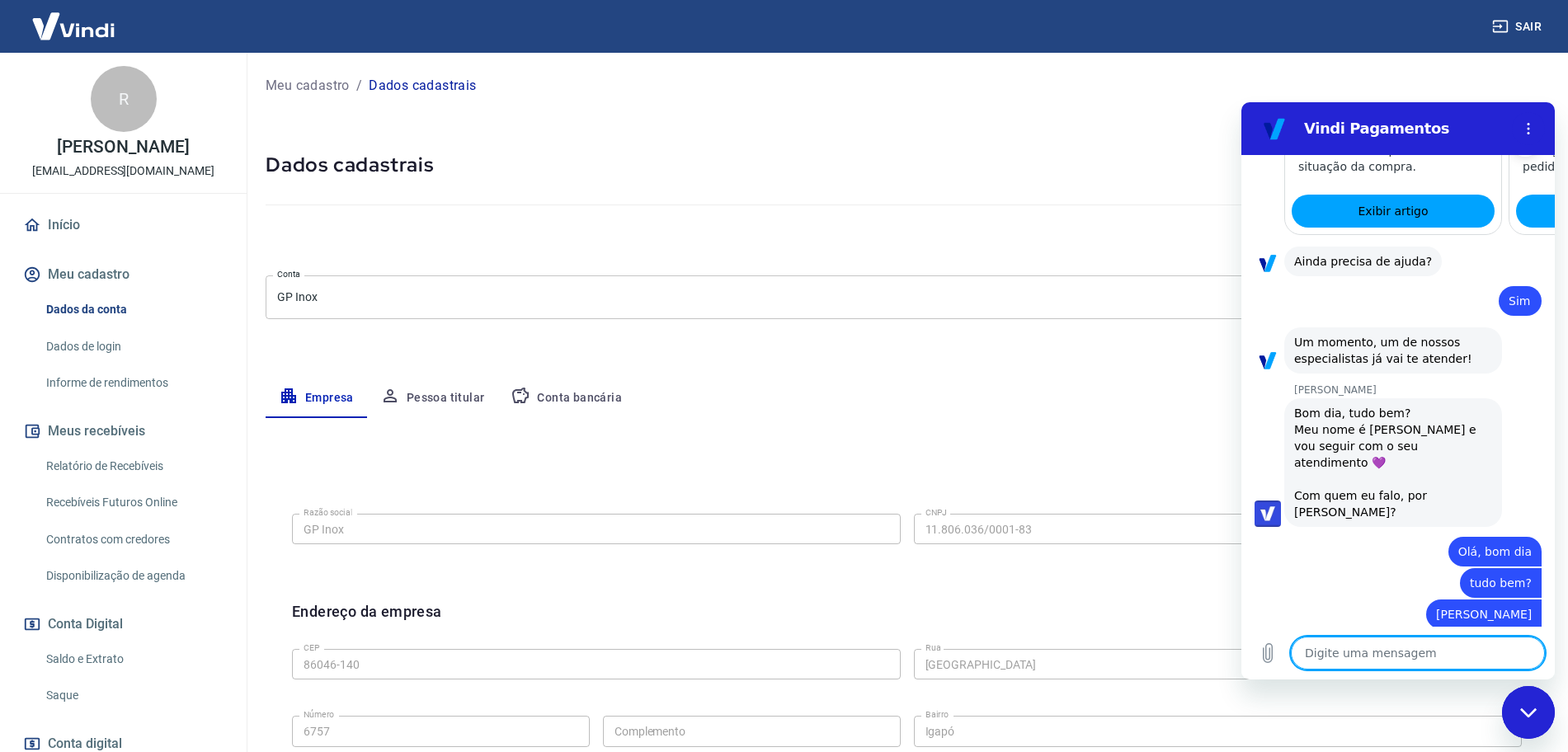
scroll to position [1830, 0]
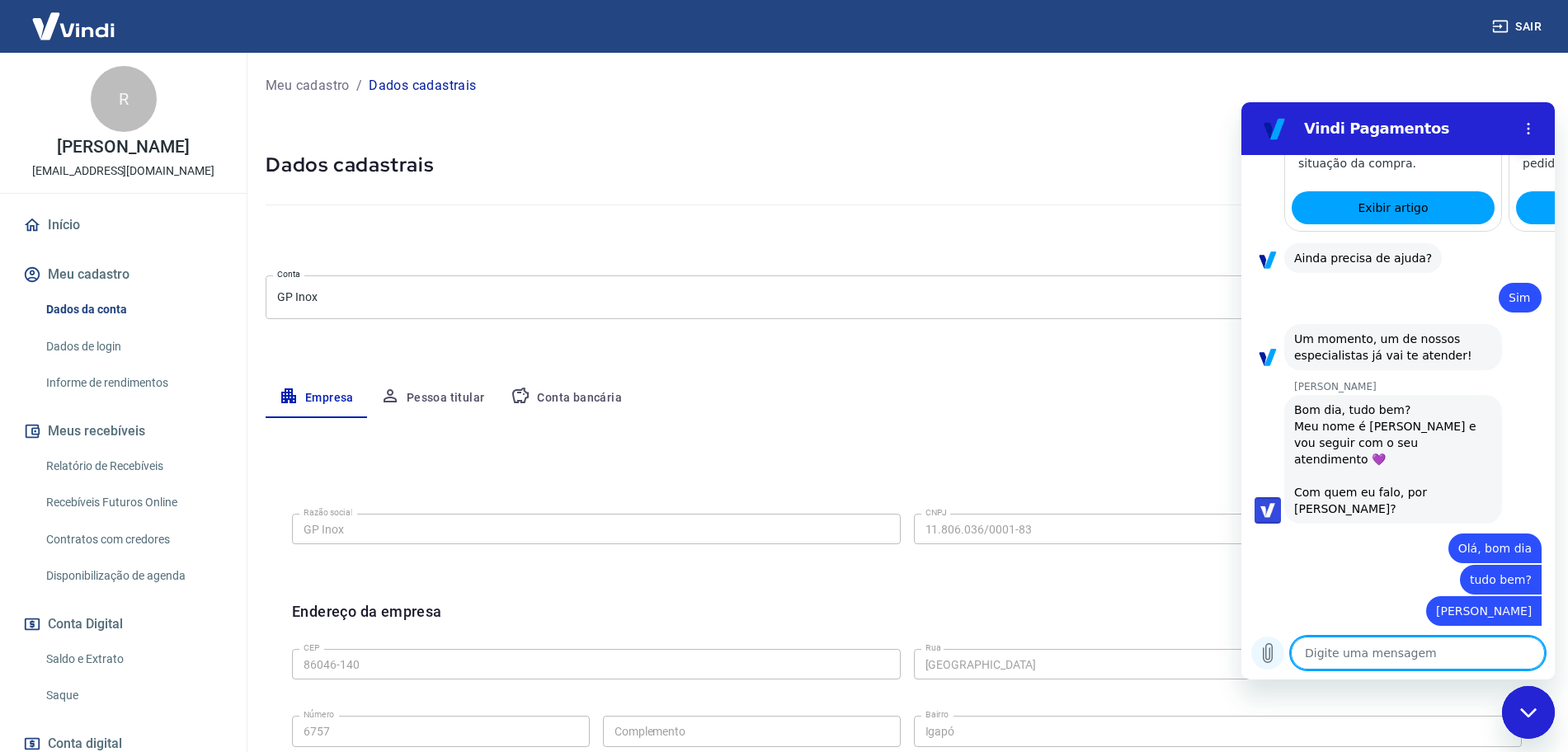
click at [1256, 650] on button "Carregar arquivo" at bounding box center [1267, 652] width 33 height 33
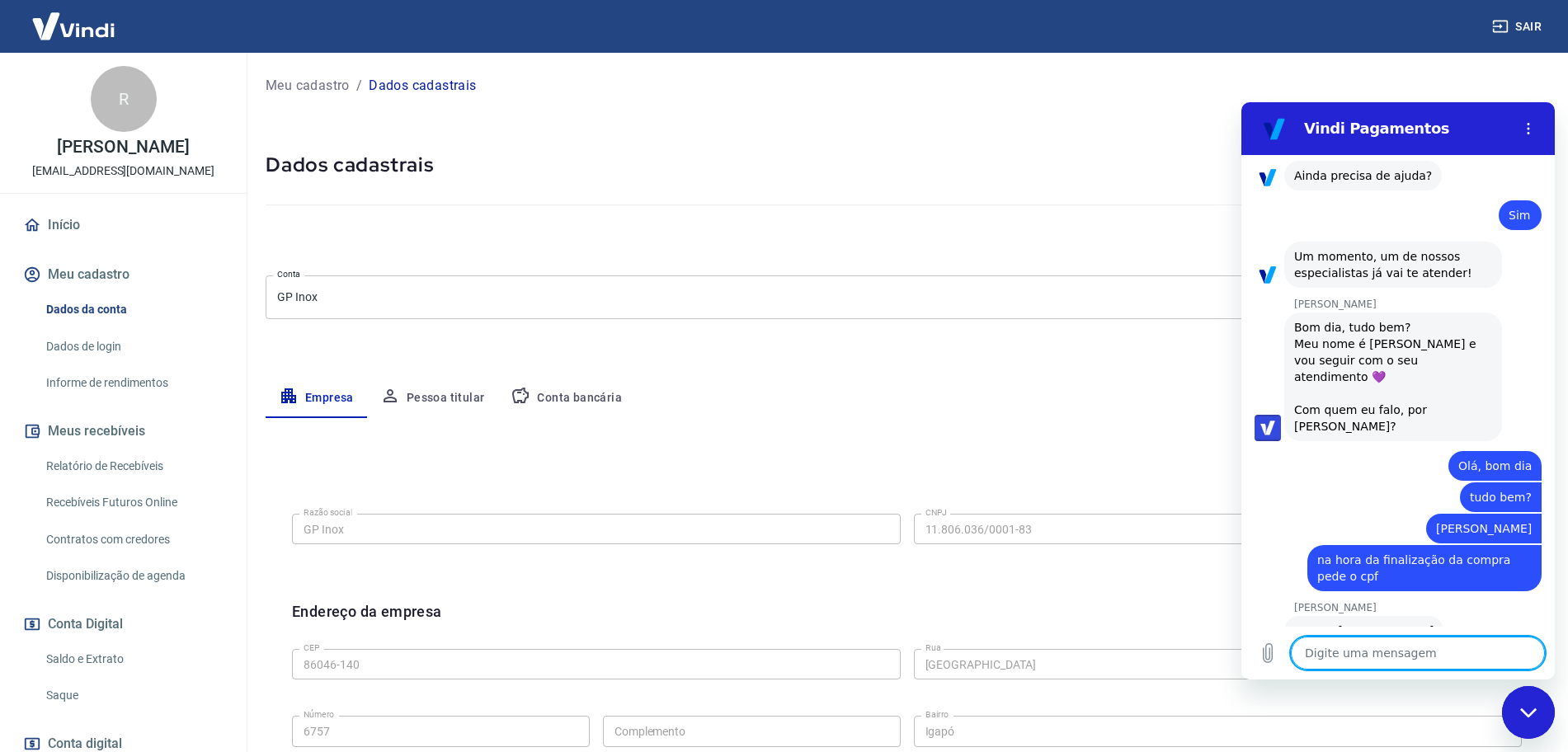
scroll to position [1915, 0]
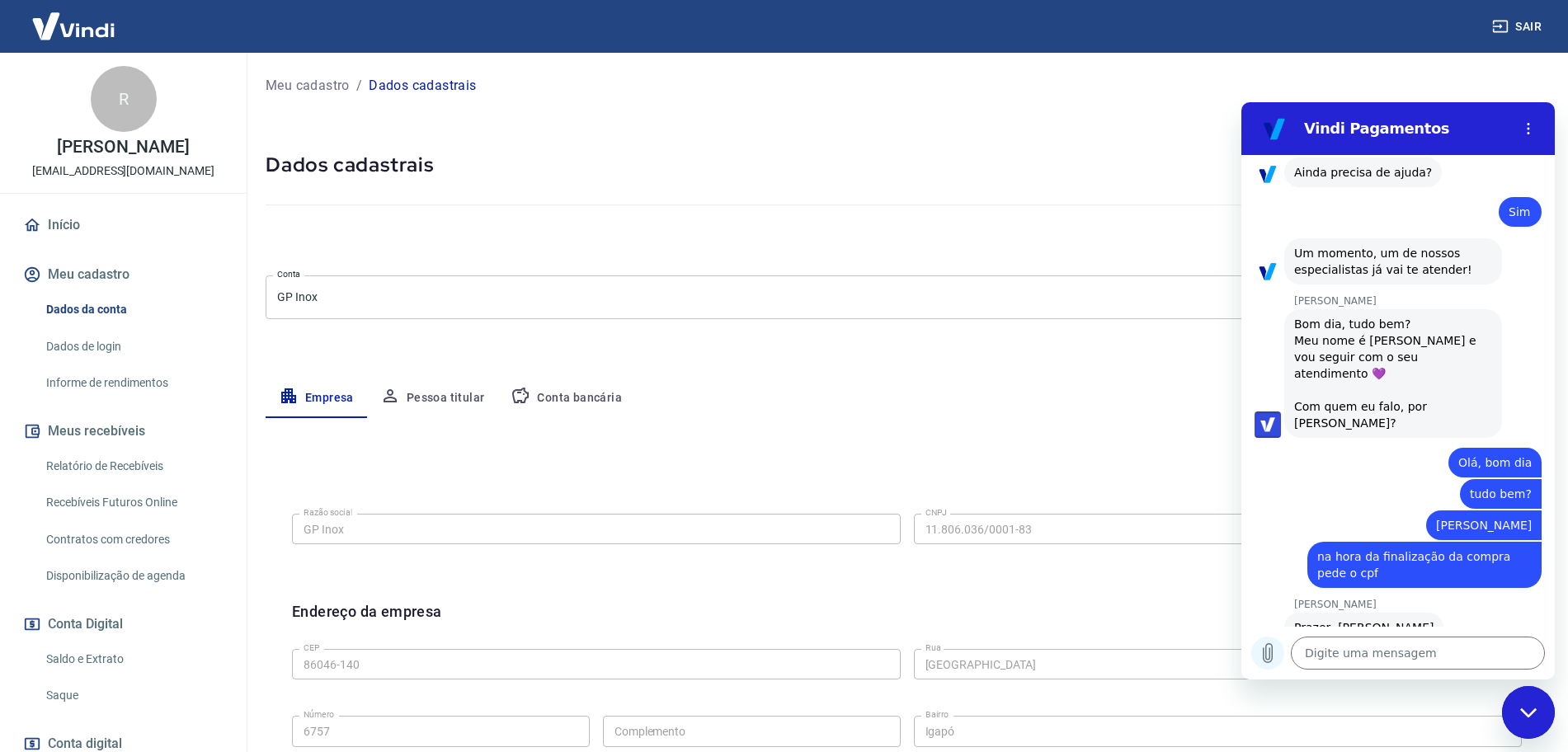
click at [1260, 658] on icon "Carregar arquivo" at bounding box center [1267, 653] width 19 height 19
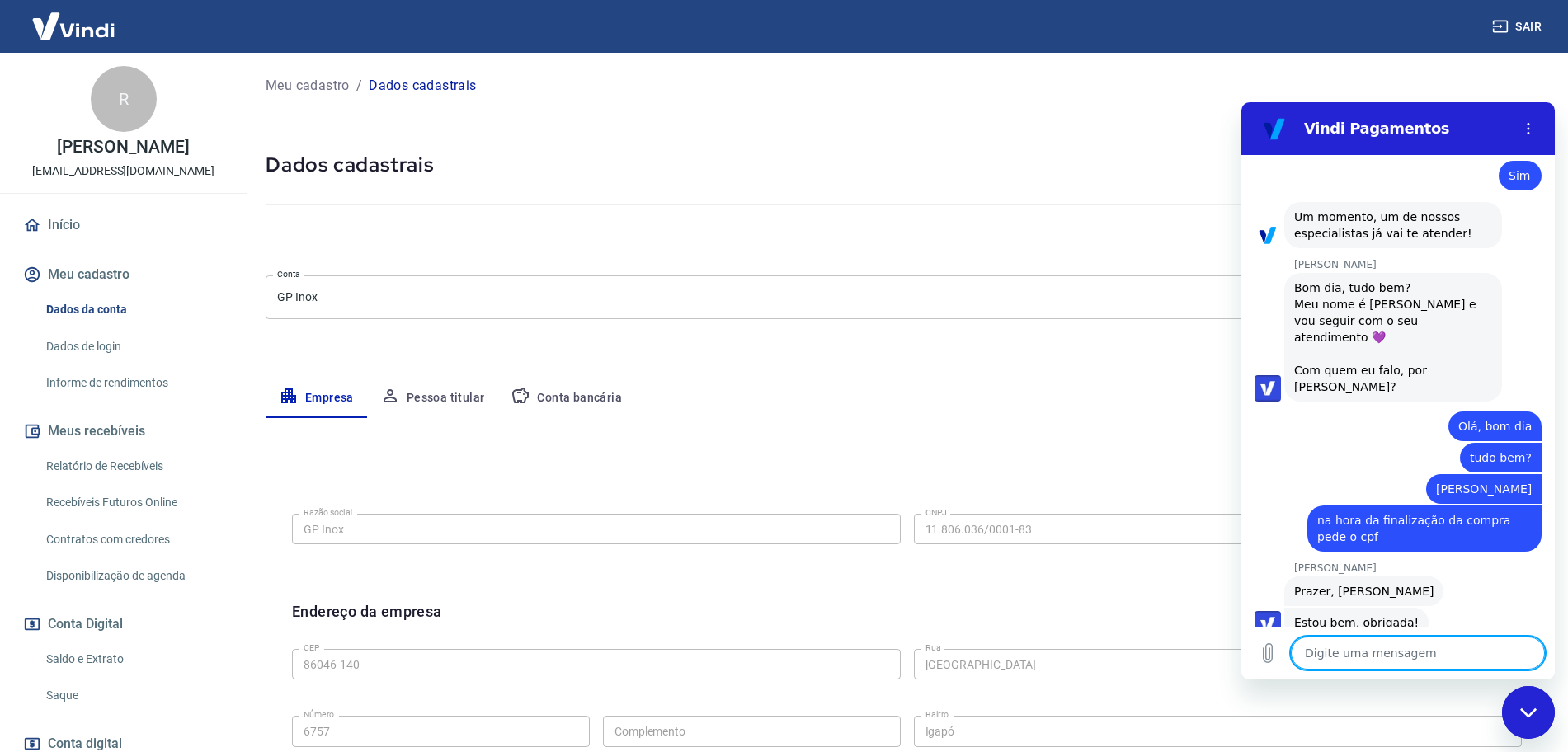
scroll to position [1950, 0]
type textarea "x"
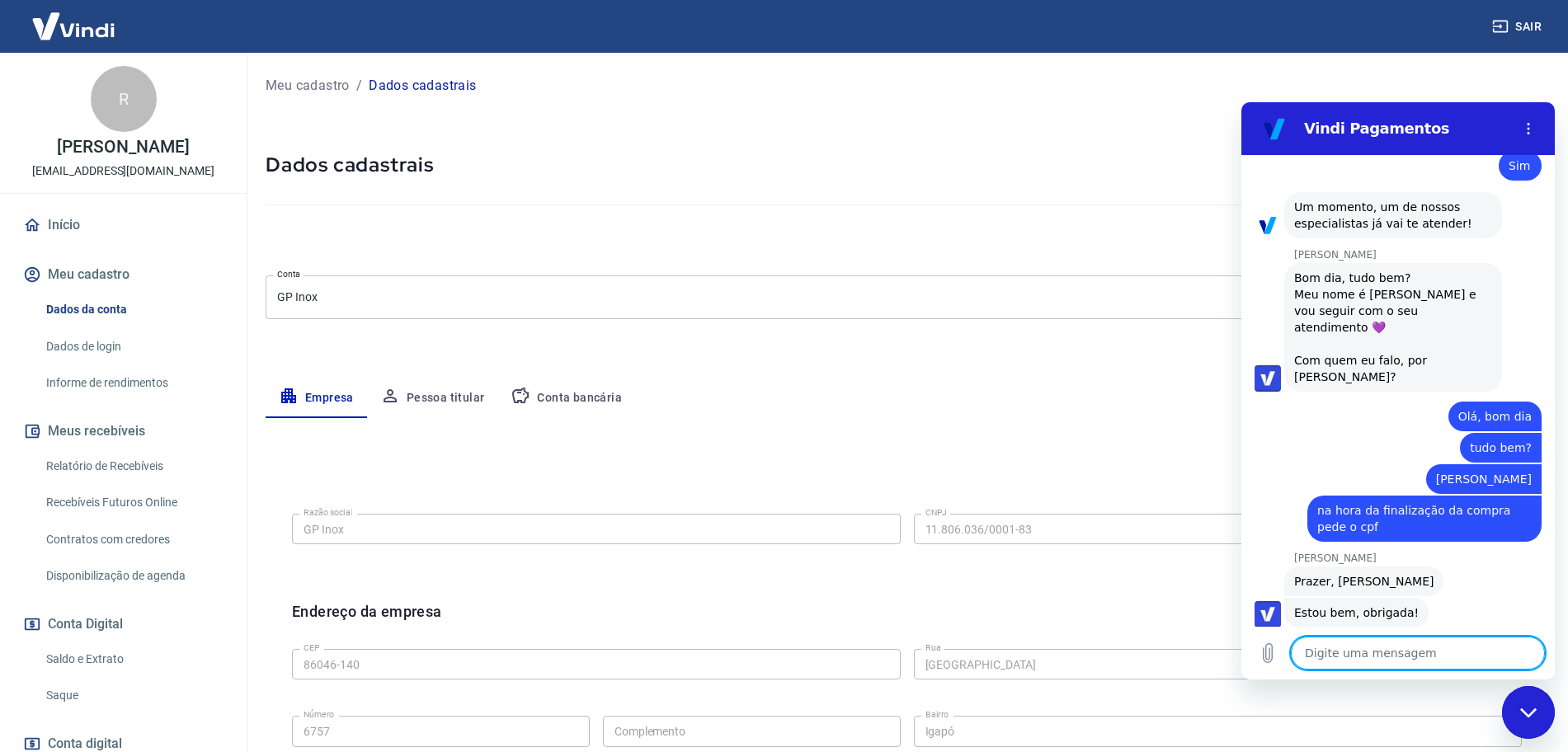
click at [1378, 638] on textarea at bounding box center [1417, 652] width 254 height 33
type textarea "t"
type textarea "x"
type textarea "te"
type textarea "x"
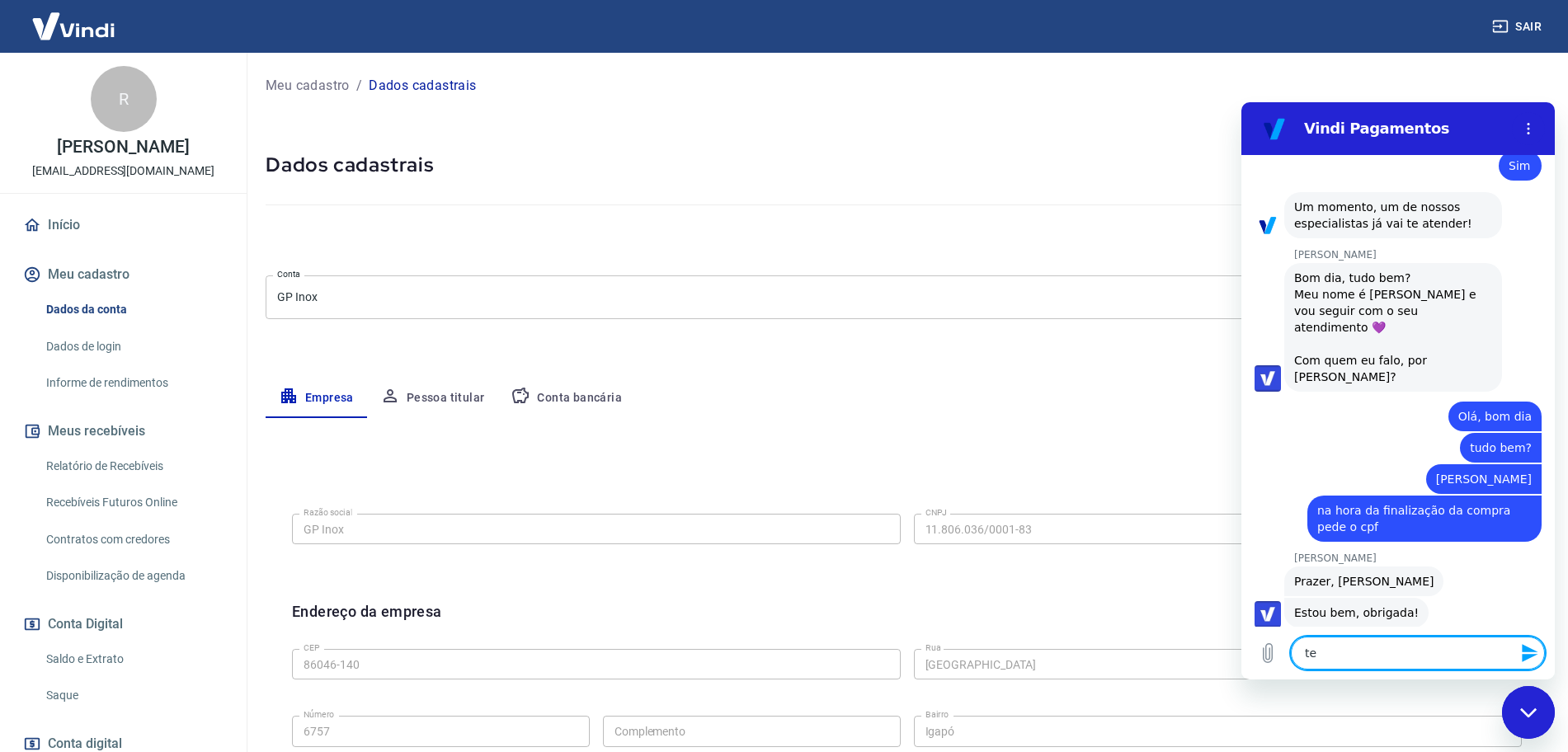
type textarea "te"
type textarea "x"
type textarea "te e"
type textarea "x"
type textarea "te en"
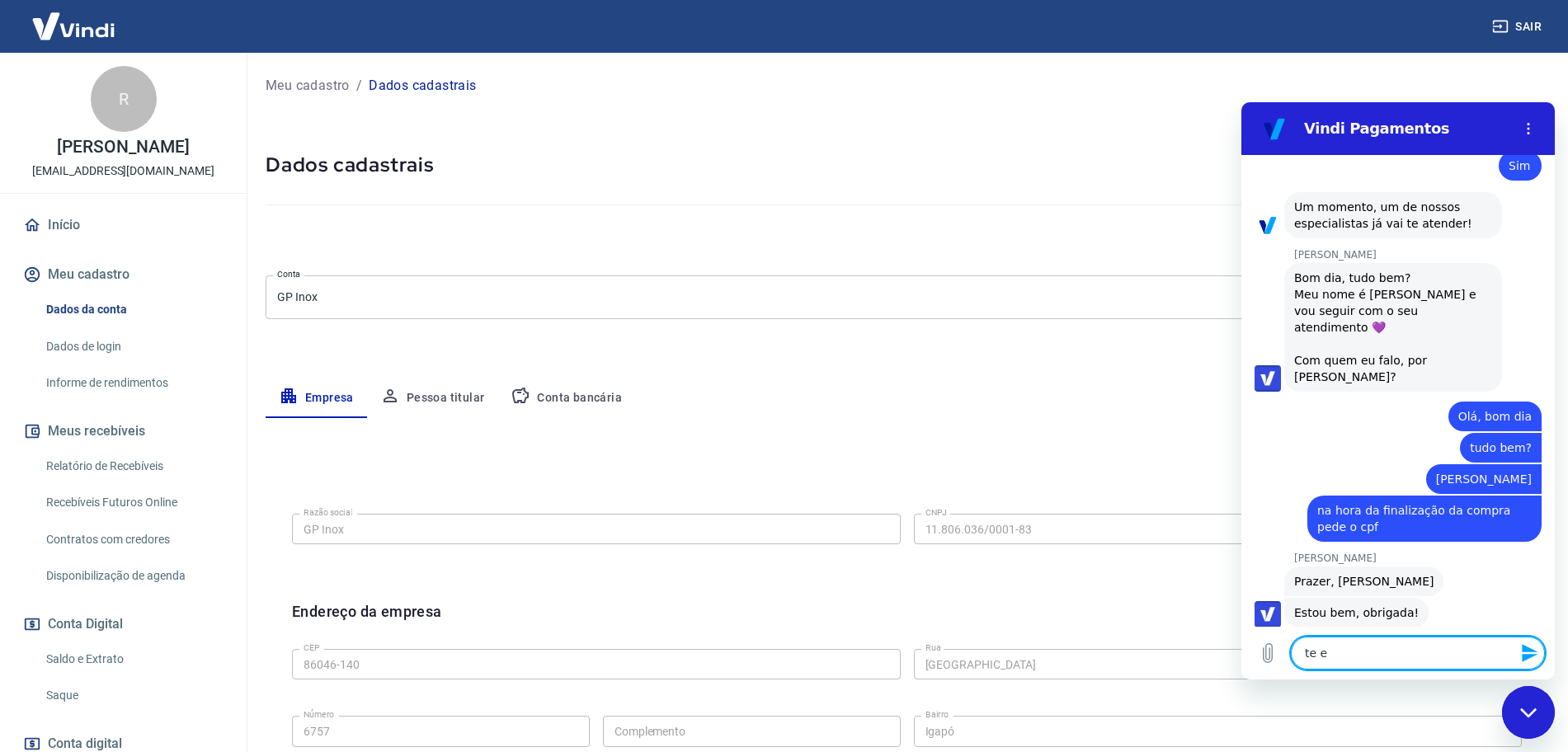
type textarea "x"
type textarea "te enc"
type textarea "x"
type textarea "te enca"
type textarea "x"
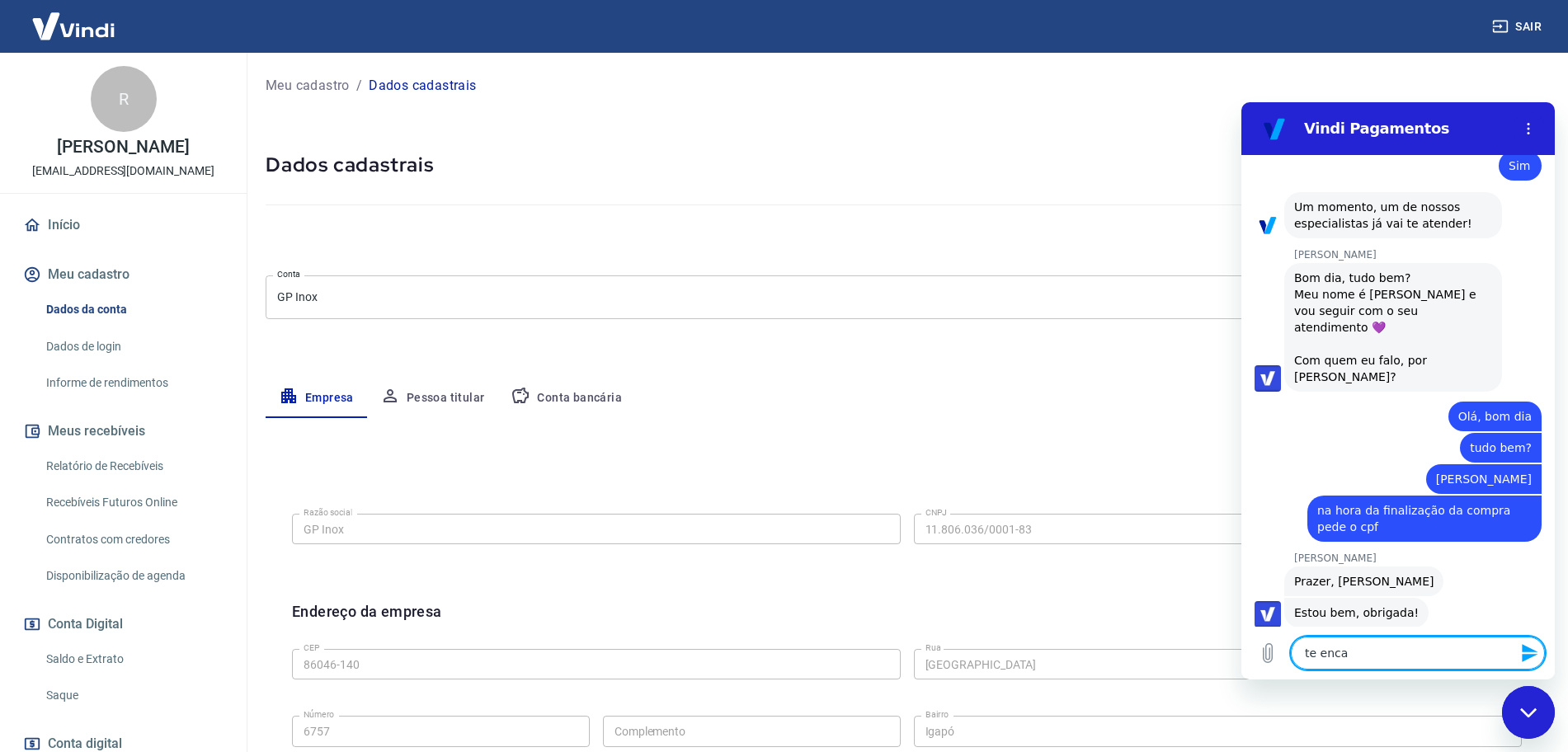
type textarea "te encam"
type textarea "x"
type textarea "te encami"
type textarea "x"
type textarea "te encamin"
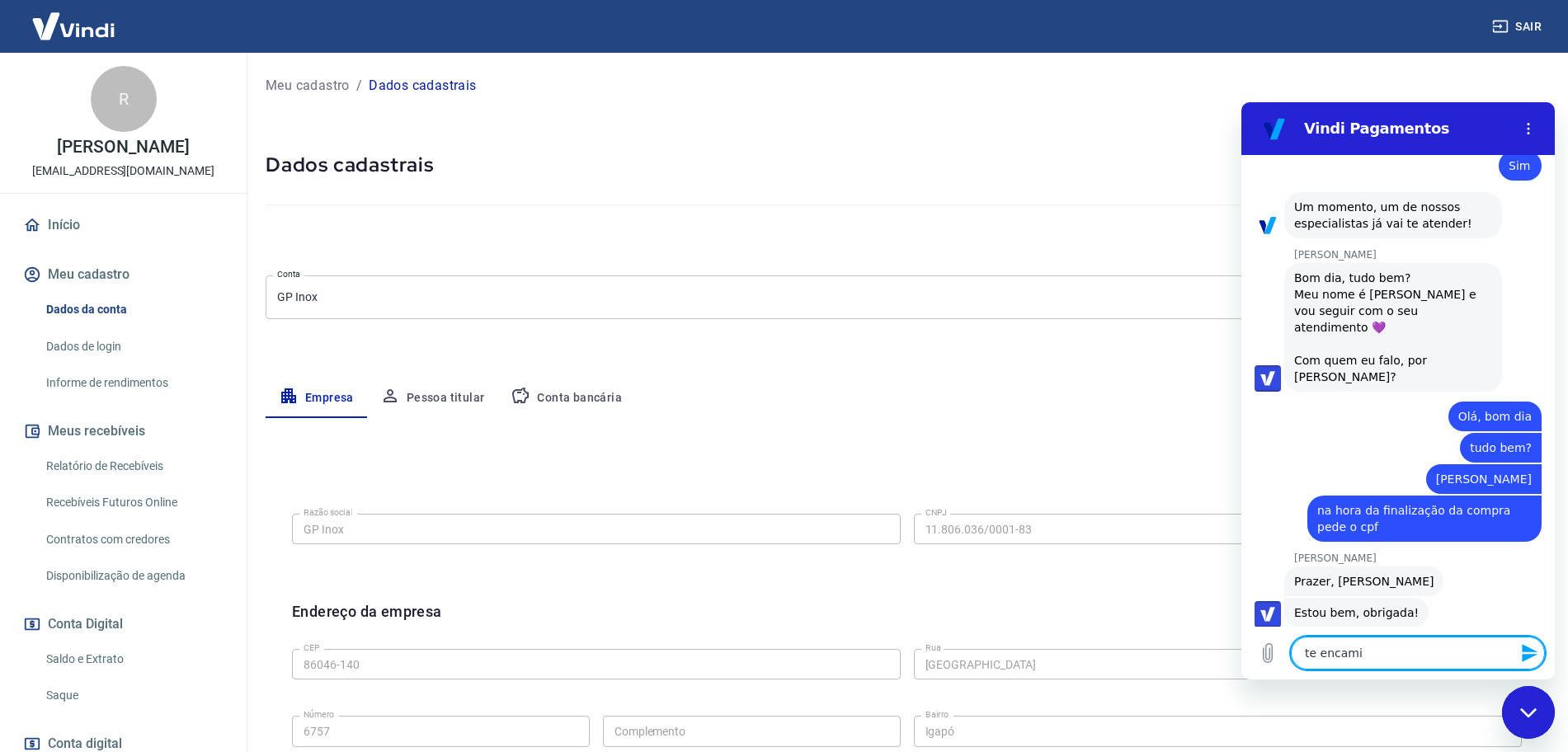
type textarea "x"
type textarea "te encaminh"
type textarea "x"
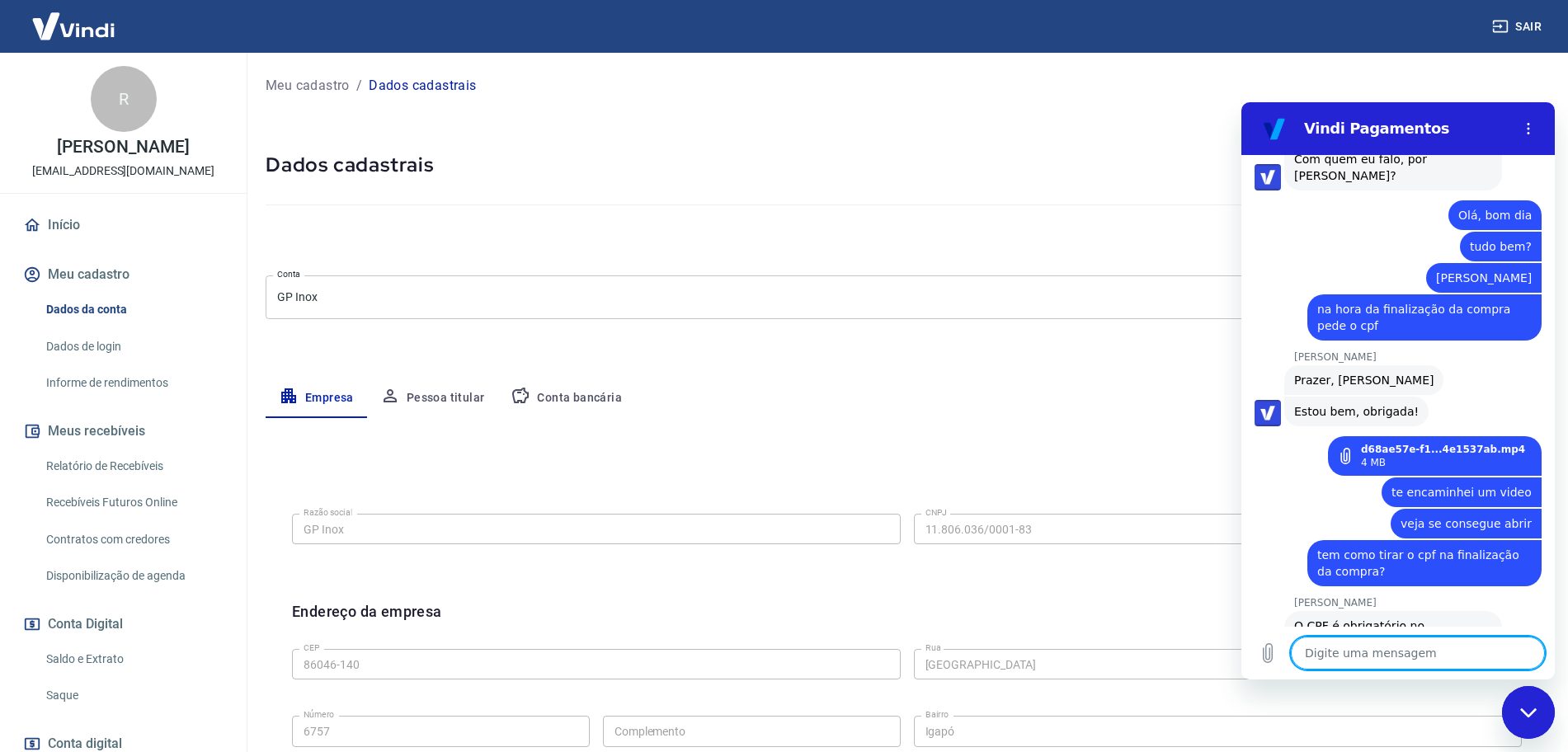
scroll to position [2194, 0]
